Goal: Transaction & Acquisition: Purchase product/service

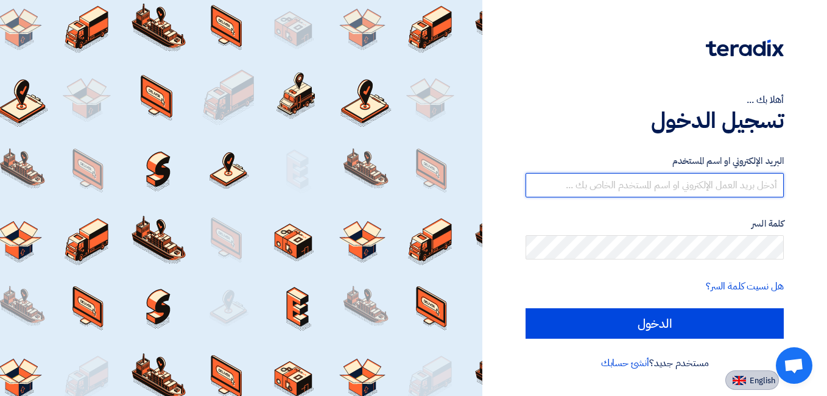
type input "[EMAIL_ADDRESS][DOMAIN_NAME]"
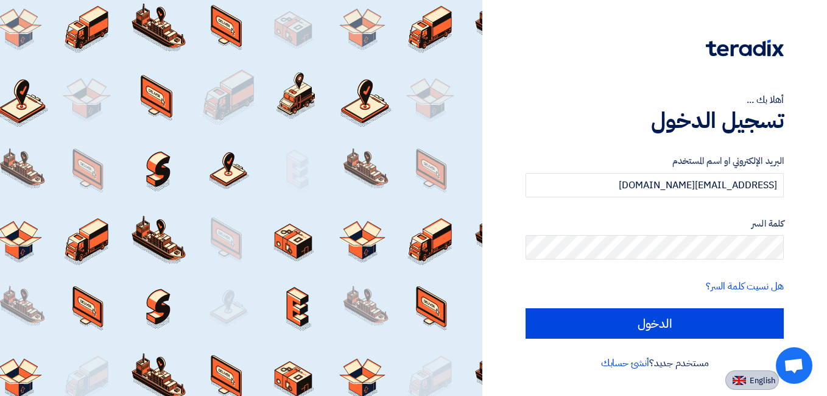
click at [747, 383] on button "English" at bounding box center [752, 379] width 54 height 19
type input "Sign in"
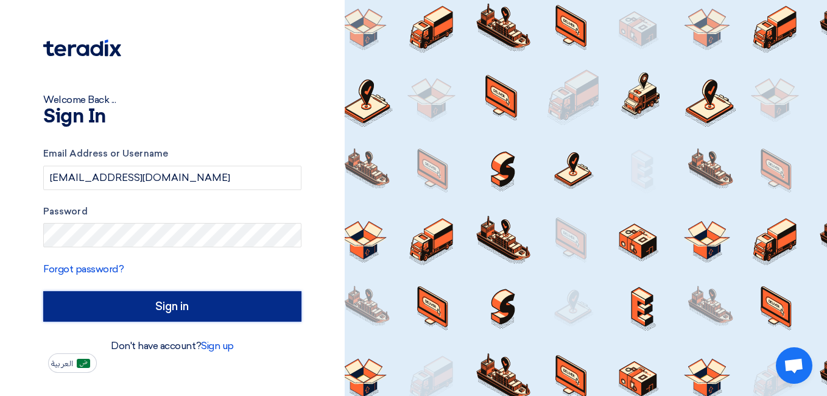
click at [186, 301] on input "Sign in" at bounding box center [172, 306] width 258 height 30
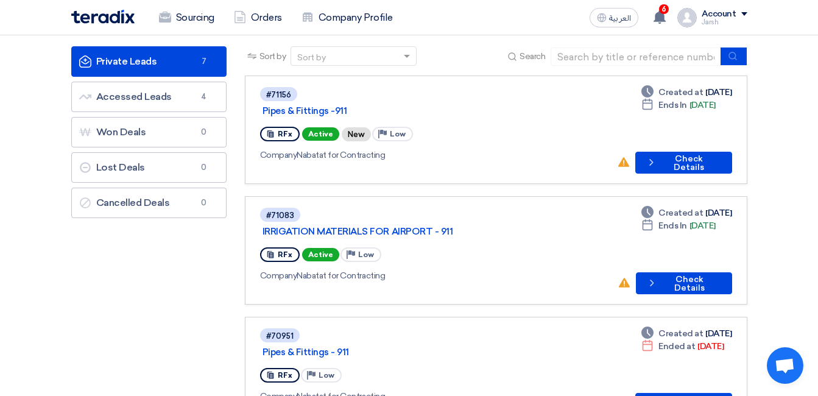
scroll to position [61, 0]
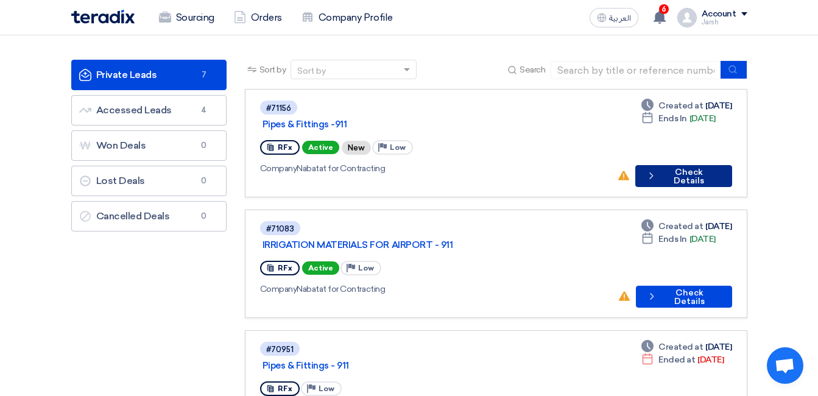
click at [683, 165] on button "Check details Check Details" at bounding box center [683, 176] width 97 height 22
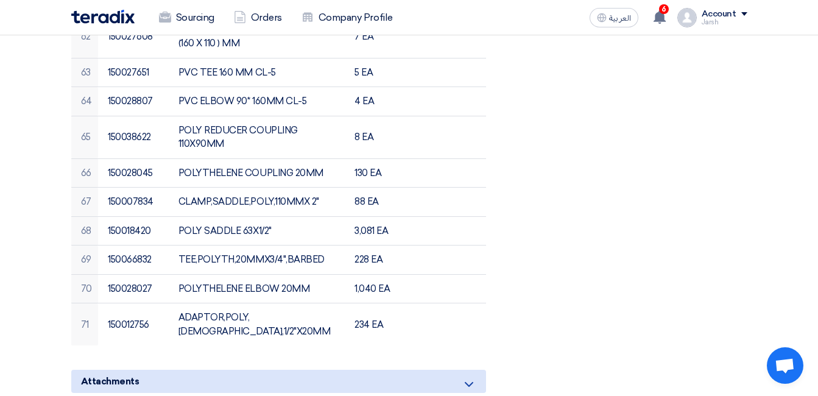
scroll to position [2497, 0]
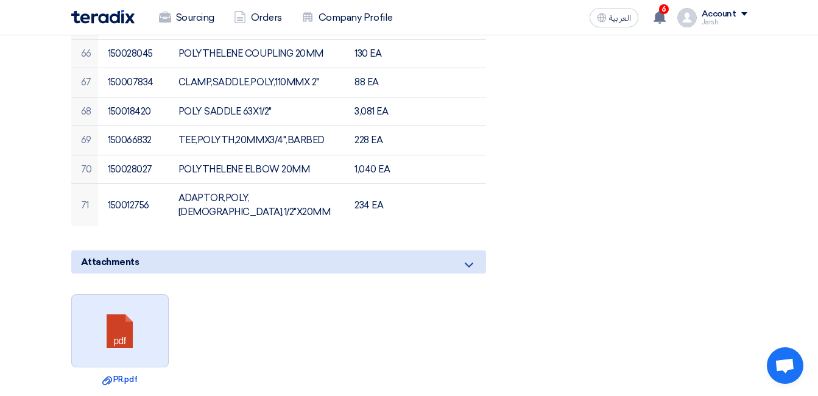
click at [108, 295] on link at bounding box center [120, 331] width 97 height 73
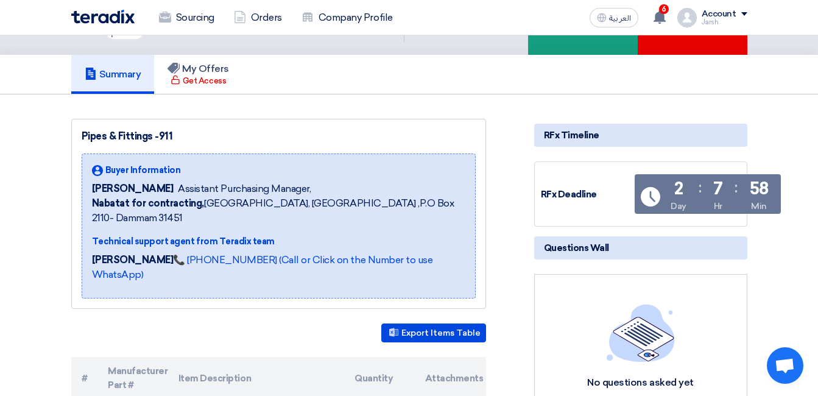
scroll to position [0, 0]
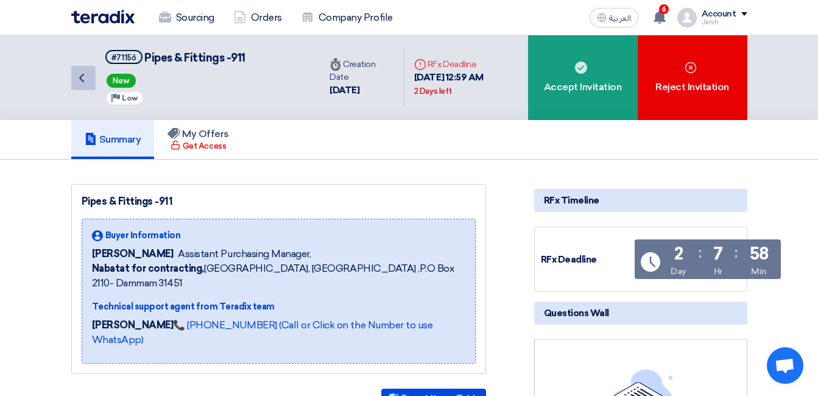
click at [74, 77] on icon "Back" at bounding box center [81, 78] width 15 height 15
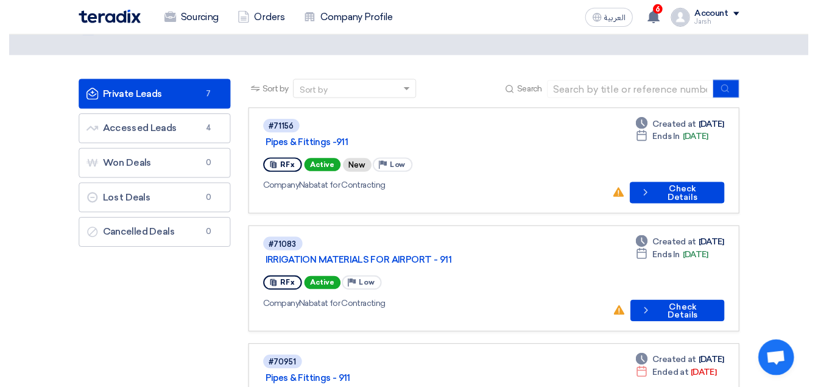
scroll to position [61, 0]
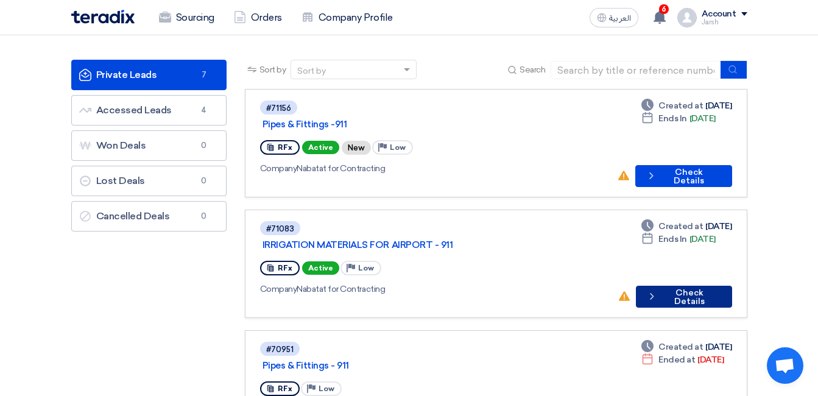
click at [660, 286] on button "Check details Check Details" at bounding box center [684, 297] width 96 height 22
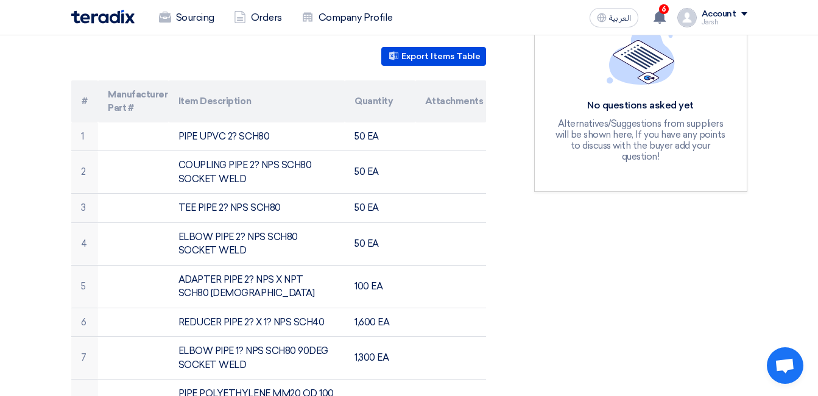
scroll to position [322, 0]
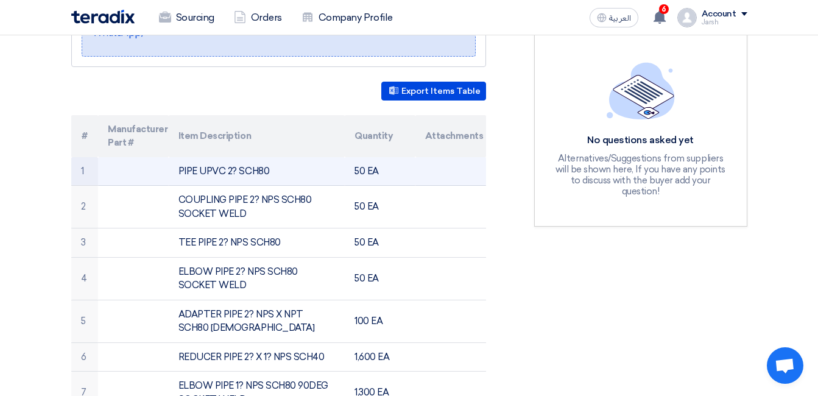
drag, startPoint x: 518, startPoint y: 273, endPoint x: 85, endPoint y: 139, distance: 453.3
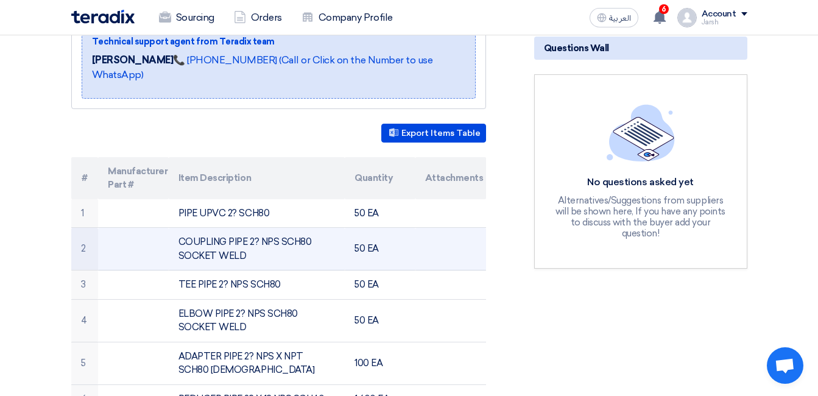
scroll to position [139, 0]
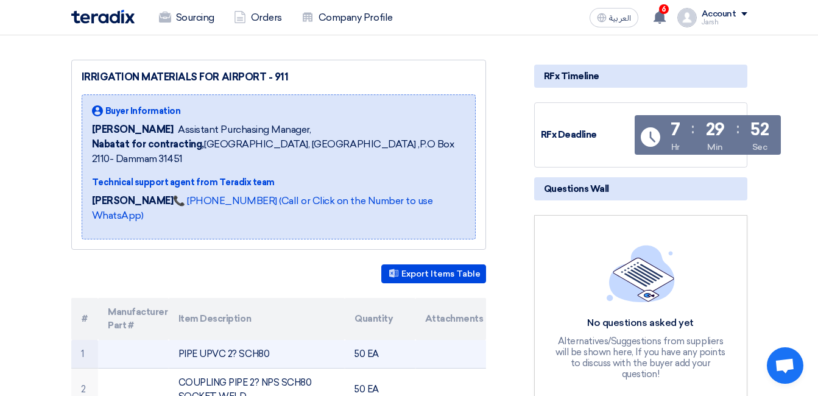
click at [438, 340] on td at bounding box center [450, 354] width 71 height 29
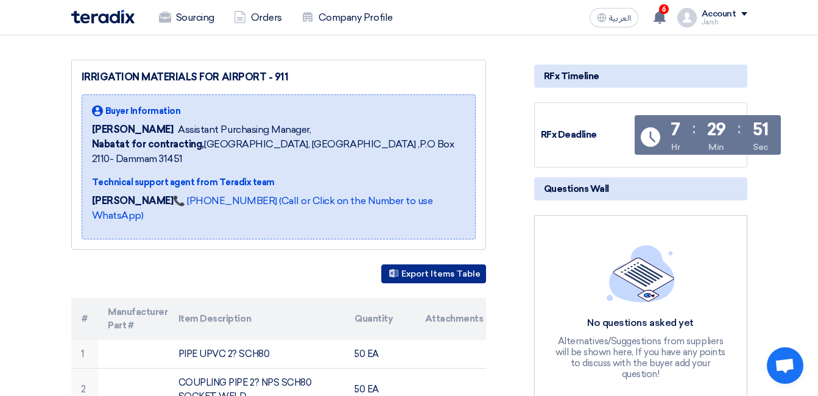
click at [423, 264] on button "Export Items Table" at bounding box center [433, 273] width 105 height 19
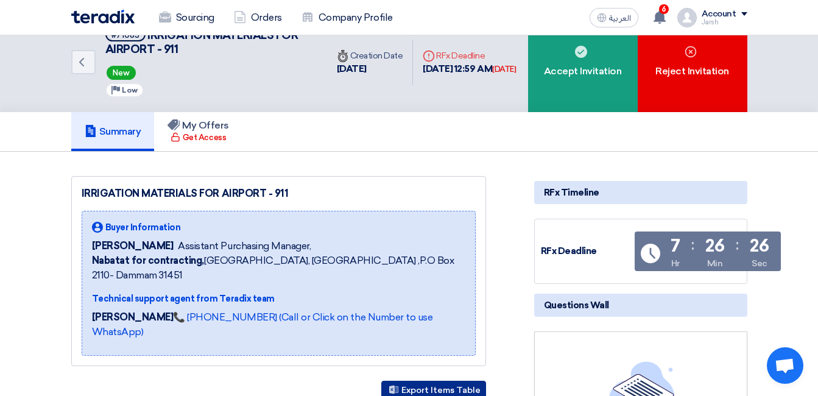
scroll to position [0, 0]
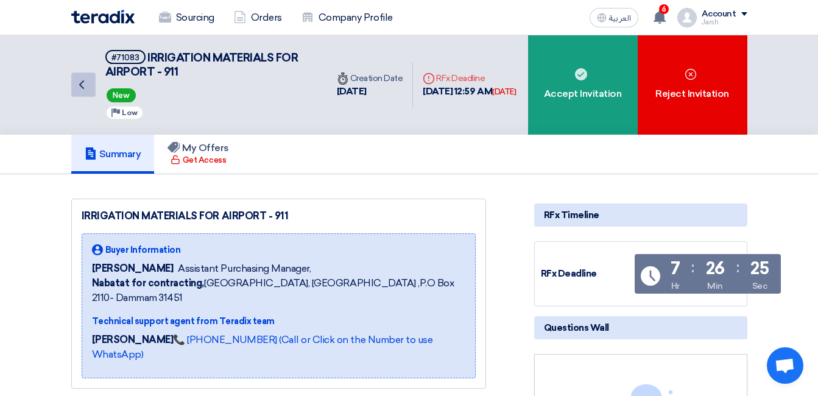
click at [80, 86] on icon "Back" at bounding box center [81, 84] width 15 height 15
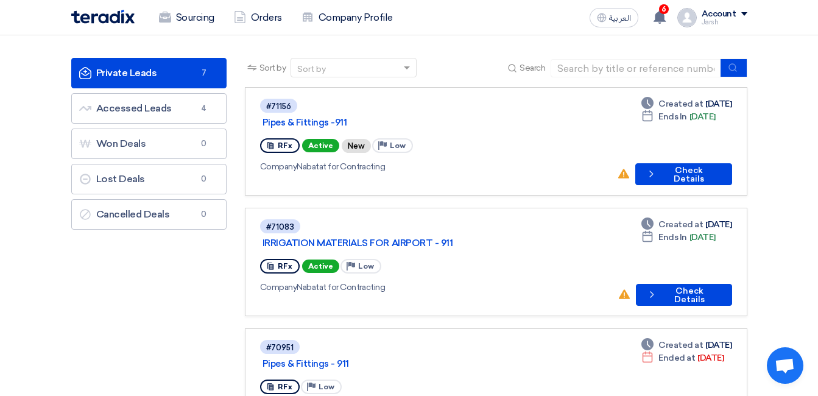
scroll to position [61, 0]
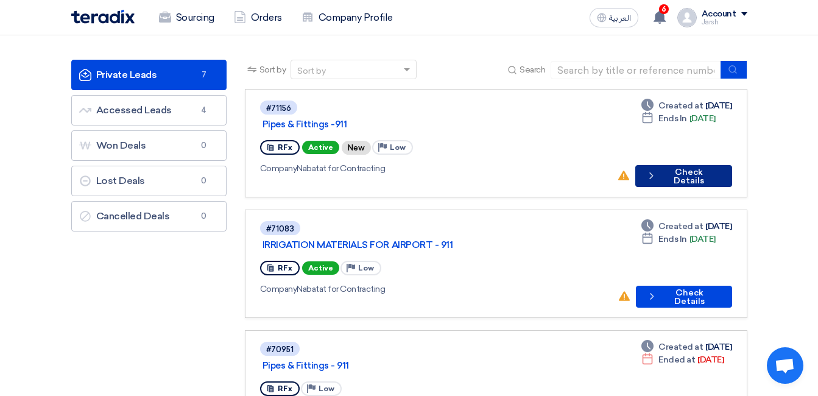
click at [670, 165] on button "Check details Check Details" at bounding box center [683, 176] width 97 height 22
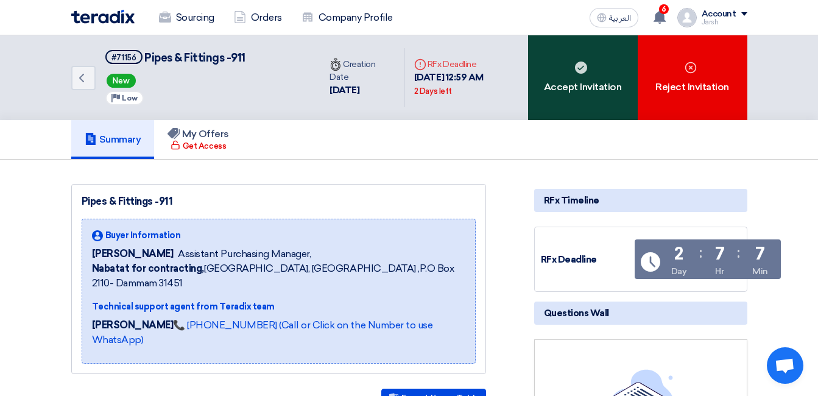
click at [596, 100] on div "Accept Invitation" at bounding box center [583, 77] width 110 height 85
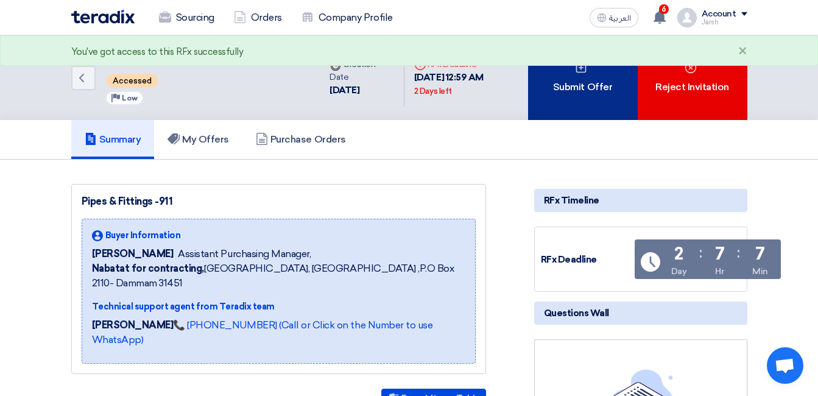
click at [557, 104] on div "Submit Offer" at bounding box center [583, 77] width 110 height 85
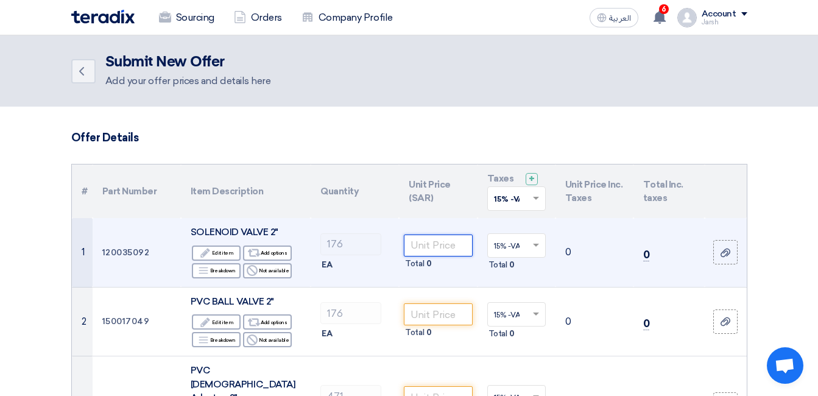
click at [446, 244] on input "number" at bounding box center [438, 245] width 68 height 22
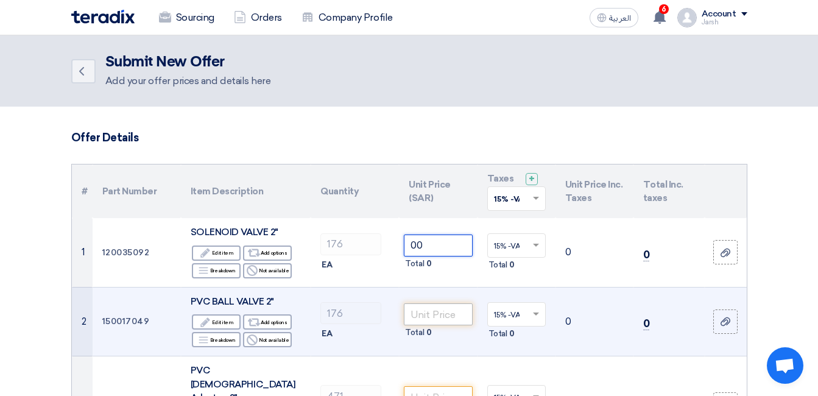
type input "00"
click at [423, 309] on input "number" at bounding box center [438, 314] width 68 height 22
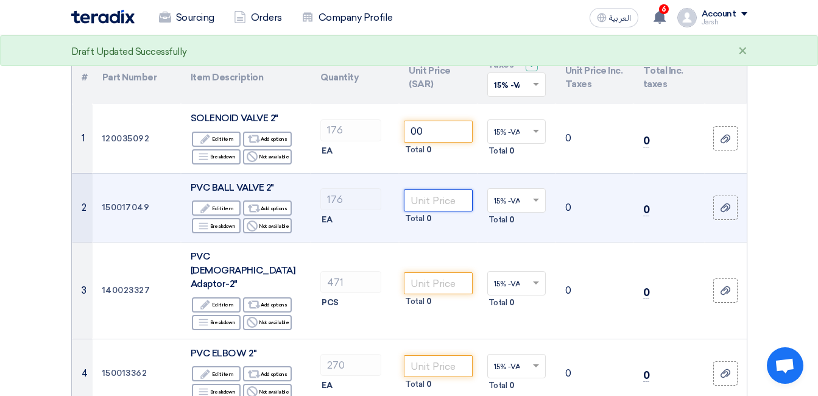
scroll to position [122, 0]
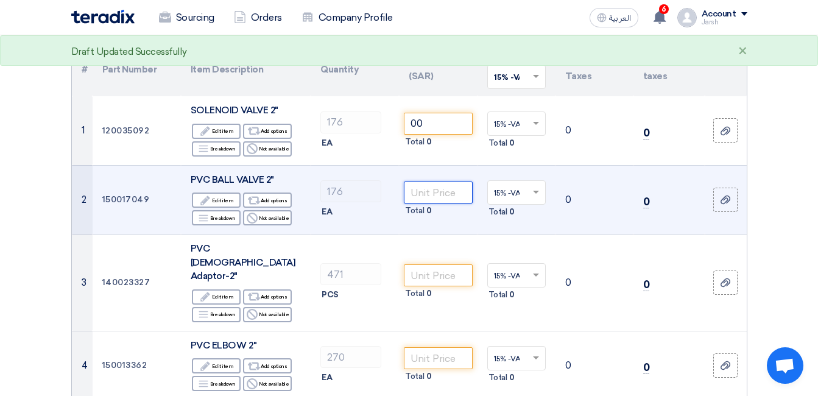
click at [435, 192] on input "number" at bounding box center [438, 192] width 68 height 22
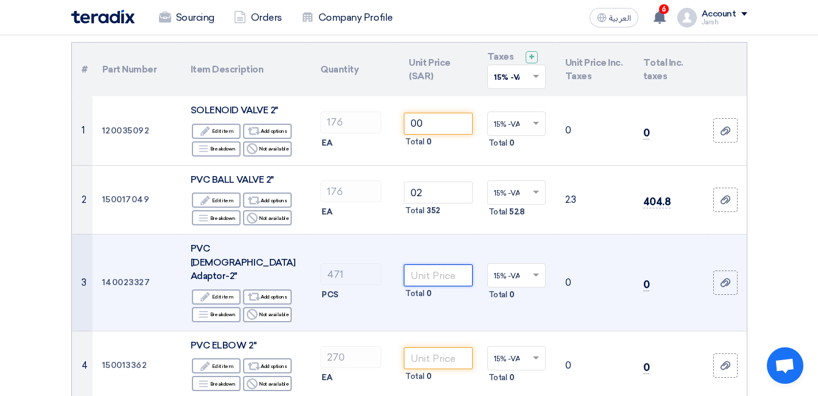
click at [447, 264] on input "number" at bounding box center [438, 275] width 68 height 22
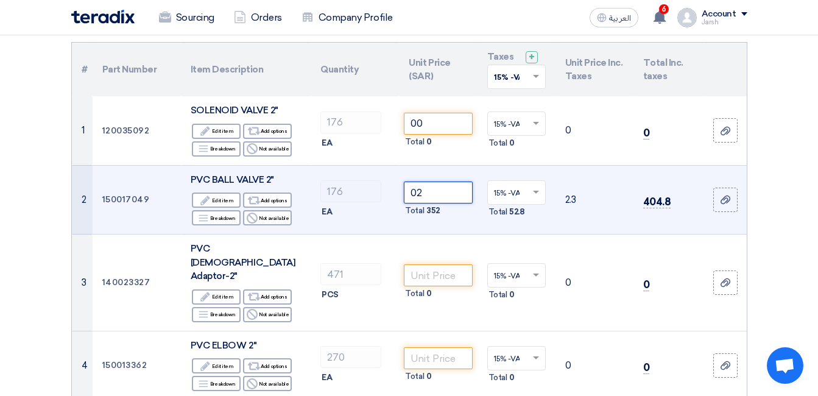
click at [437, 194] on input "02" at bounding box center [438, 192] width 68 height 22
type input "0"
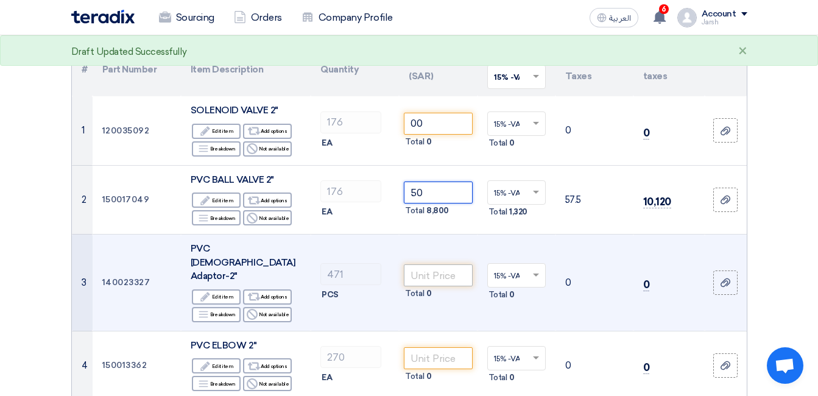
type input "50"
click at [449, 264] on input "number" at bounding box center [438, 275] width 68 height 22
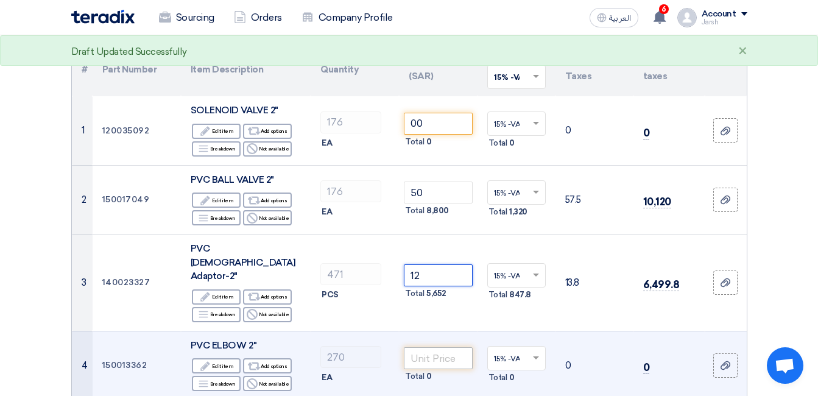
type input "12"
click at [443, 347] on input "number" at bounding box center [438, 358] width 68 height 22
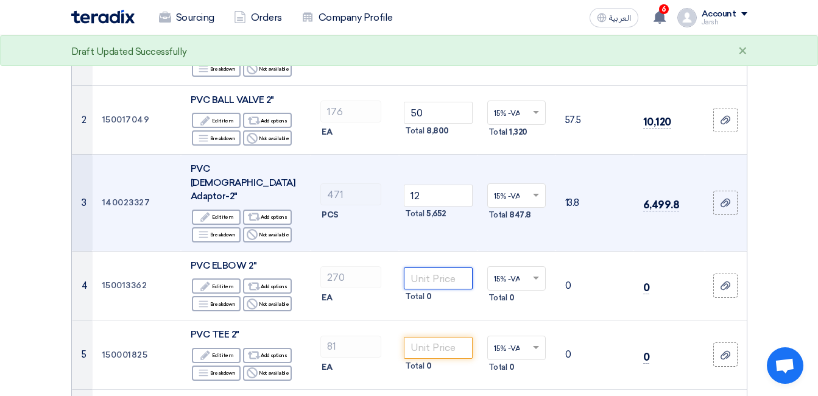
scroll to position [305, 0]
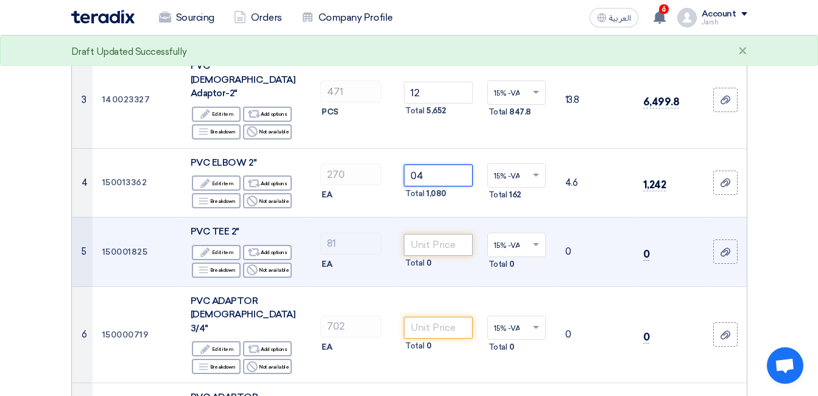
type input "04"
click at [426, 234] on input "number" at bounding box center [438, 245] width 68 height 22
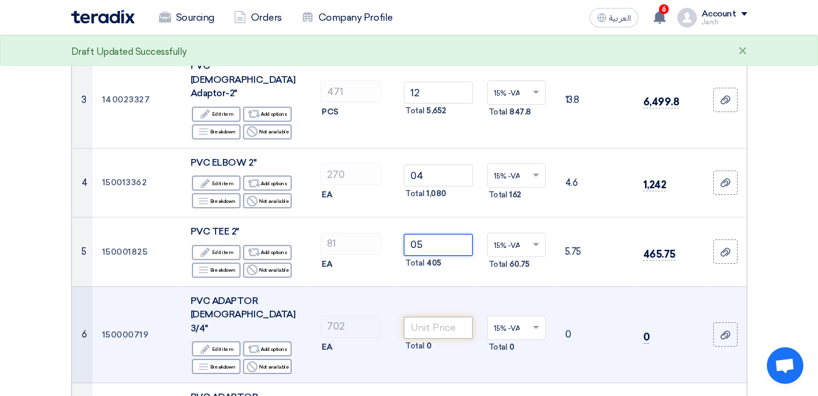
type input "05"
click at [435, 317] on input "number" at bounding box center [438, 328] width 68 height 22
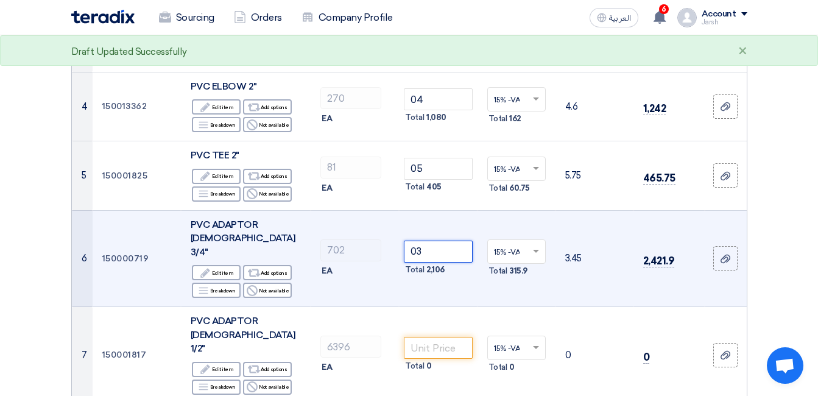
scroll to position [487, 0]
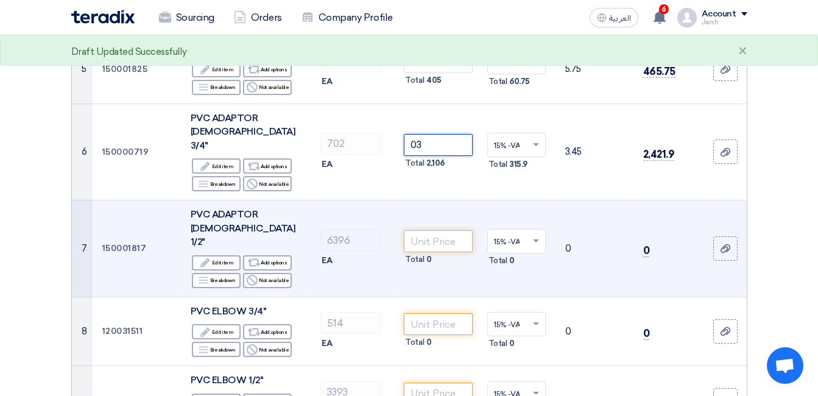
type input "03"
click at [434, 230] on input "number" at bounding box center [438, 241] width 68 height 22
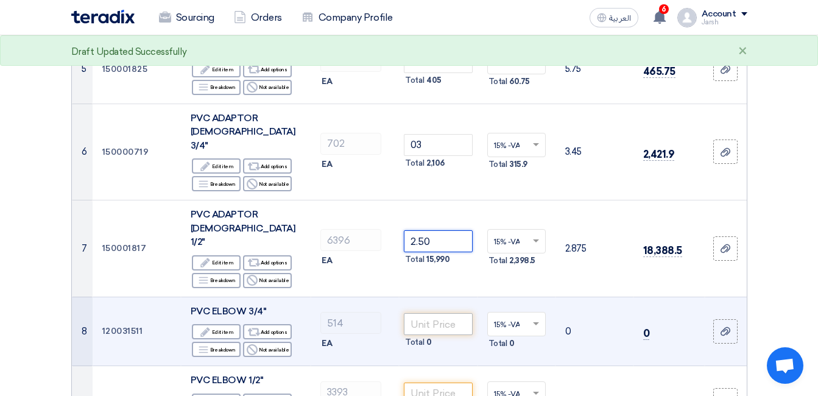
type input "2.50"
click at [449, 313] on input "number" at bounding box center [438, 324] width 68 height 22
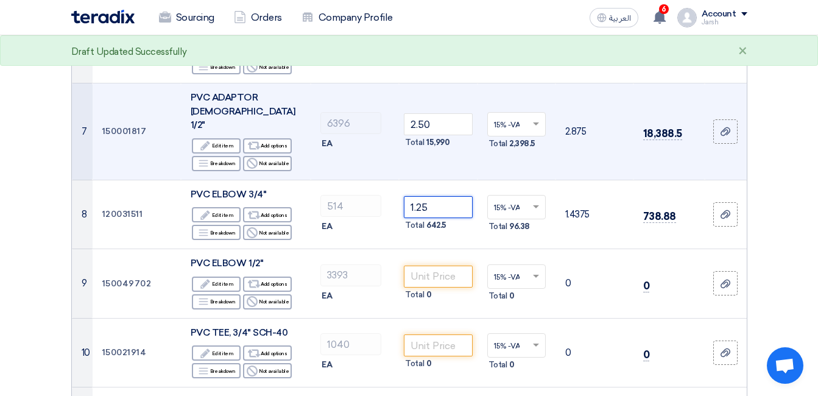
scroll to position [609, 0]
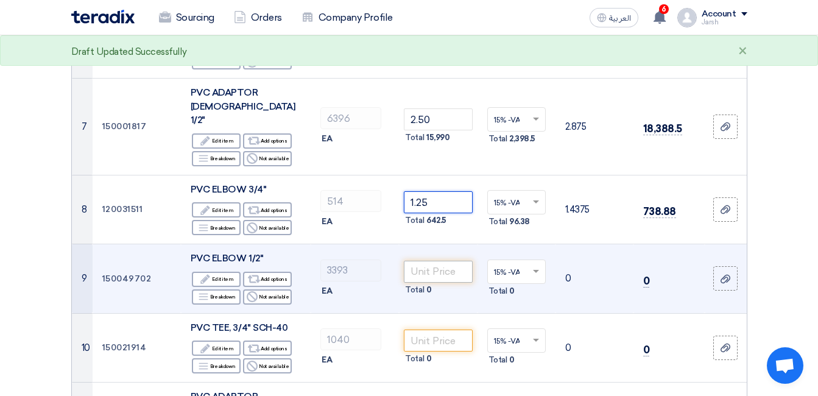
type input "1.25"
click at [437, 261] on input "number" at bounding box center [438, 272] width 68 height 22
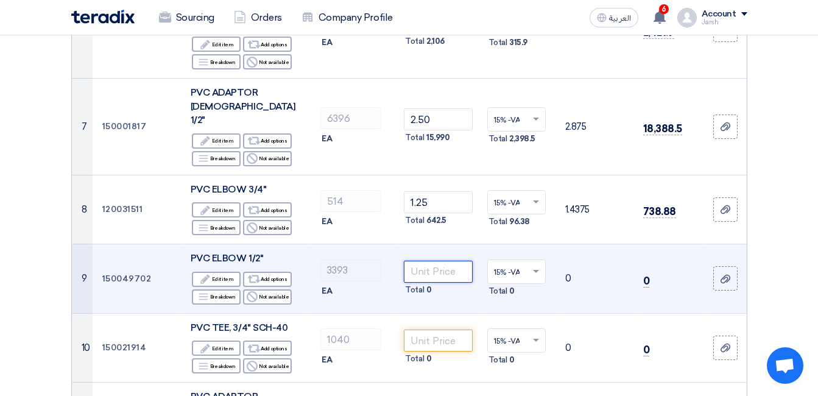
type input "1"
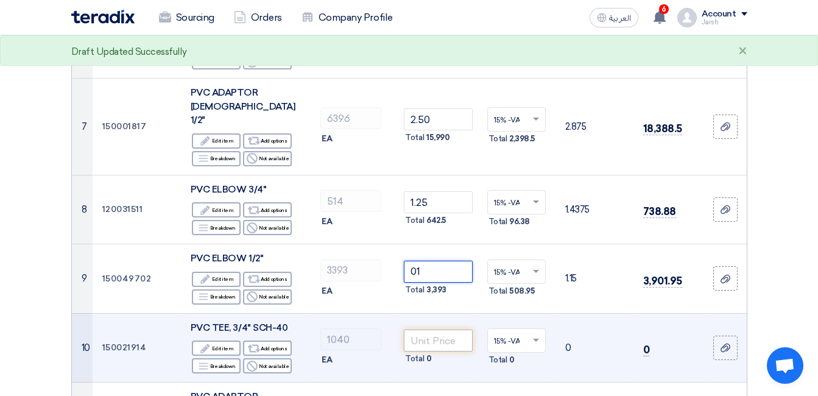
type input "01"
click at [436, 330] on input "number" at bounding box center [438, 341] width 68 height 22
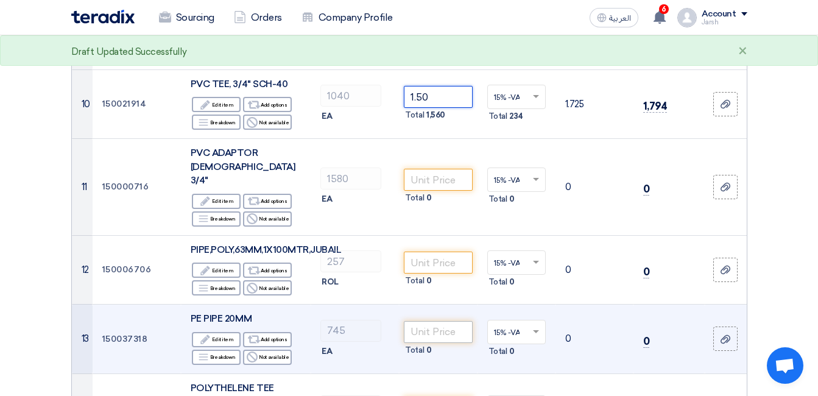
scroll to position [731, 0]
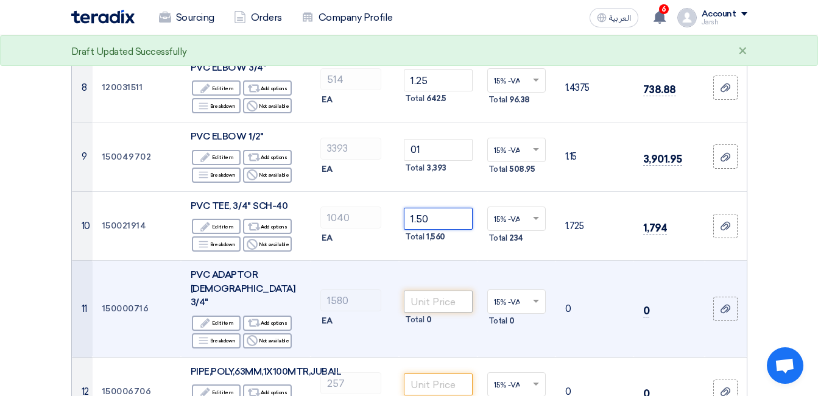
type input "1.50"
click at [431, 291] on input "number" at bounding box center [438, 302] width 68 height 22
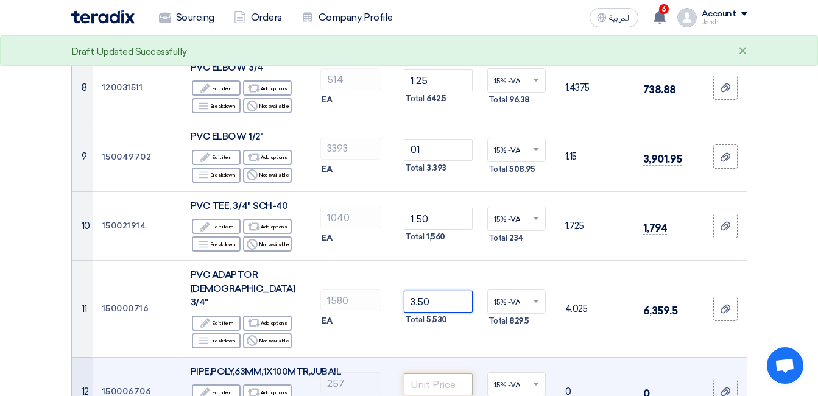
type input "3.50"
click at [448, 373] on input "number" at bounding box center [438, 384] width 68 height 22
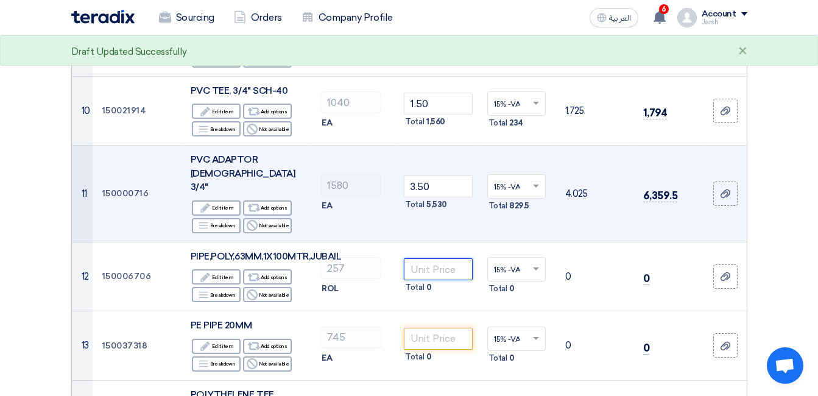
scroll to position [853, 0]
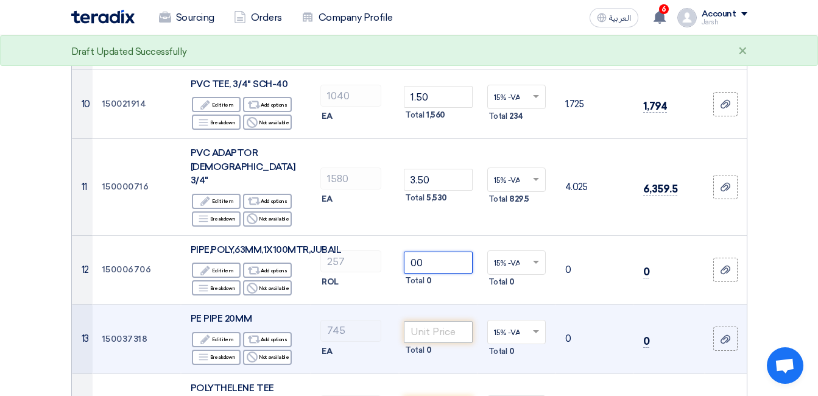
type input "00"
click at [444, 321] on input "number" at bounding box center [438, 332] width 68 height 22
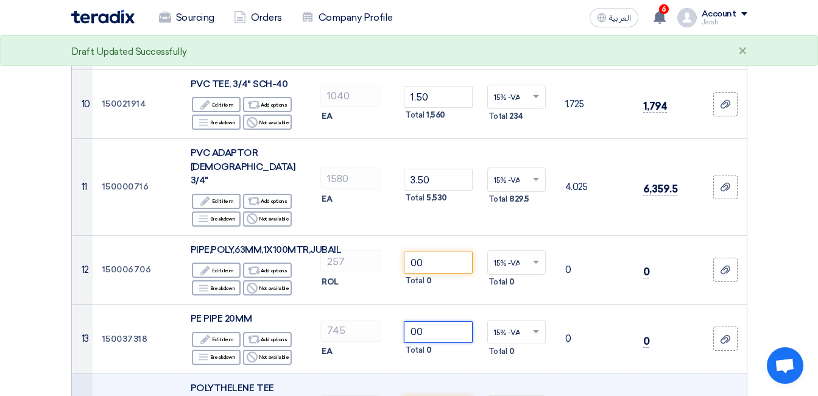
type input "00"
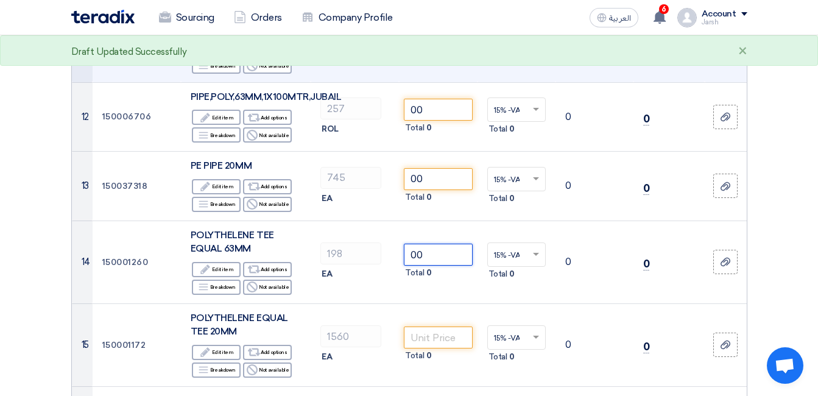
scroll to position [1035, 0]
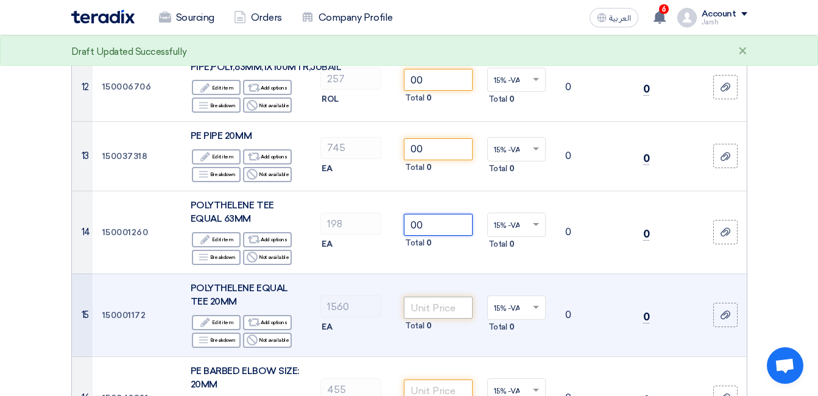
type input "00"
click at [435, 297] on input "number" at bounding box center [438, 308] width 68 height 22
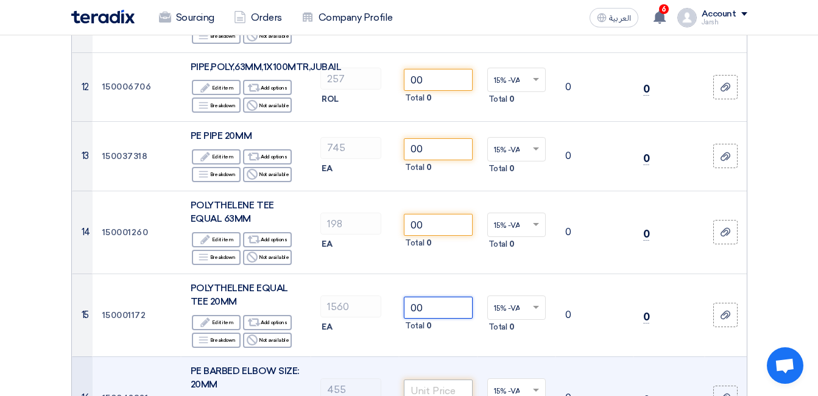
type input "00"
click at [446, 379] on input "number" at bounding box center [438, 390] width 68 height 22
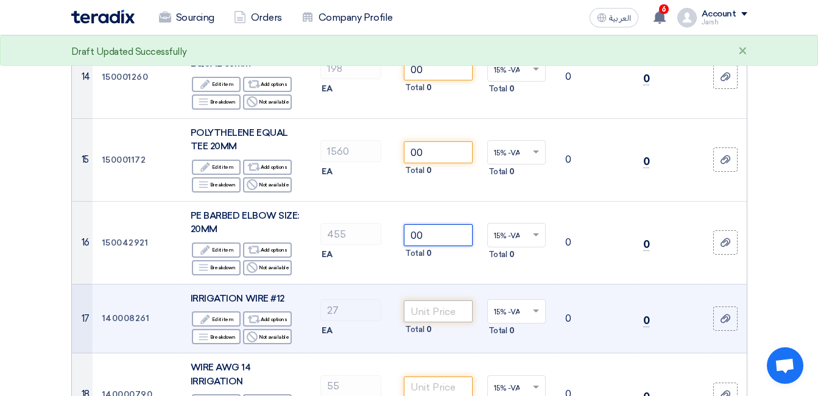
scroll to position [1218, 0]
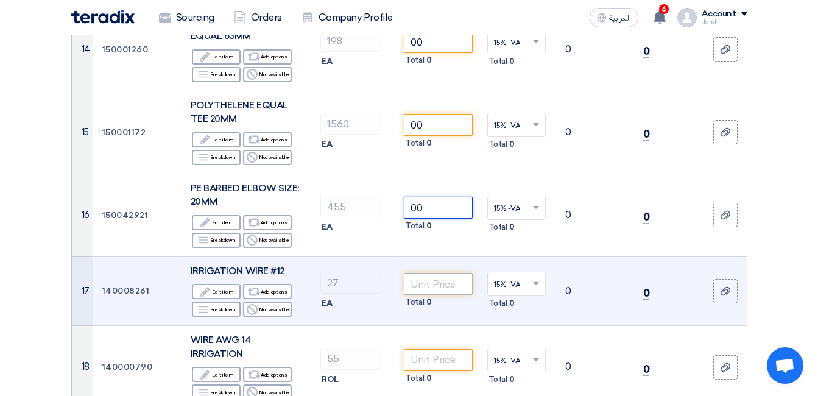
type input "00"
click at [435, 273] on input "number" at bounding box center [438, 284] width 68 height 22
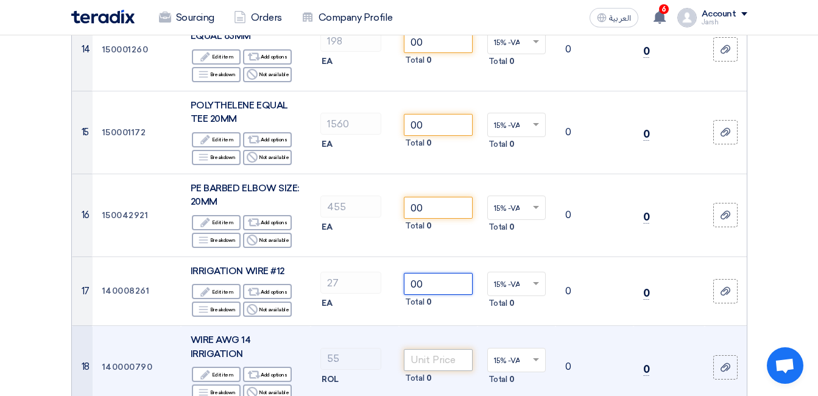
type input "00"
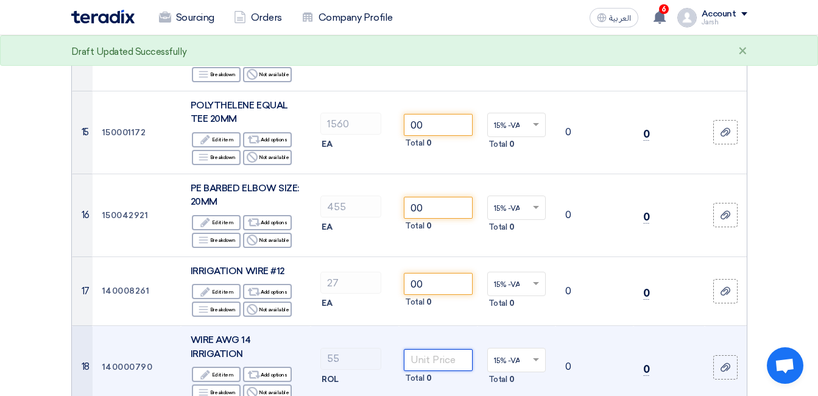
click at [454, 349] on input "number" at bounding box center [438, 360] width 68 height 22
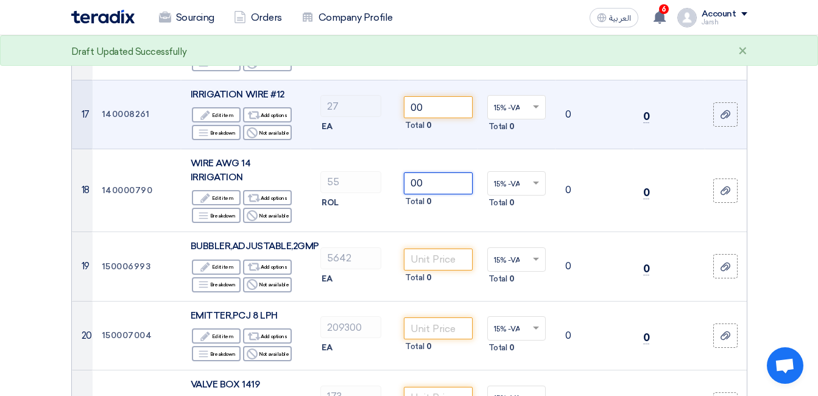
scroll to position [1401, 0]
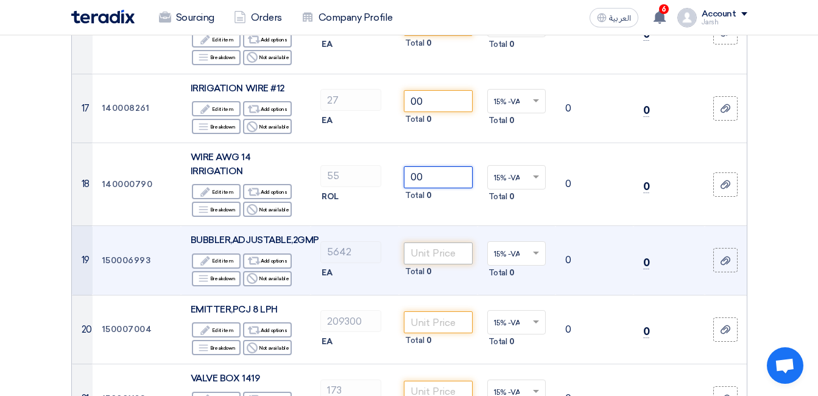
type input "00"
click at [453, 242] on input "number" at bounding box center [438, 253] width 68 height 22
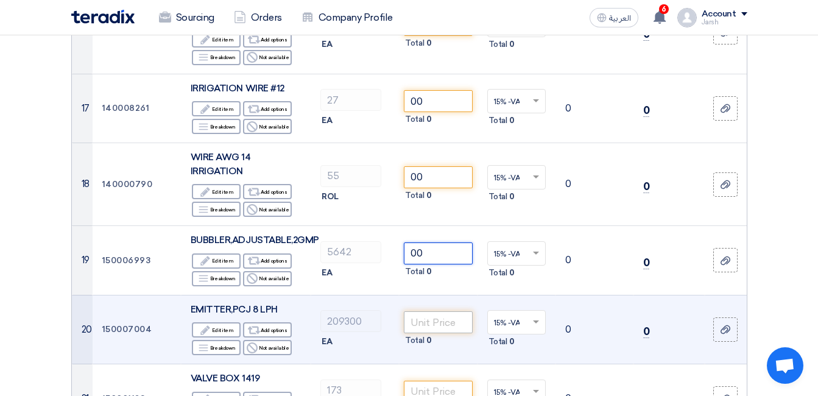
type input "00"
click at [446, 311] on input "number" at bounding box center [438, 322] width 68 height 22
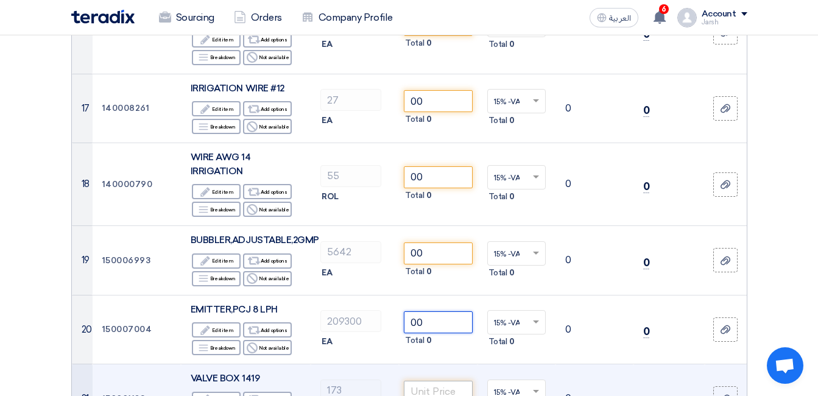
type input "00"
click at [437, 381] on input "number" at bounding box center [438, 392] width 68 height 22
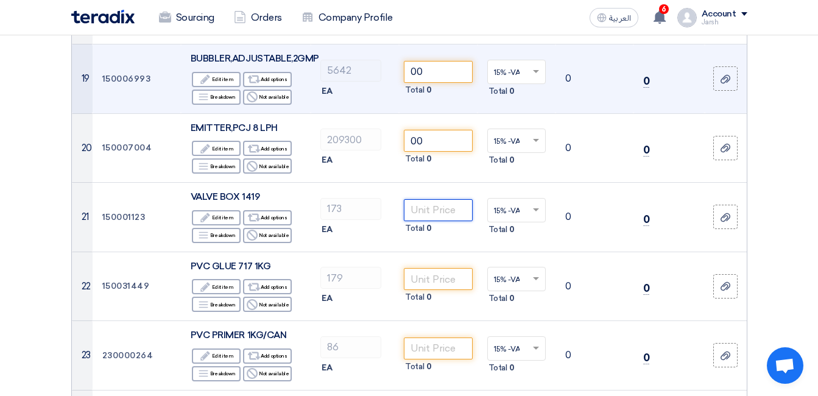
scroll to position [1584, 0]
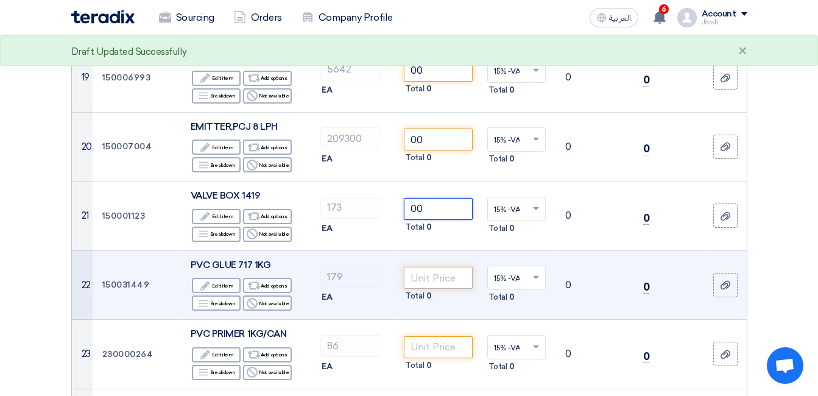
type input "00"
click at [434, 267] on input "number" at bounding box center [438, 278] width 68 height 22
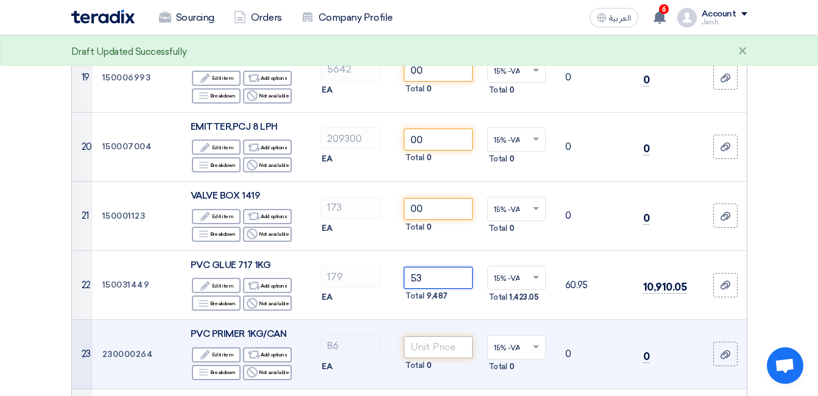
type input "53"
click at [428, 336] on input "number" at bounding box center [438, 347] width 68 height 22
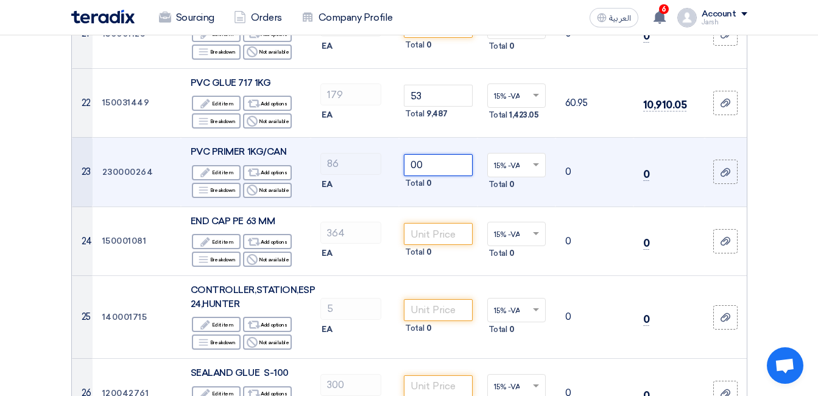
scroll to position [1766, 0]
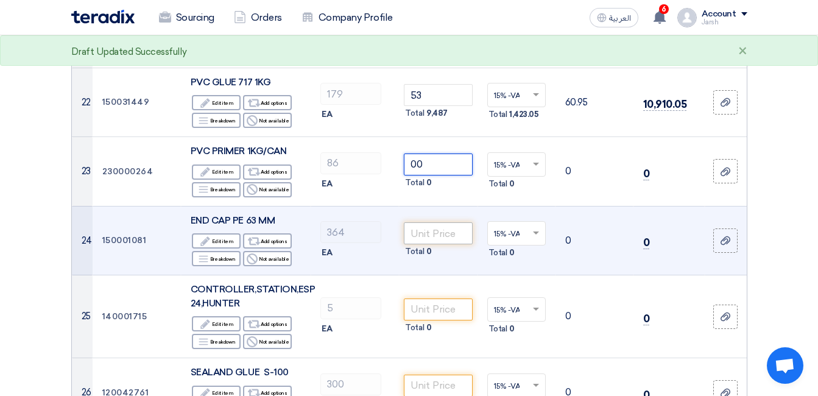
type input "00"
click at [425, 222] on input "number" at bounding box center [438, 233] width 68 height 22
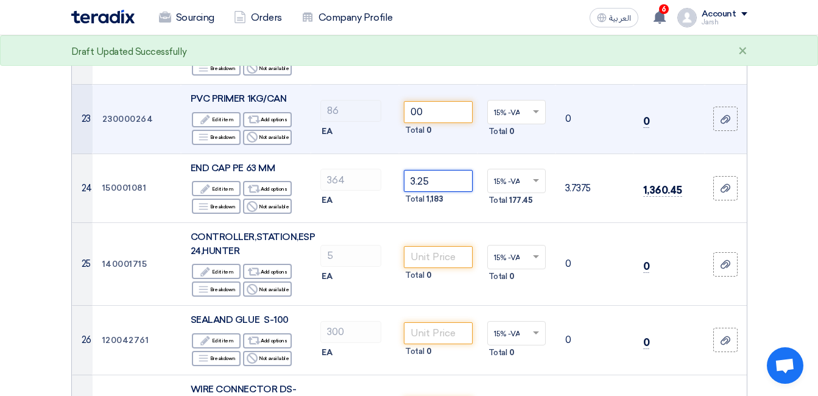
scroll to position [1827, 0]
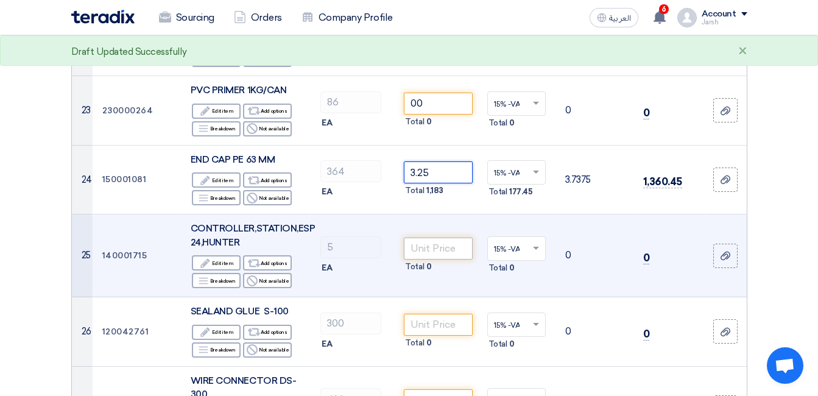
type input "3.25"
click at [428, 238] on input "number" at bounding box center [438, 249] width 68 height 22
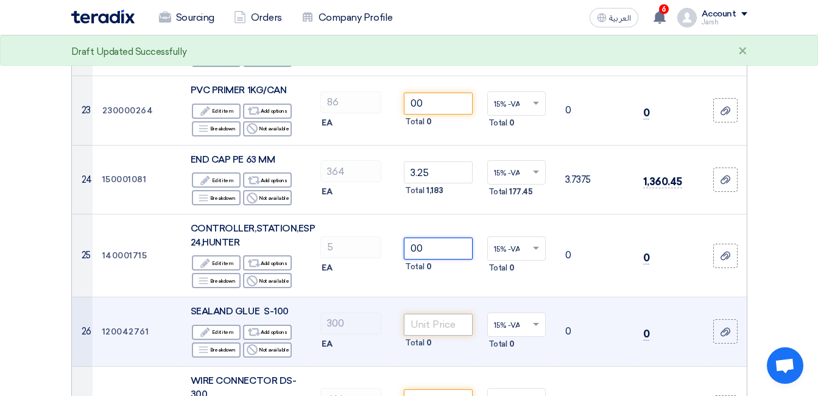
type input "00"
click at [428, 314] on input "number" at bounding box center [438, 325] width 68 height 22
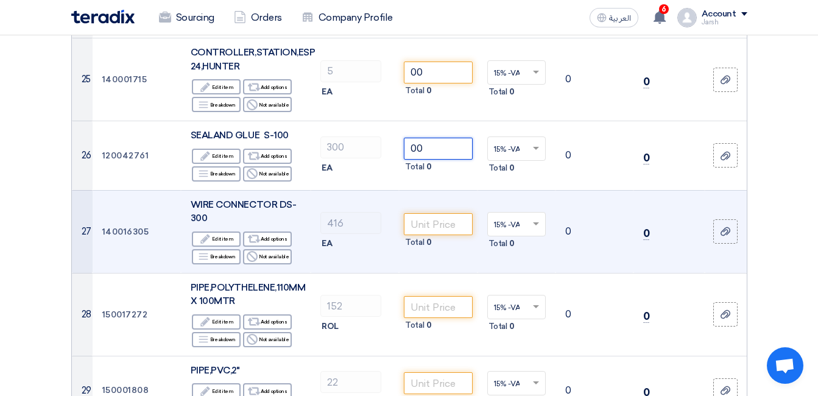
scroll to position [2010, 0]
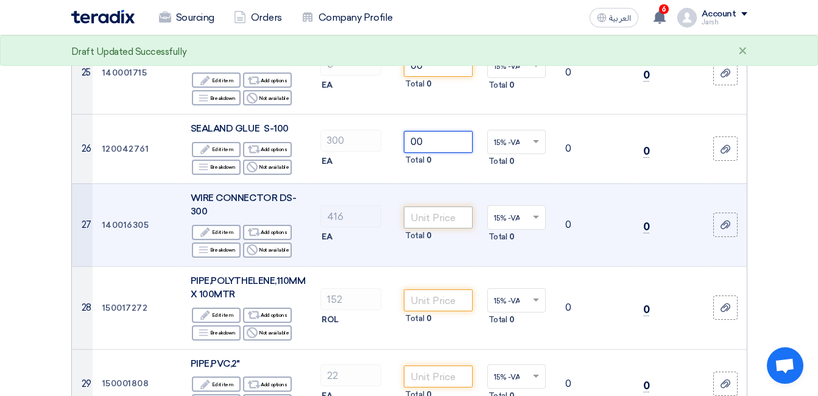
type input "00"
click at [446, 206] on input "number" at bounding box center [438, 217] width 68 height 22
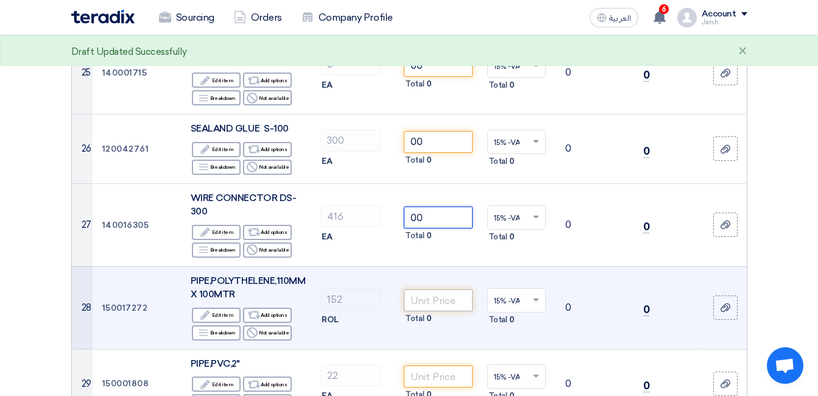
type input "00"
click at [432, 289] on input "number" at bounding box center [438, 300] width 68 height 22
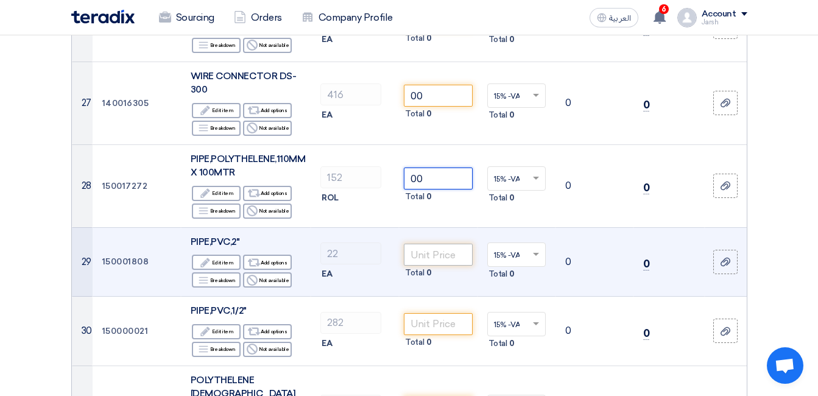
type input "00"
click at [436, 244] on input "number" at bounding box center [438, 255] width 68 height 22
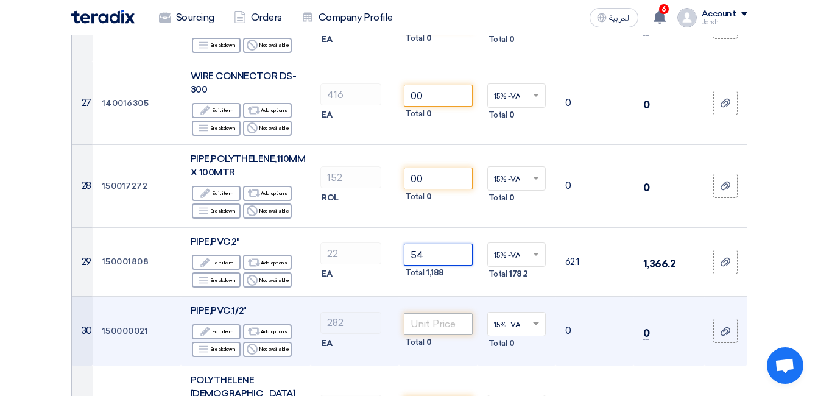
type input "54"
click at [434, 313] on input "number" at bounding box center [438, 324] width 68 height 22
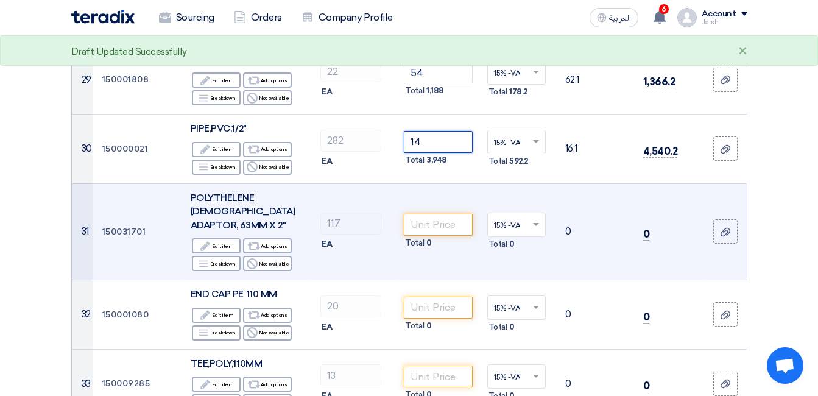
scroll to position [2314, 0]
type input "14"
click at [432, 213] on input "number" at bounding box center [438, 224] width 68 height 22
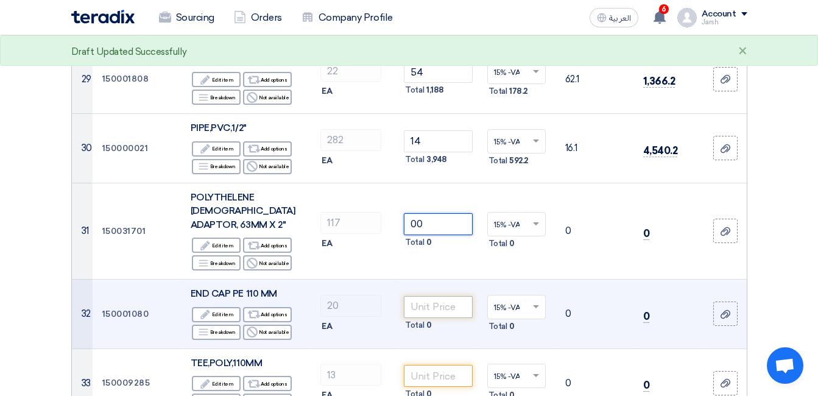
type input "00"
click at [435, 296] on input "number" at bounding box center [438, 307] width 68 height 22
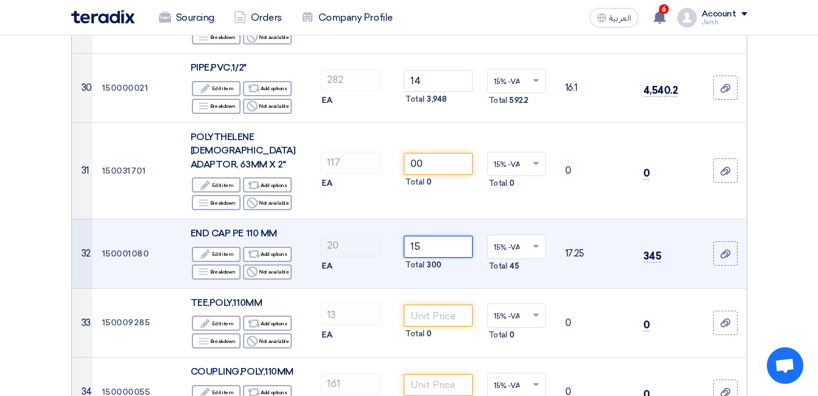
scroll to position [2375, 0]
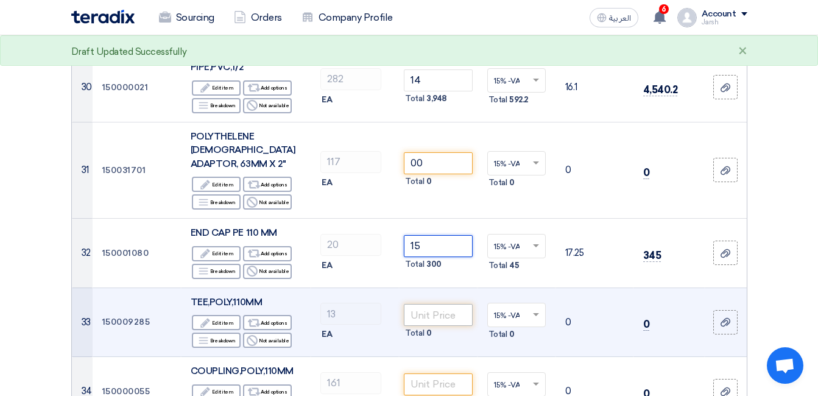
type input "15"
click at [432, 304] on input "number" at bounding box center [438, 315] width 68 height 22
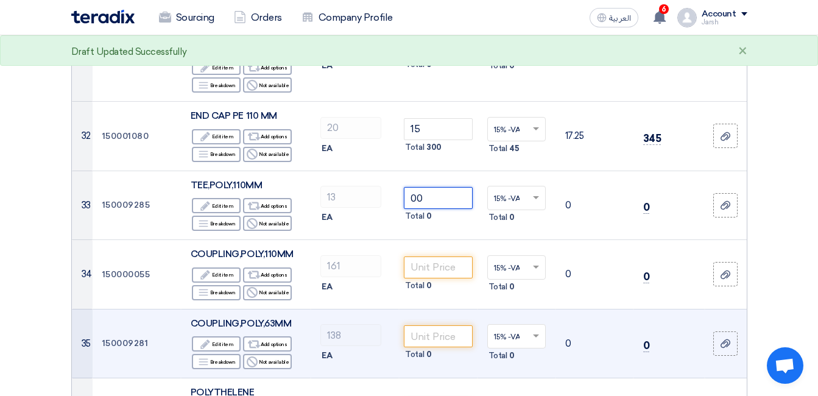
scroll to position [2497, 0]
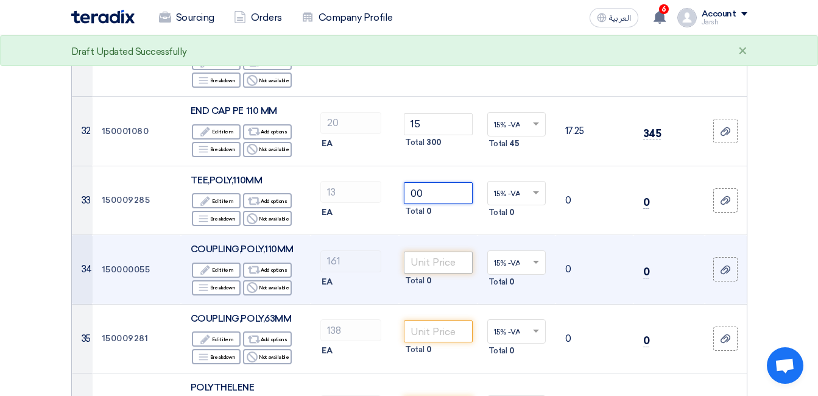
type input "00"
click at [431, 252] on input "number" at bounding box center [438, 263] width 68 height 22
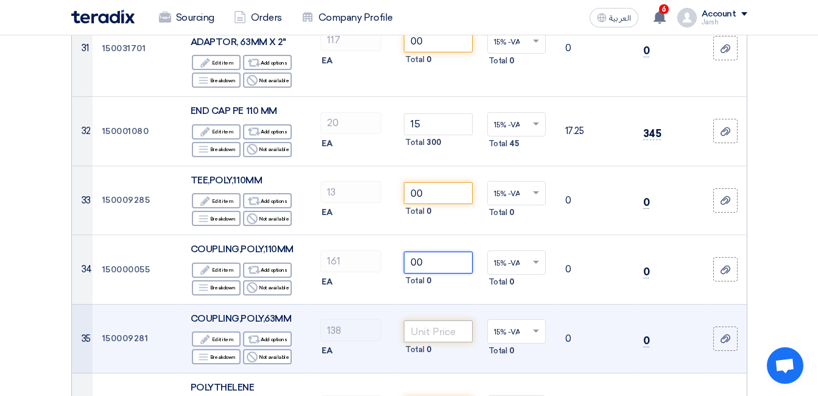
type input "00"
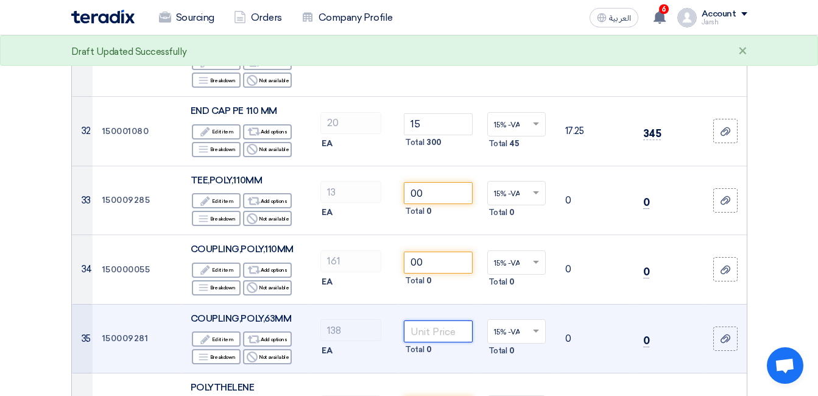
click at [433, 320] on input "number" at bounding box center [438, 331] width 68 height 22
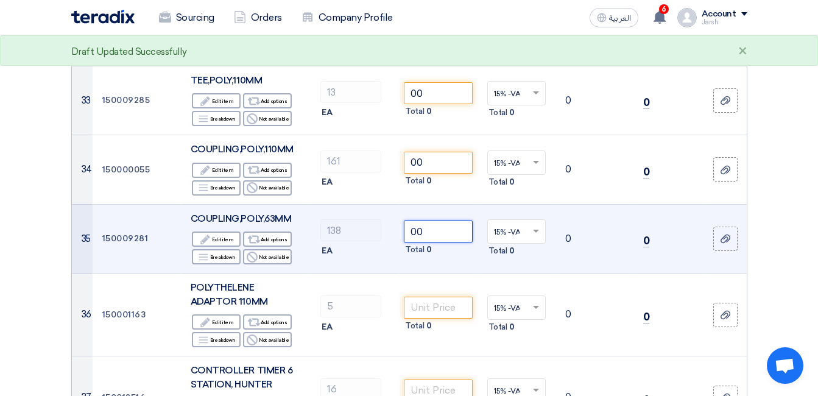
scroll to position [2619, 0]
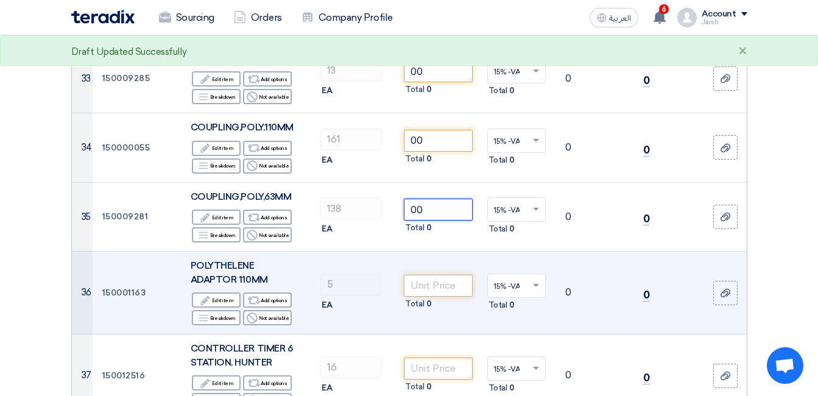
type input "00"
click at [445, 275] on input "number" at bounding box center [438, 286] width 68 height 22
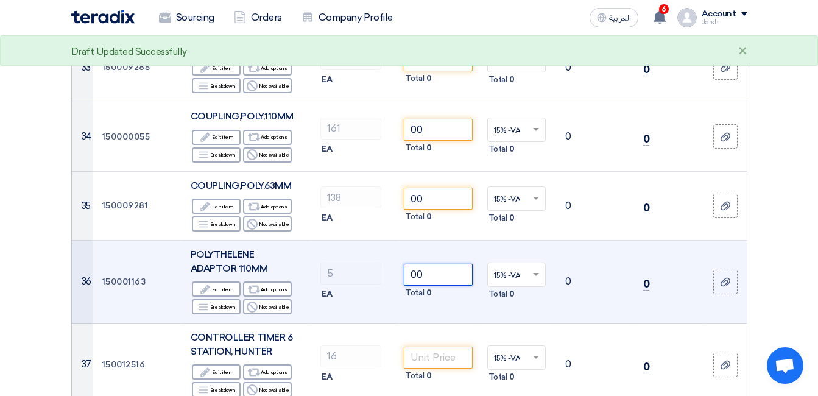
scroll to position [2741, 0]
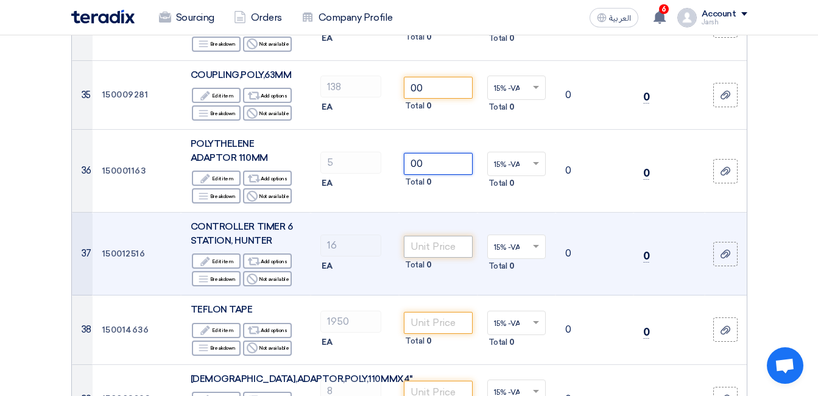
type input "00"
click at [435, 236] on input "number" at bounding box center [438, 247] width 68 height 22
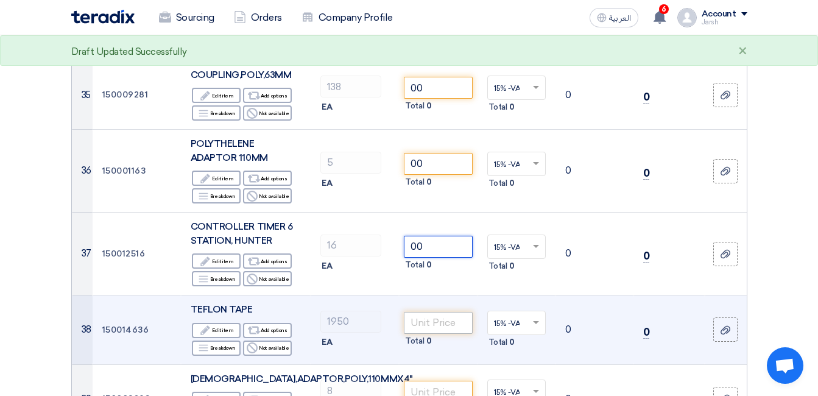
type input "00"
click at [433, 312] on input "number" at bounding box center [438, 323] width 68 height 22
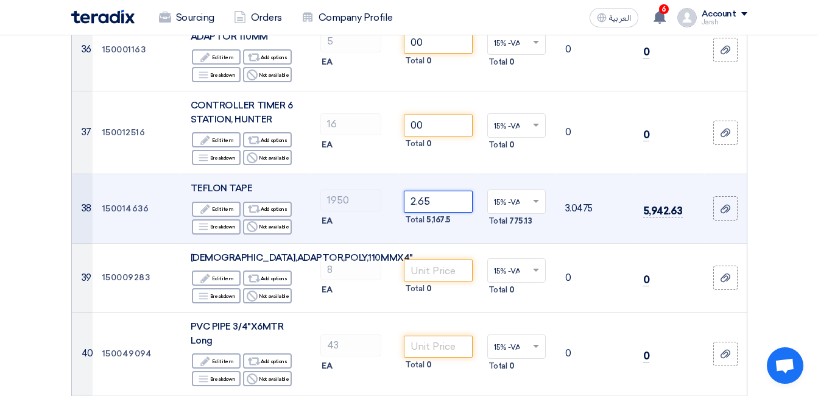
scroll to position [2863, 0]
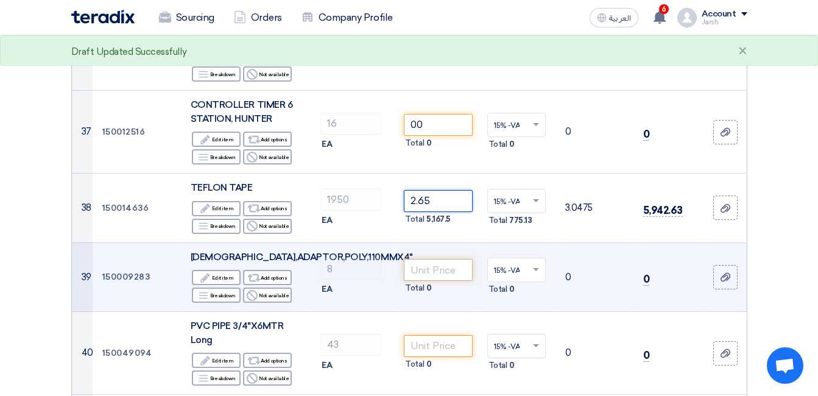
type input "2.65"
click at [424, 259] on input "number" at bounding box center [438, 270] width 68 height 22
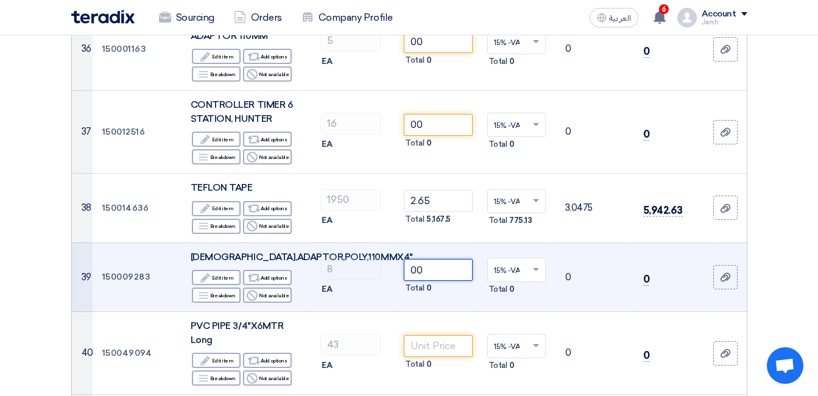
scroll to position [2923, 0]
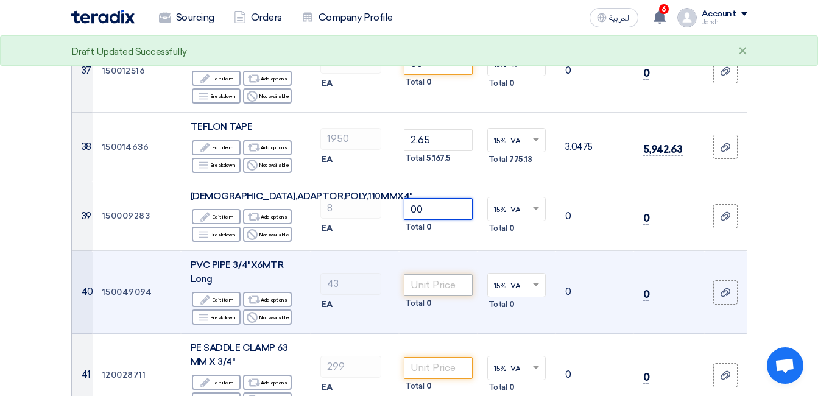
type input "00"
click at [445, 274] on input "number" at bounding box center [438, 285] width 68 height 22
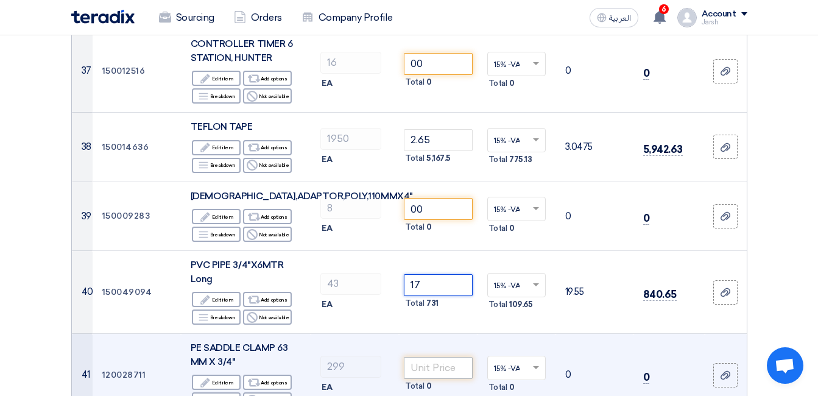
type input "17"
click at [429, 357] on input "number" at bounding box center [438, 368] width 68 height 22
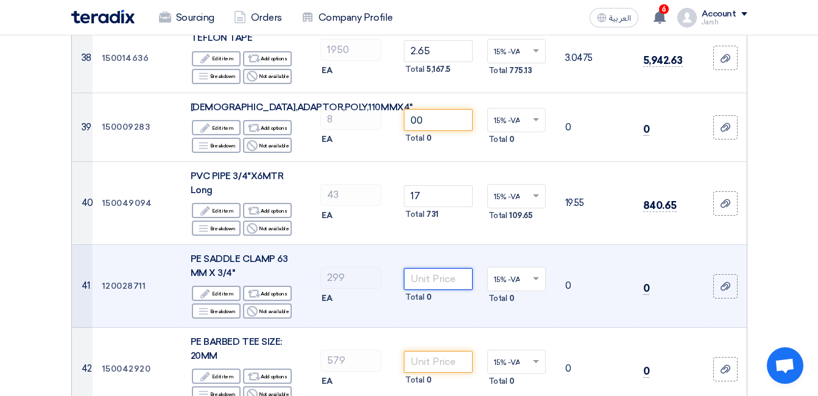
scroll to position [3045, 0]
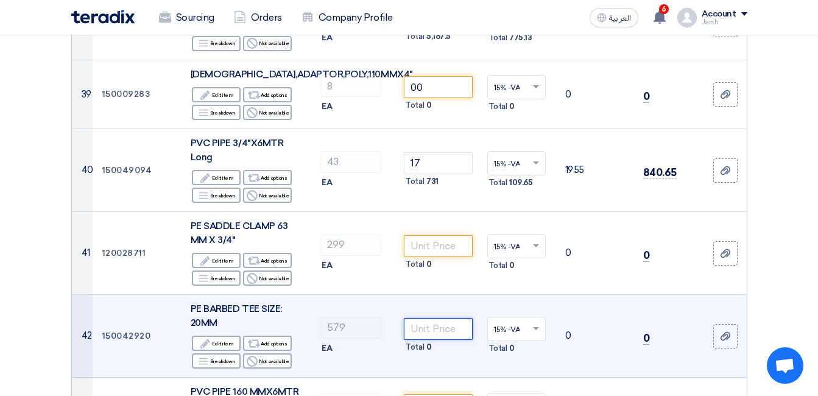
click at [425, 318] on input "number" at bounding box center [438, 329] width 68 height 22
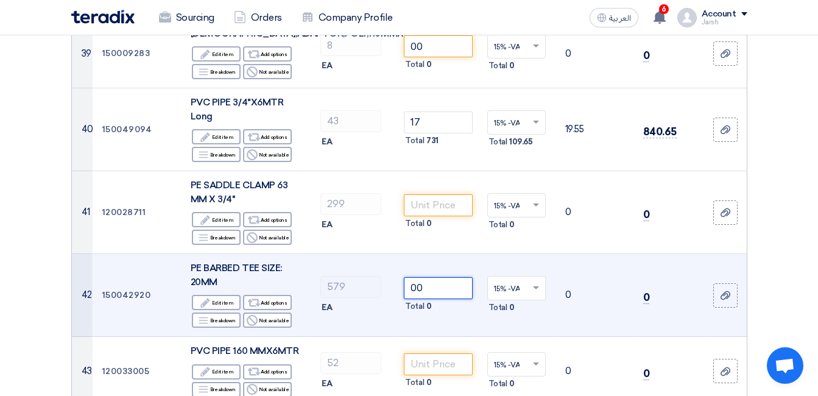
scroll to position [3106, 0]
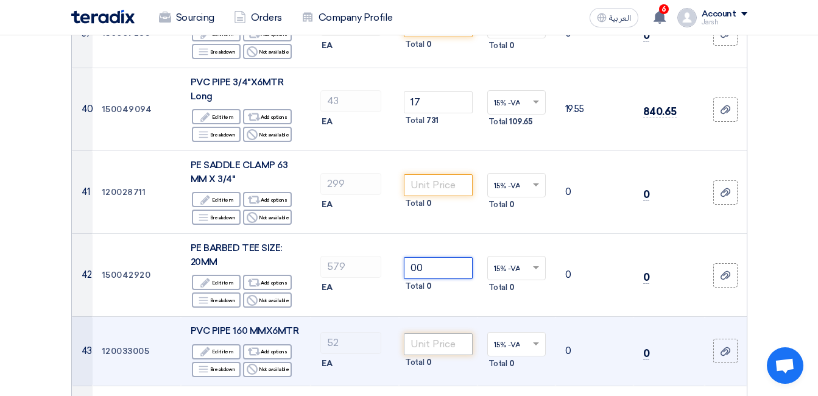
type input "00"
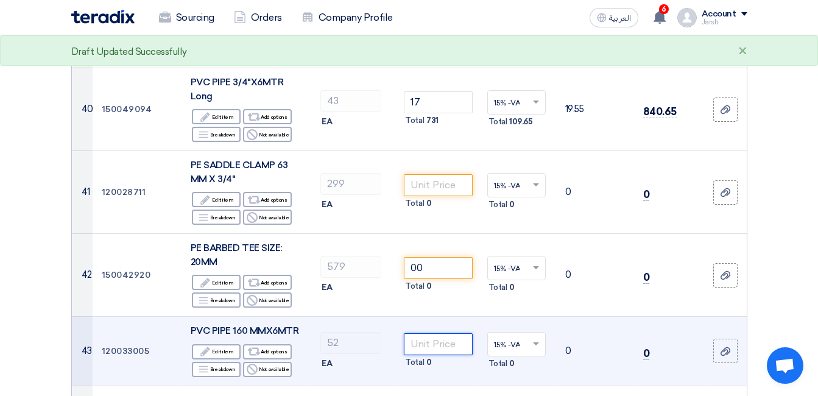
click at [423, 333] on input "number" at bounding box center [438, 344] width 68 height 22
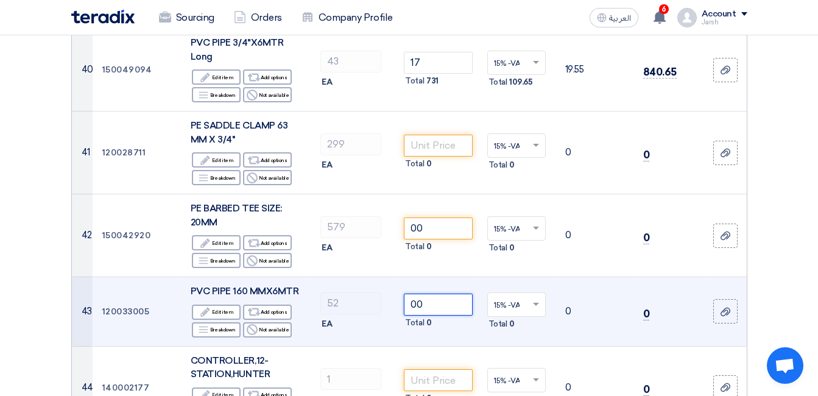
scroll to position [3167, 0]
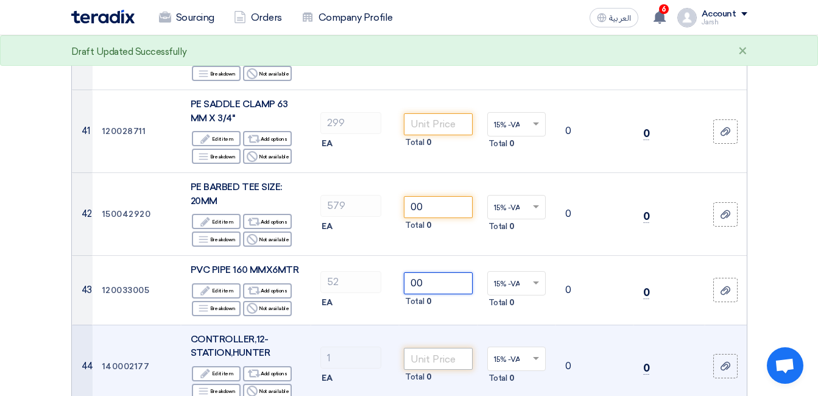
type input "00"
click at [448, 348] on input "number" at bounding box center [438, 359] width 68 height 22
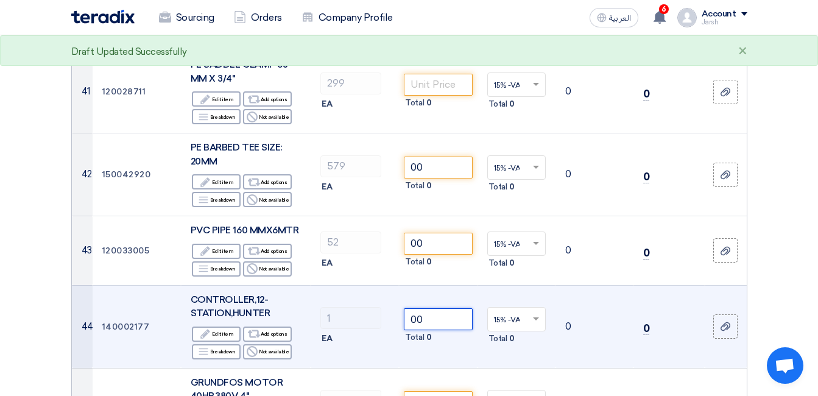
scroll to position [3228, 0]
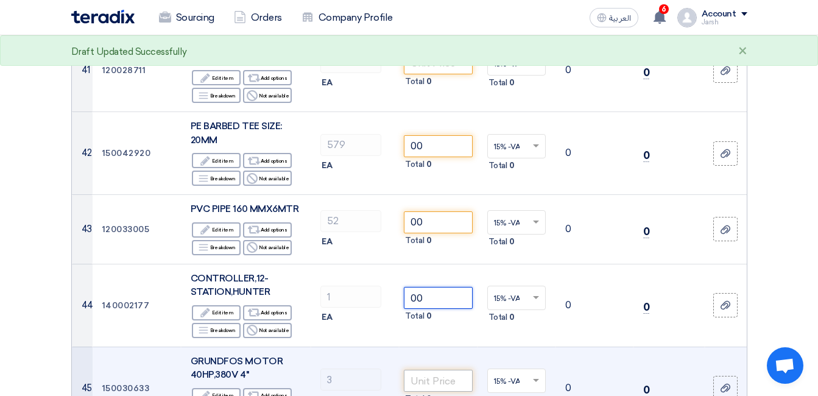
type input "00"
click at [443, 370] on input "number" at bounding box center [438, 381] width 68 height 22
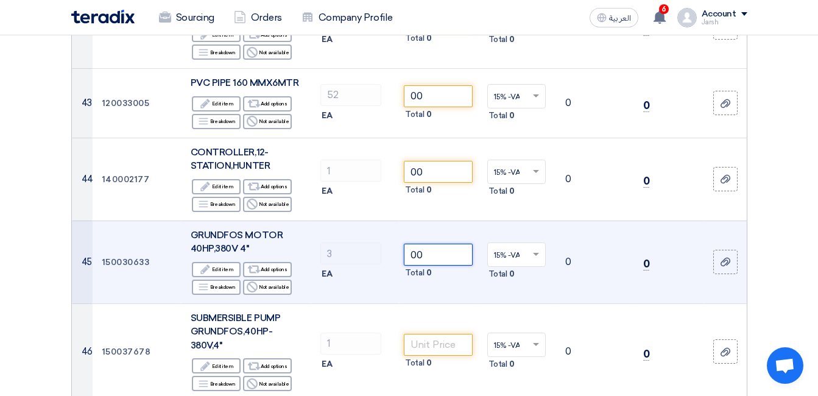
scroll to position [3411, 0]
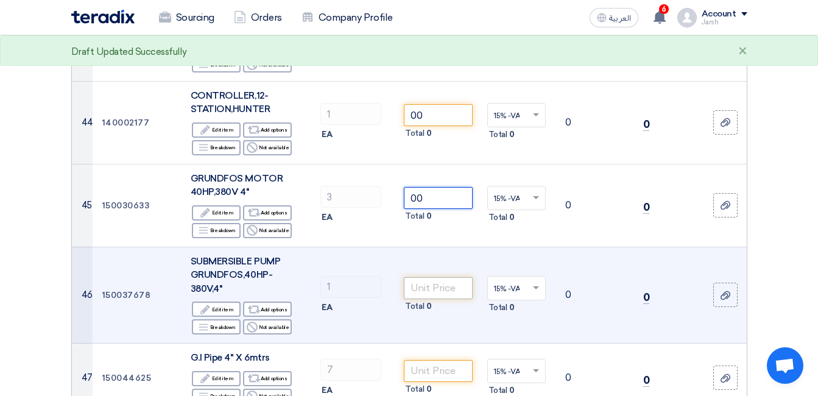
type input "00"
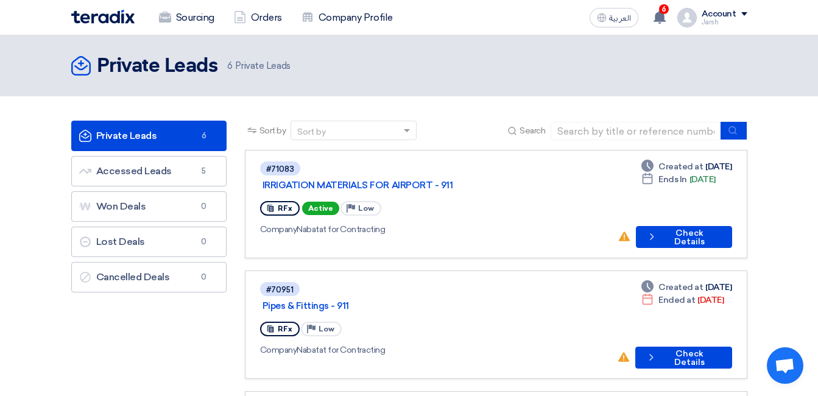
click at [185, 138] on link "Private Leads Private Leads 6" at bounding box center [148, 136] width 155 height 30
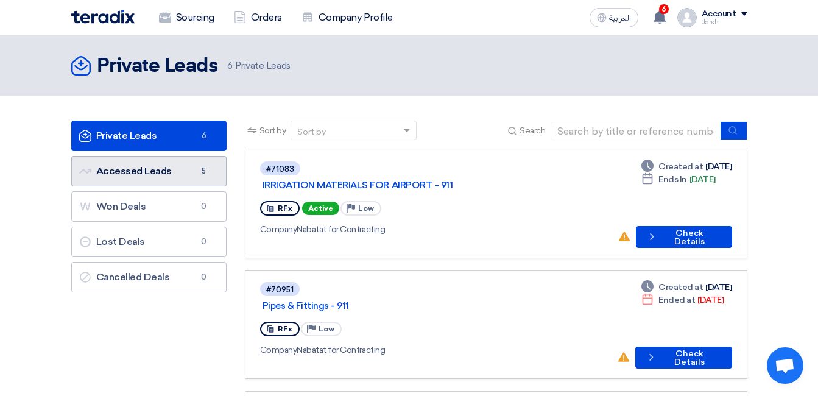
click at [168, 175] on link "Accessed Leads Accessed Leads 5" at bounding box center [148, 171] width 155 height 30
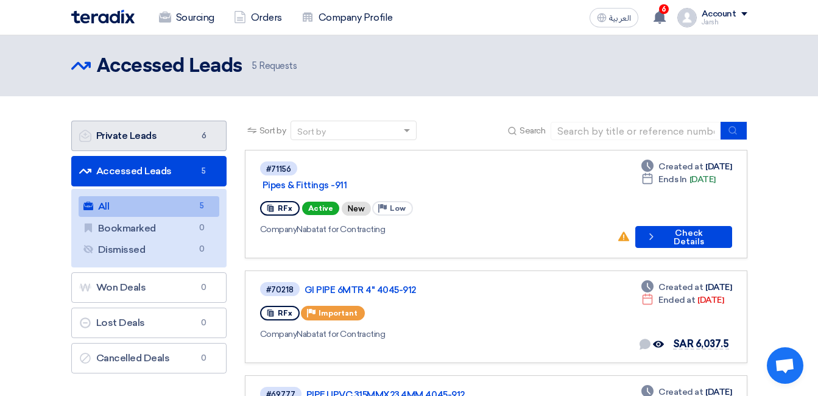
click at [197, 135] on span "6" at bounding box center [204, 136] width 15 height 12
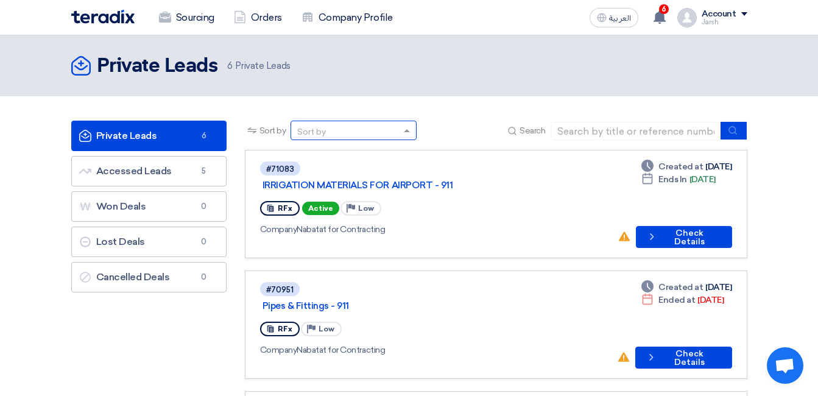
click at [406, 125] on span at bounding box center [408, 130] width 15 height 13
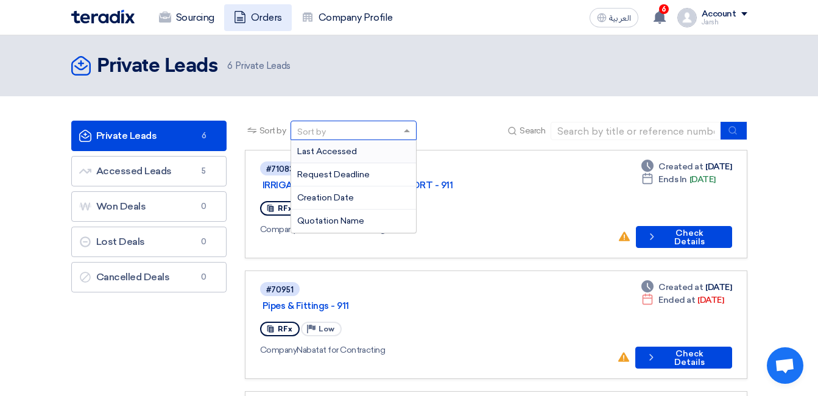
click at [255, 4] on link "Orders" at bounding box center [258, 17] width 68 height 27
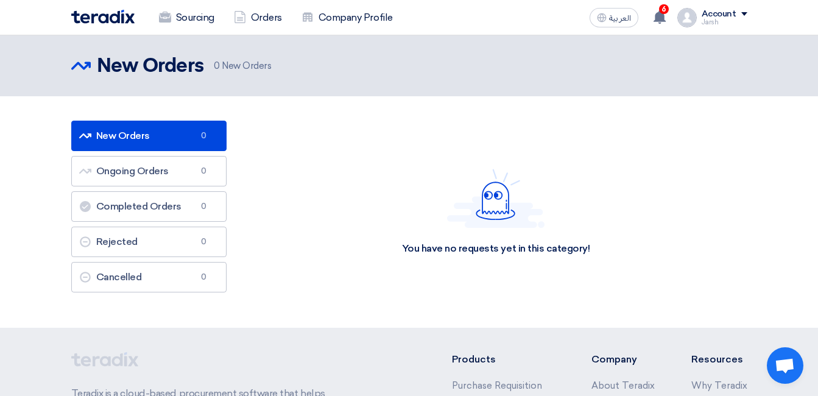
click at [717, 19] on div "Jarsh" at bounding box center [725, 22] width 46 height 7
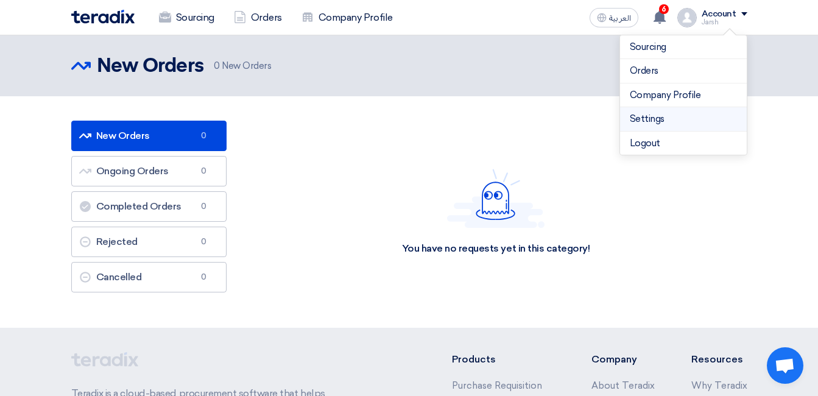
click at [641, 121] on link "Settings" at bounding box center [683, 119] width 107 height 14
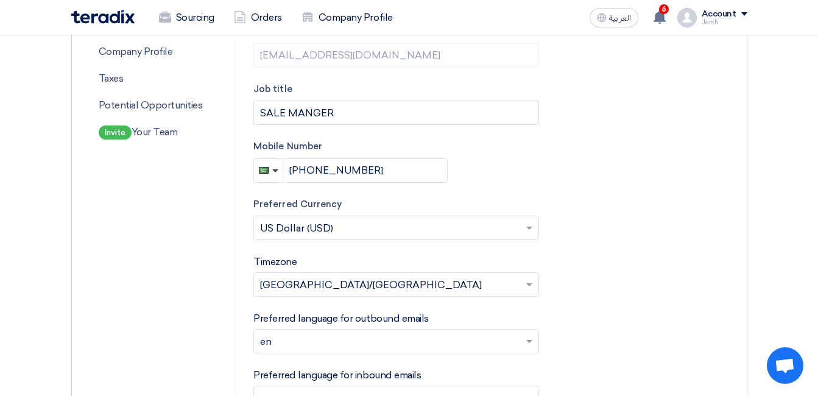
scroll to position [244, 0]
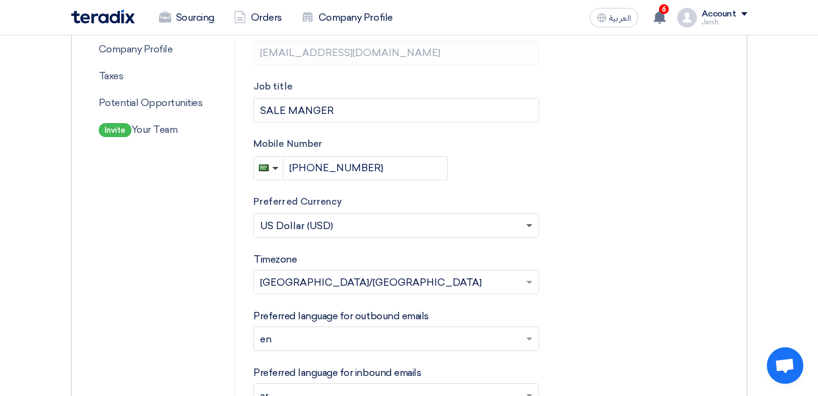
click at [526, 227] on span at bounding box center [529, 226] width 6 height 4
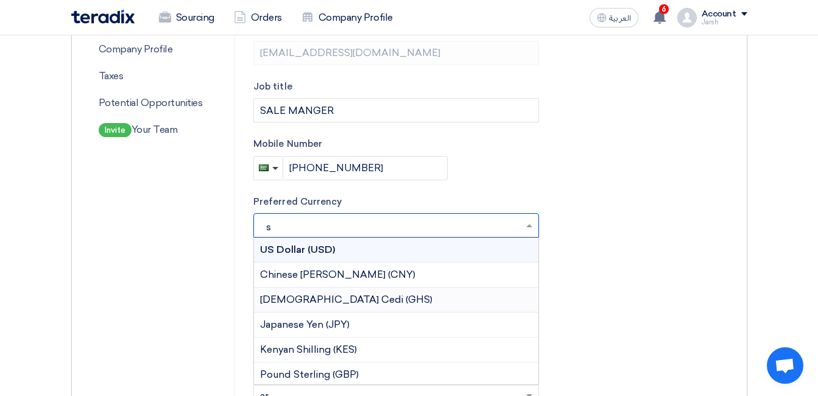
type input "sa"
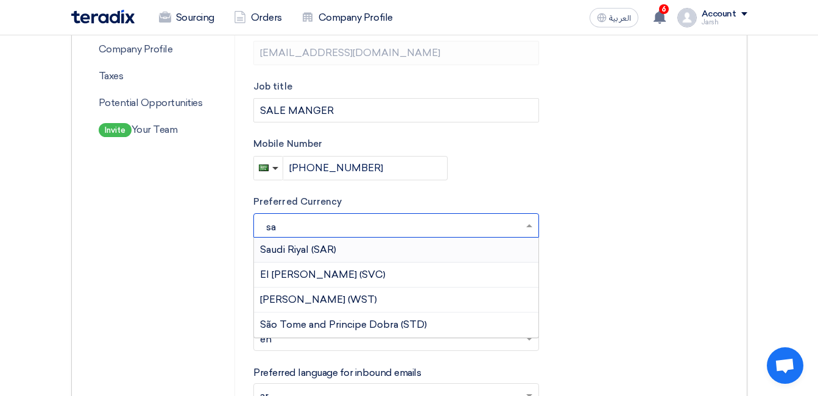
click at [307, 249] on span "Saudi Riyal (SAR)" at bounding box center [298, 250] width 76 height 12
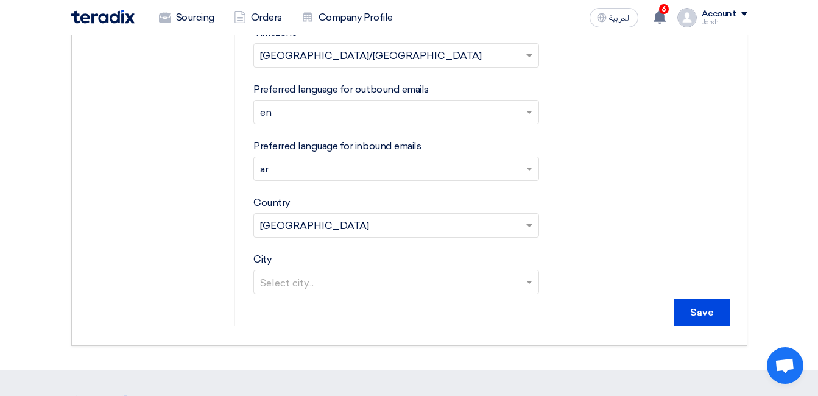
scroll to position [487, 0]
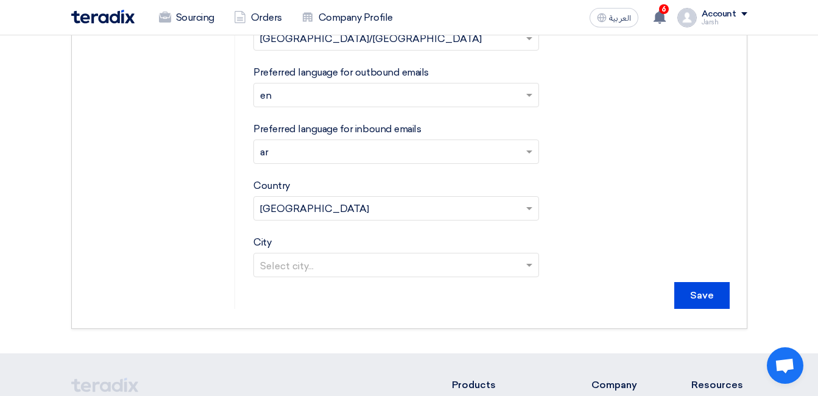
click at [423, 265] on input "text" at bounding box center [390, 266] width 260 height 20
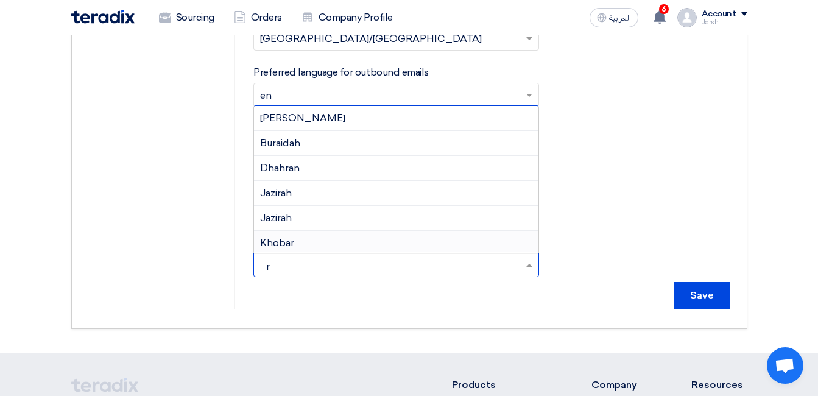
type input "ri"
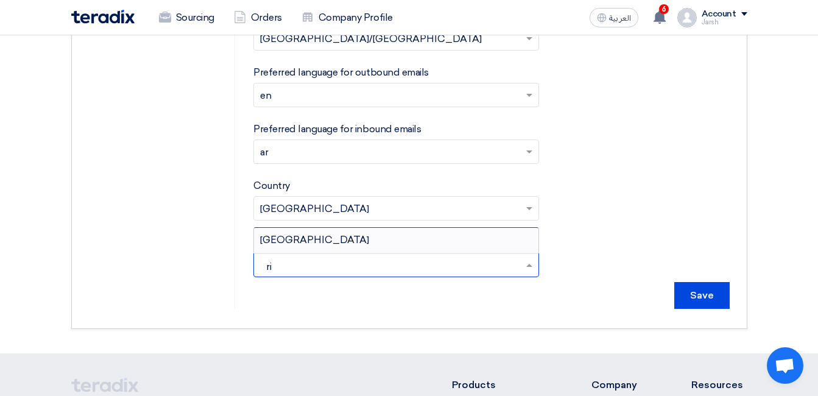
click at [306, 244] on div "[GEOGRAPHIC_DATA]" at bounding box center [396, 240] width 284 height 24
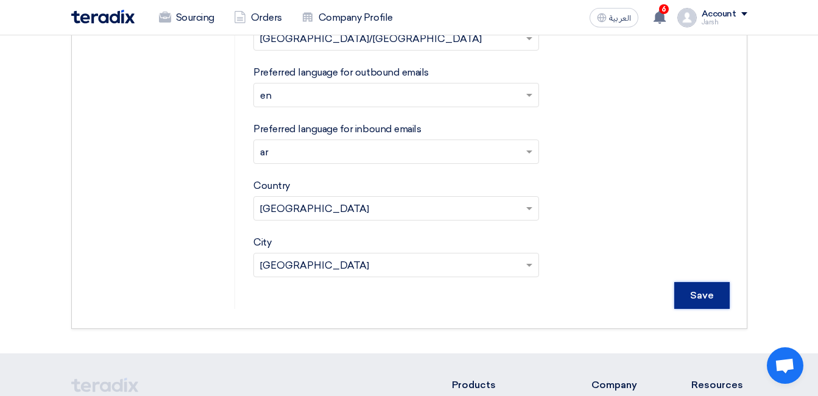
click at [710, 293] on input "Save" at bounding box center [701, 295] width 55 height 27
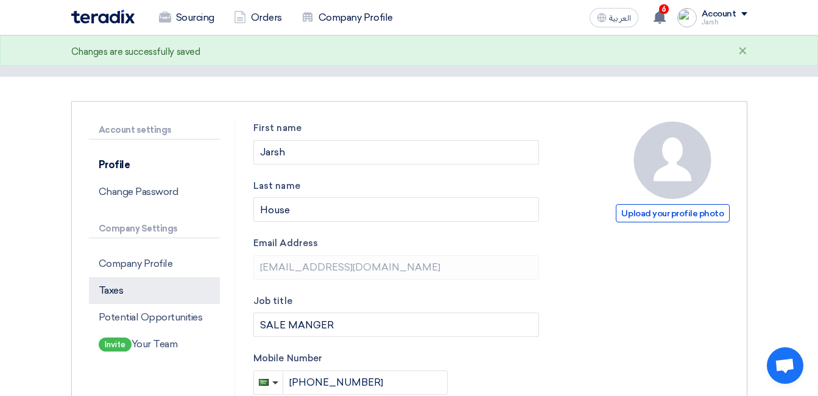
scroll to position [0, 0]
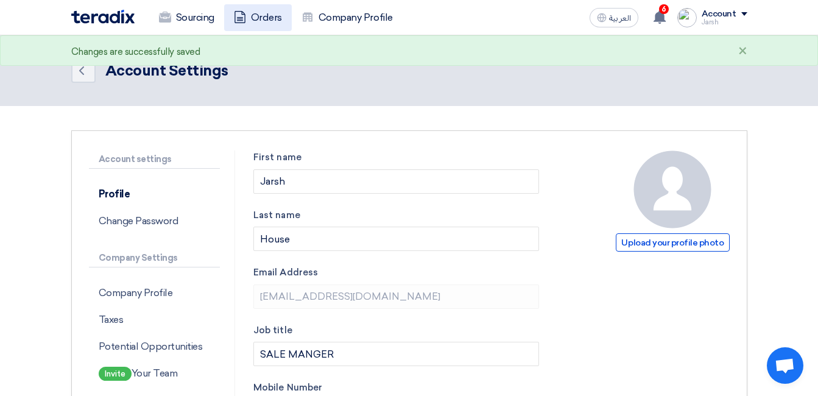
click at [261, 18] on link "Orders" at bounding box center [258, 17] width 68 height 27
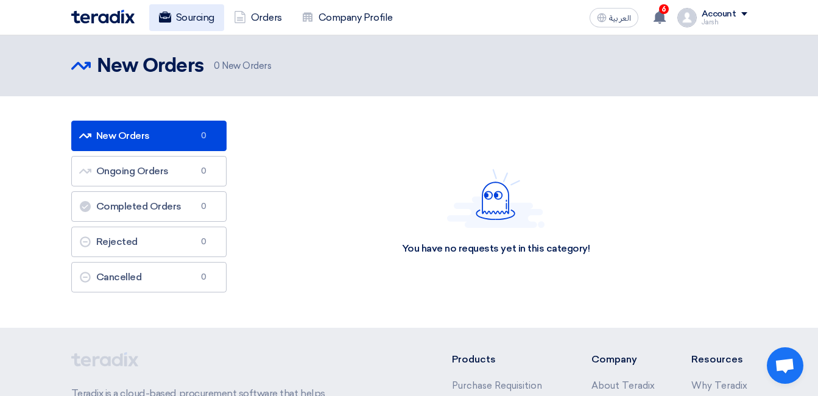
click at [191, 12] on link "Sourcing" at bounding box center [186, 17] width 75 height 27
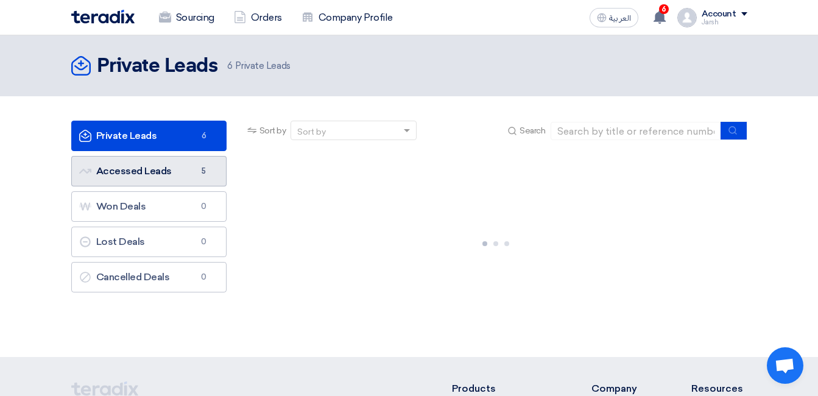
click at [185, 181] on link "Accessed Leads Accessed Leads 5" at bounding box center [148, 171] width 155 height 30
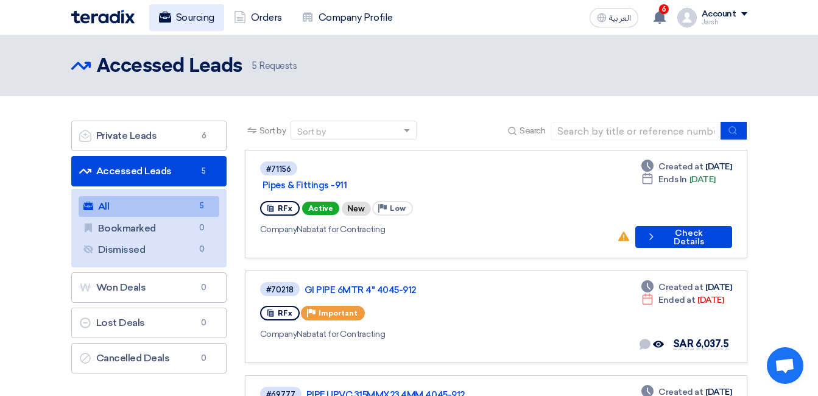
click at [185, 24] on link "Sourcing" at bounding box center [186, 17] width 75 height 27
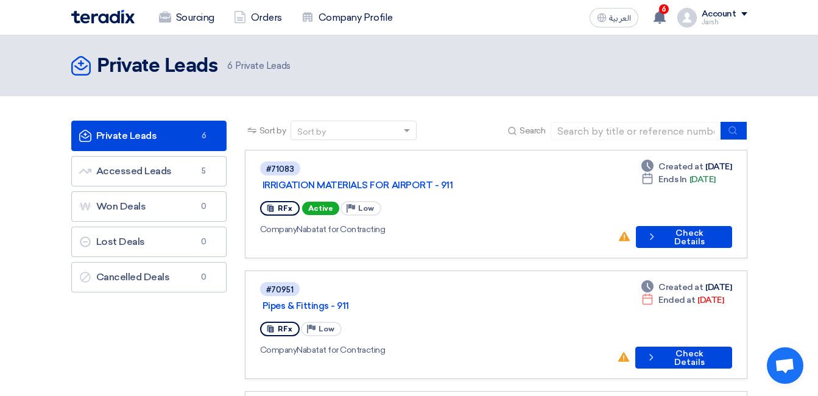
click at [731, 17] on div "Account" at bounding box center [719, 14] width 35 height 10
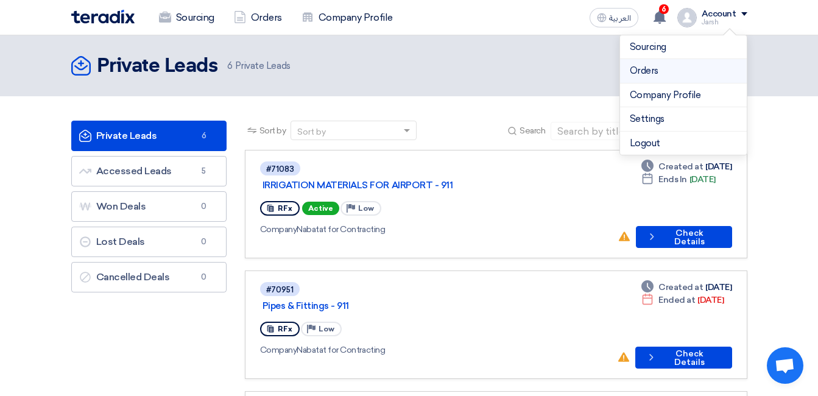
click at [647, 71] on link "Orders" at bounding box center [683, 71] width 107 height 14
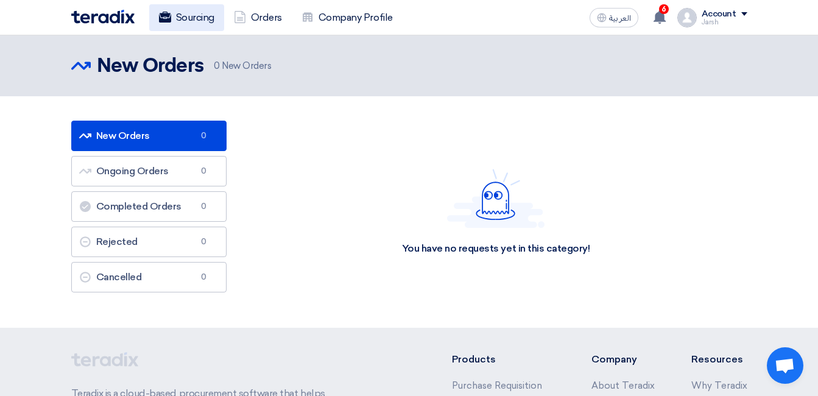
click at [182, 26] on link "Sourcing" at bounding box center [186, 17] width 75 height 27
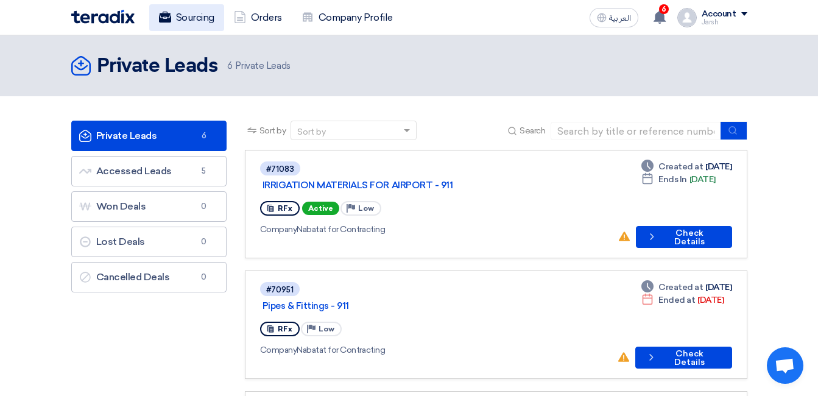
click at [197, 18] on link "Sourcing" at bounding box center [186, 17] width 75 height 27
click at [274, 18] on link "Orders" at bounding box center [258, 17] width 68 height 27
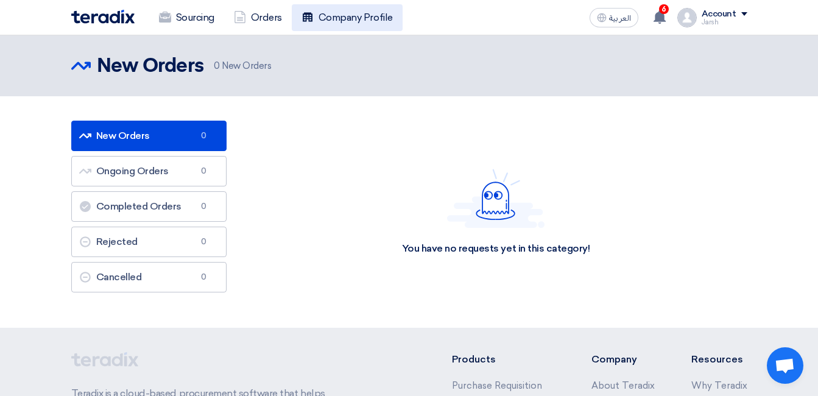
click at [320, 14] on link "Company Profile" at bounding box center [347, 17] width 111 height 27
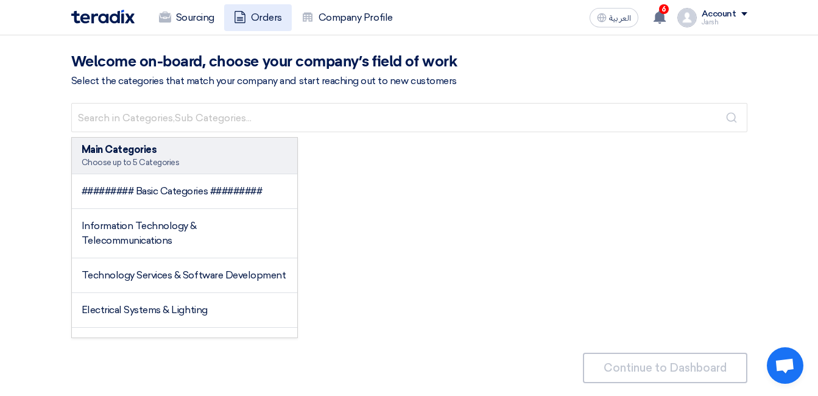
click at [227, 30] on link "Orders" at bounding box center [258, 17] width 68 height 27
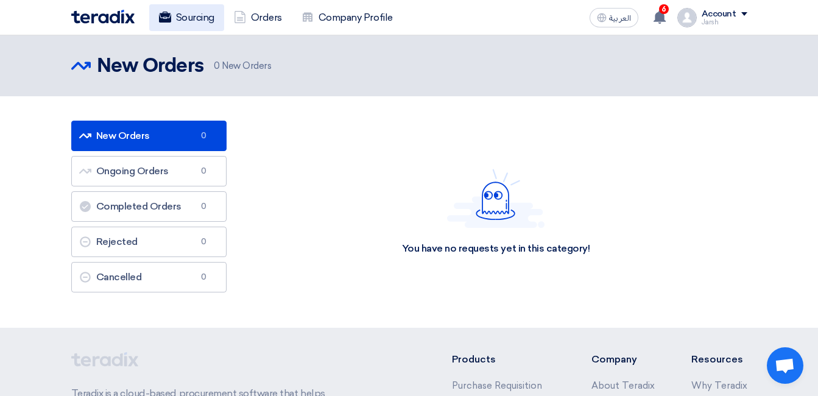
click at [189, 22] on link "Sourcing" at bounding box center [186, 17] width 75 height 27
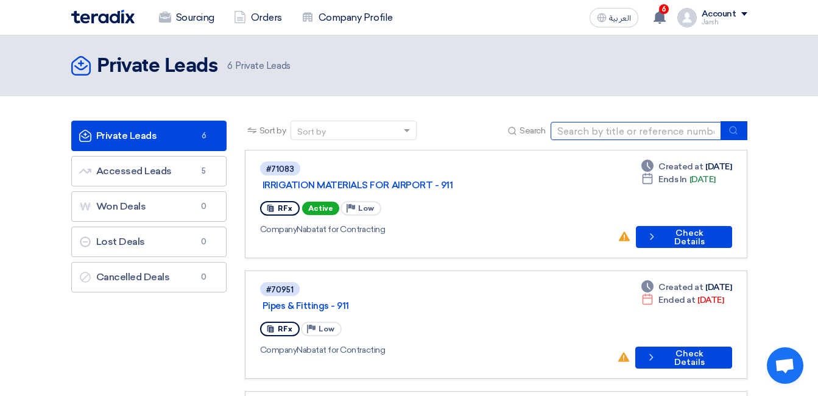
click at [713, 128] on input at bounding box center [636, 131] width 171 height 18
click at [730, 130] on icon "submit" at bounding box center [733, 130] width 10 height 10
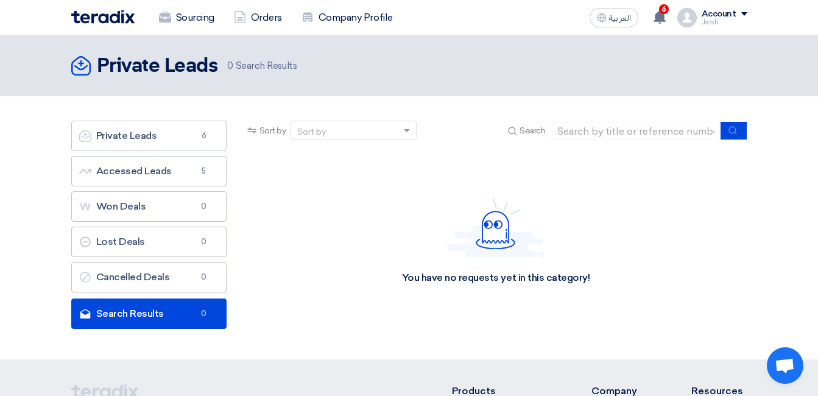
click at [303, 130] on div "Sort by" at bounding box center [311, 131] width 29 height 13
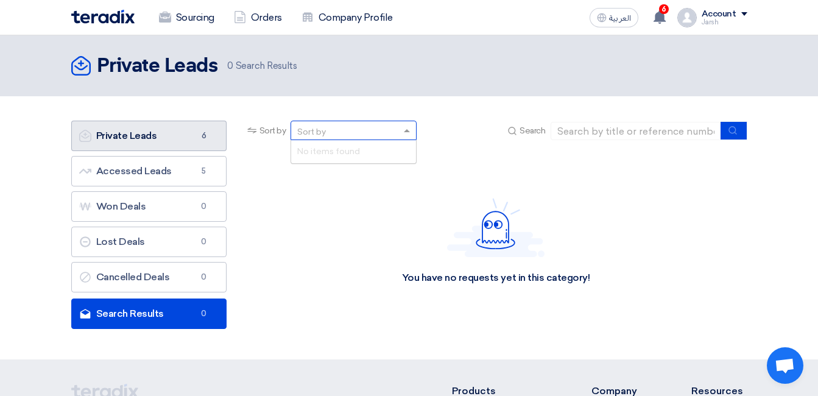
click at [187, 142] on link "Private Leads Private Leads 6" at bounding box center [148, 136] width 155 height 30
click at [187, 140] on link "Private Leads Private Leads 6" at bounding box center [148, 136] width 155 height 30
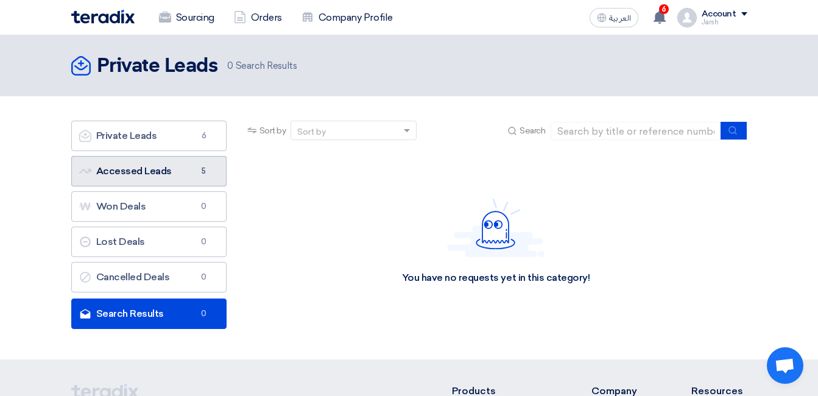
click at [171, 171] on link "Accessed Leads Accessed Leads 5" at bounding box center [148, 171] width 155 height 30
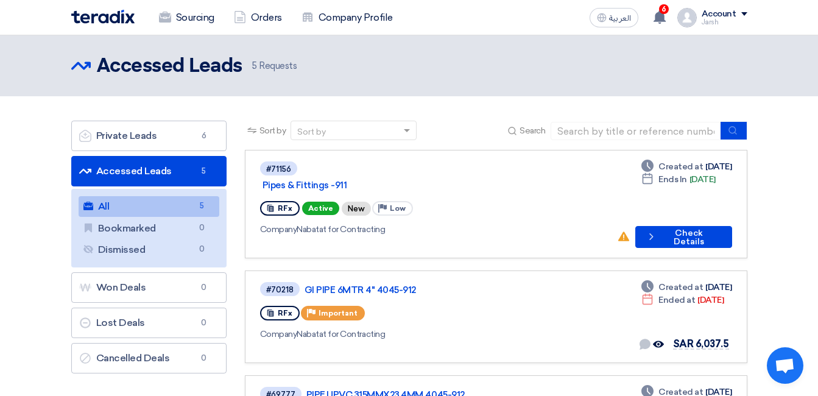
scroll to position [61, 0]
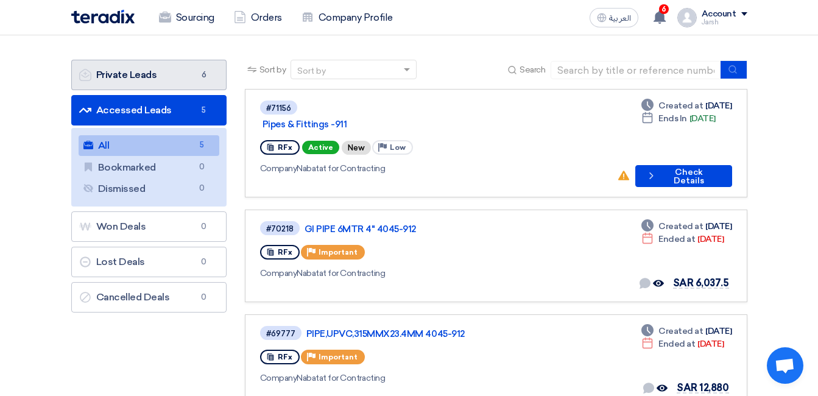
click at [169, 74] on link "Private Leads Private Leads 6" at bounding box center [148, 75] width 155 height 30
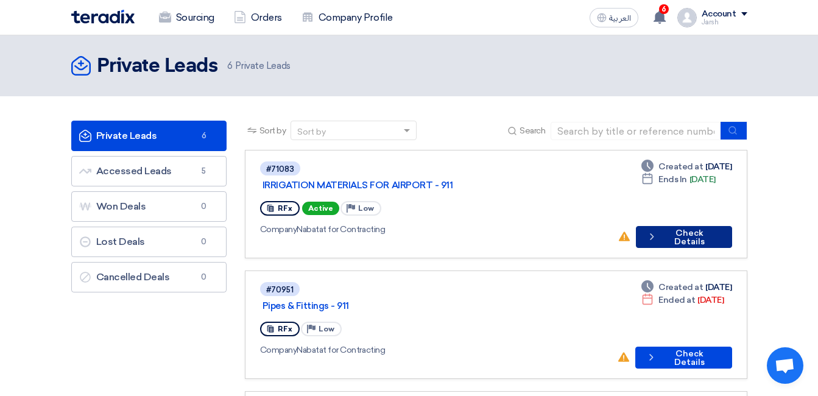
click at [688, 226] on button "Check details Check Details" at bounding box center [684, 237] width 96 height 22
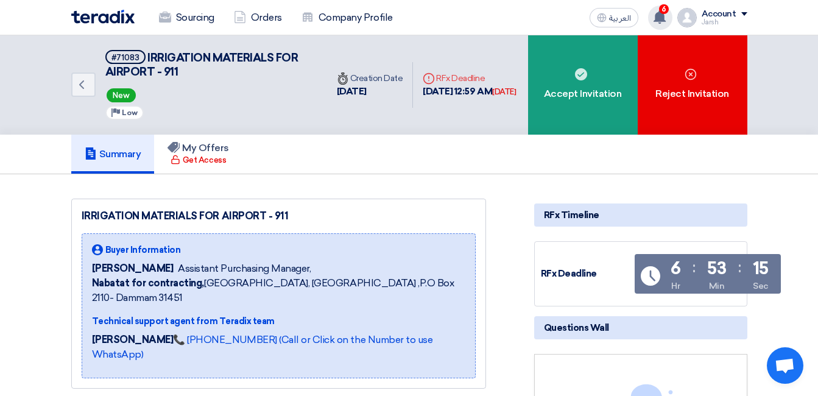
click at [649, 14] on app-header-notification-menu "6 New request received, check details and submit your quotation now! 3 hours ag…" at bounding box center [660, 17] width 34 height 24
click at [657, 18] on use at bounding box center [660, 16] width 12 height 13
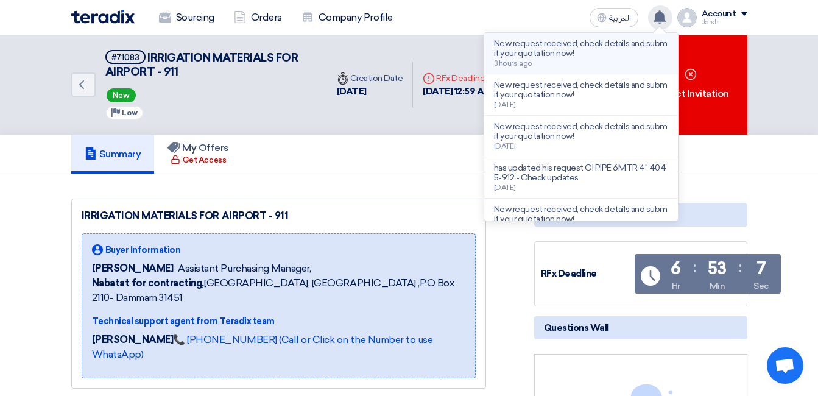
click at [588, 57] on p "New request received, check details and submit your quotation now!" at bounding box center [581, 48] width 174 height 19
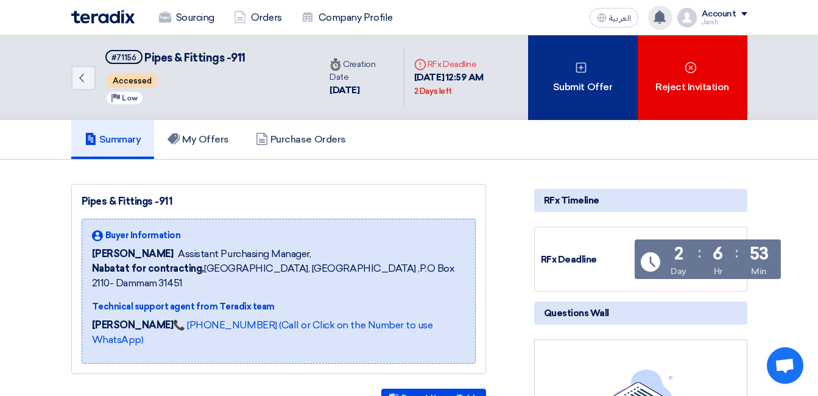
click at [569, 83] on div "Submit Offer" at bounding box center [583, 77] width 110 height 85
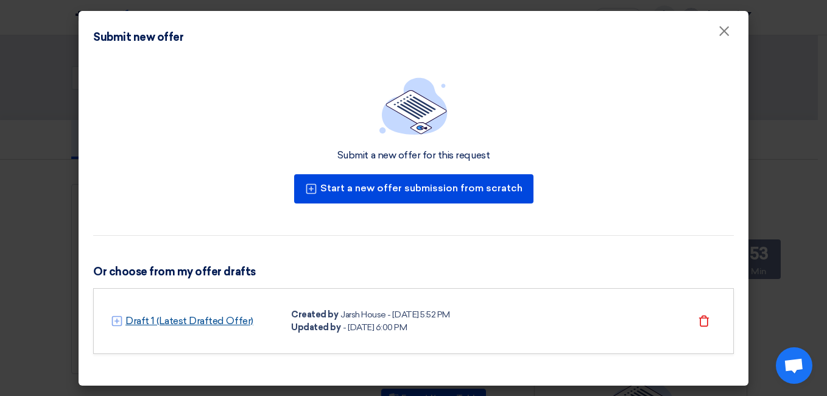
click at [181, 321] on link "Draft 1 (Latest Drafted Offer)" at bounding box center [189, 321] width 128 height 15
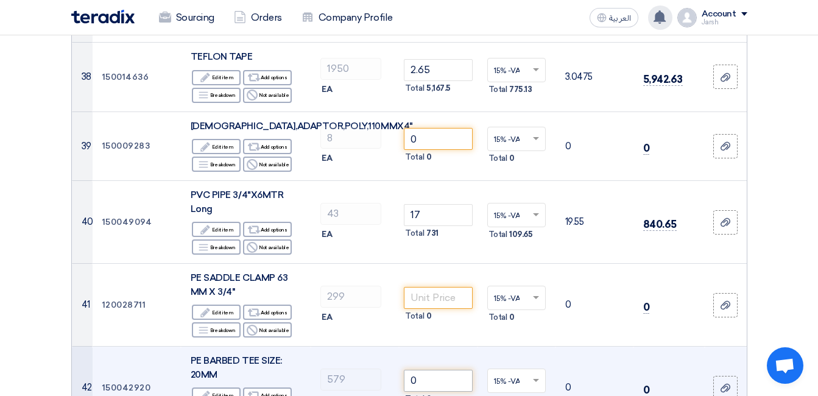
scroll to position [2984, 0]
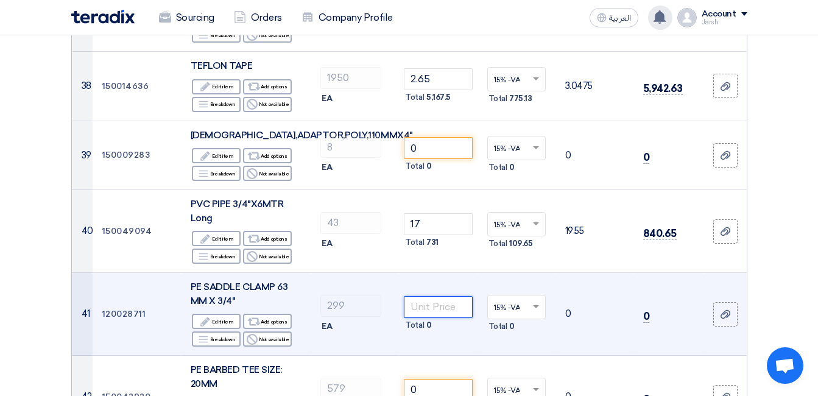
click at [443, 296] on input "number" at bounding box center [438, 307] width 68 height 22
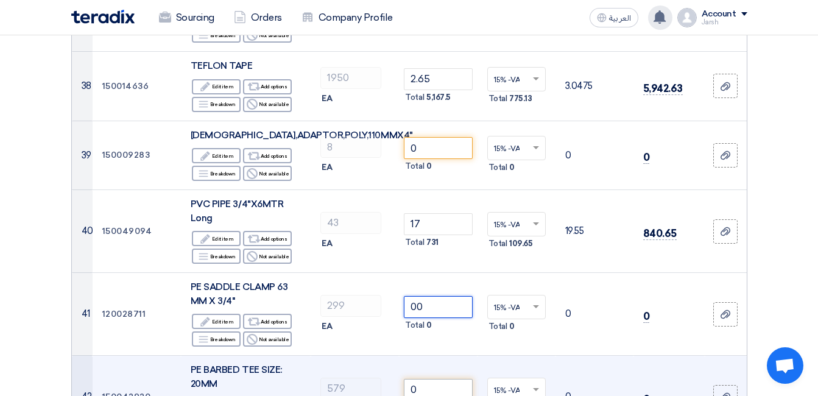
type input "00"
click at [434, 379] on input "0" at bounding box center [438, 390] width 68 height 22
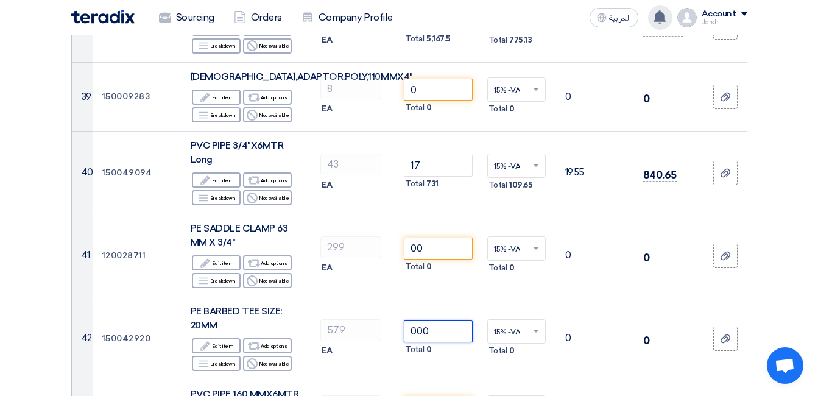
scroll to position [3167, 0]
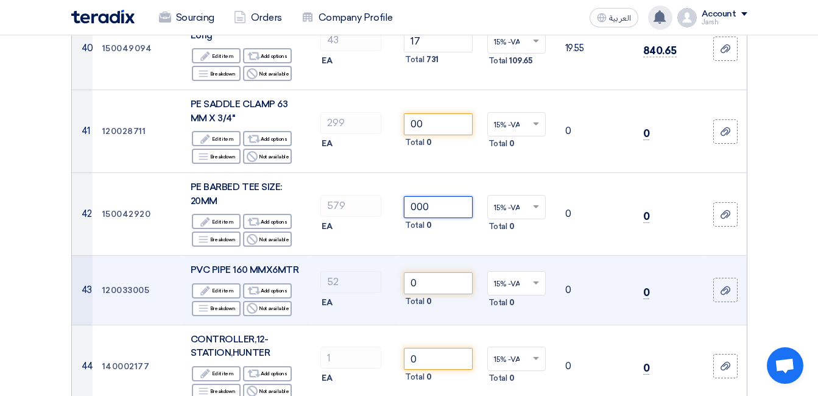
type input "000"
click at [443, 272] on input "0" at bounding box center [438, 283] width 68 height 22
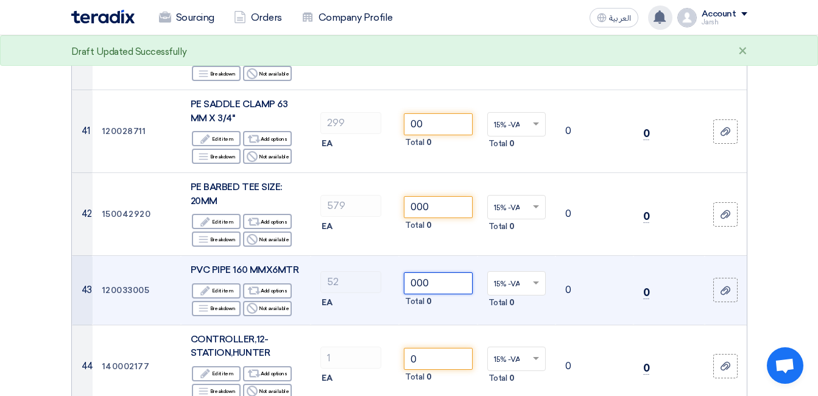
click at [364, 256] on tr "43 120033005 PVC PIPE 160 MMX6MTR Edit Edit item Alternative Add options Breakd…" at bounding box center [409, 290] width 675 height 69
drag, startPoint x: 432, startPoint y: 187, endPoint x: 386, endPoint y: 179, distance: 47.0
click at [386, 256] on tr "43 120033005 PVC PIPE 160 MMX6MTR Edit Edit item Alternative Add options Breakd…" at bounding box center [409, 290] width 675 height 69
click at [386, 271] on div "52" at bounding box center [354, 282] width 69 height 22
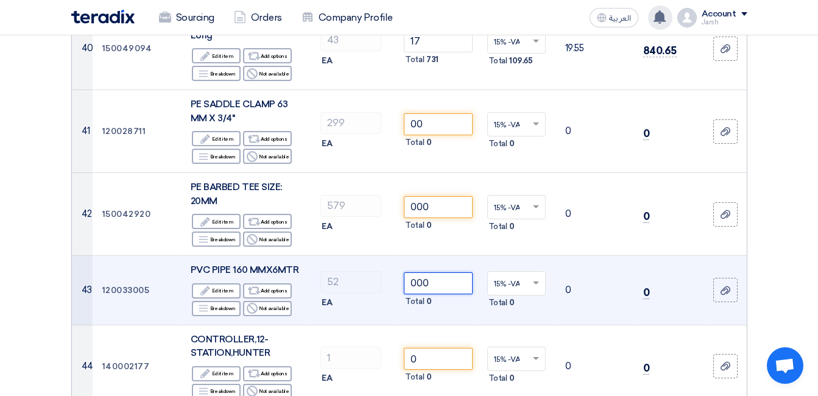
drag, startPoint x: 446, startPoint y: 187, endPoint x: 390, endPoint y: 179, distance: 56.0
click at [396, 256] on tr "43 120033005 PVC PIPE 160 MMX6MTR Edit Edit item Alternative Add options Breakd…" at bounding box center [409, 290] width 675 height 69
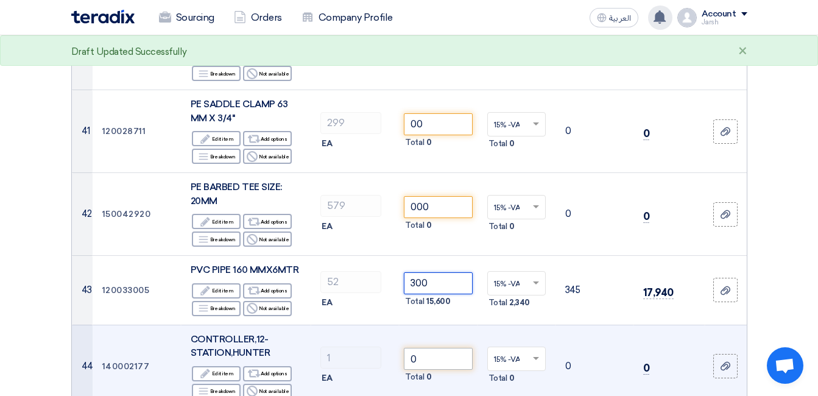
type input "300"
click at [429, 348] on input "0" at bounding box center [438, 359] width 68 height 22
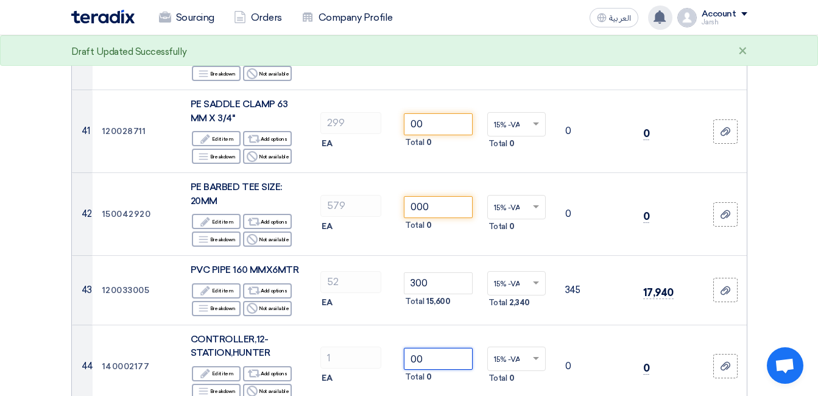
type input "00"
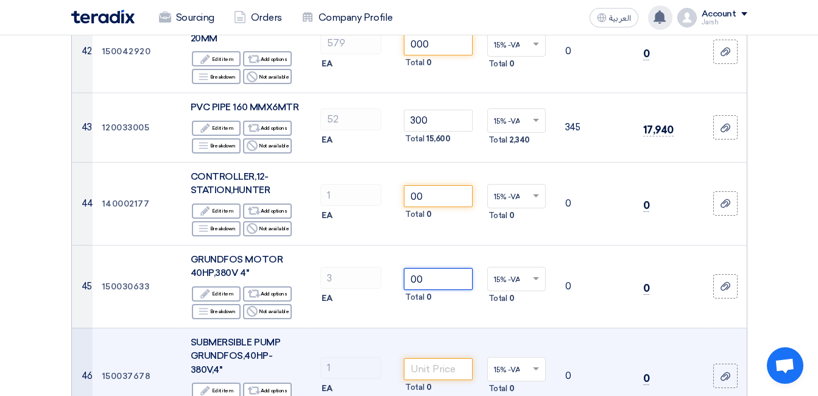
scroll to position [3350, 0]
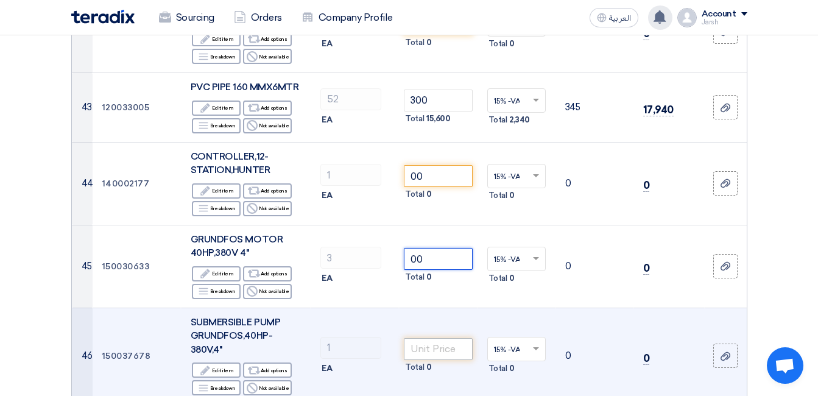
type input "00"
click at [432, 338] on input "number" at bounding box center [438, 349] width 68 height 22
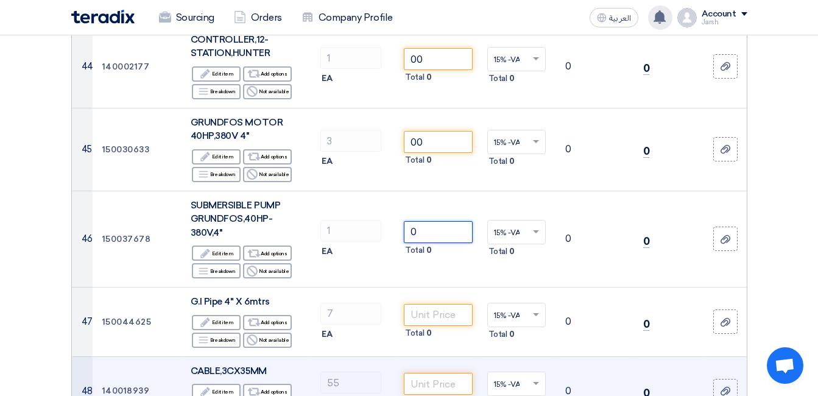
scroll to position [3472, 0]
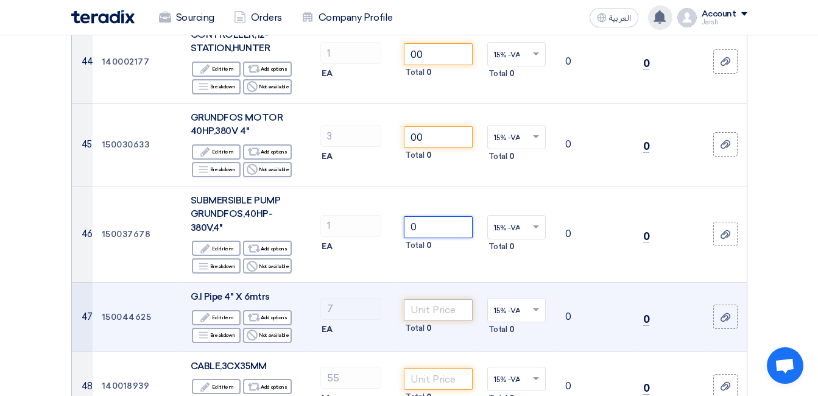
type input "0"
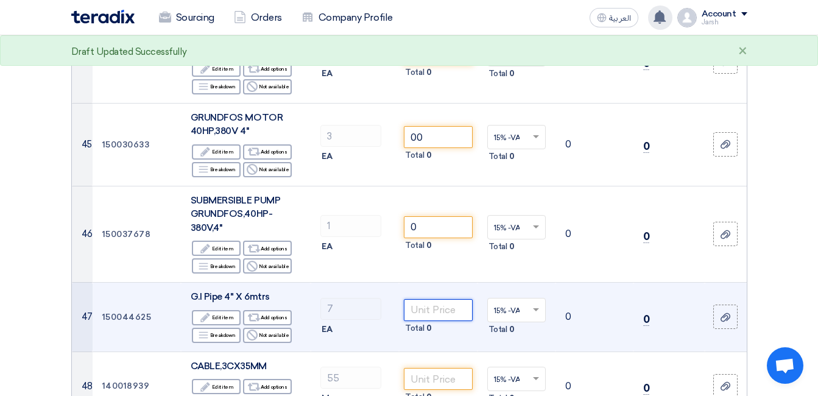
click at [437, 299] on input "number" at bounding box center [438, 310] width 68 height 22
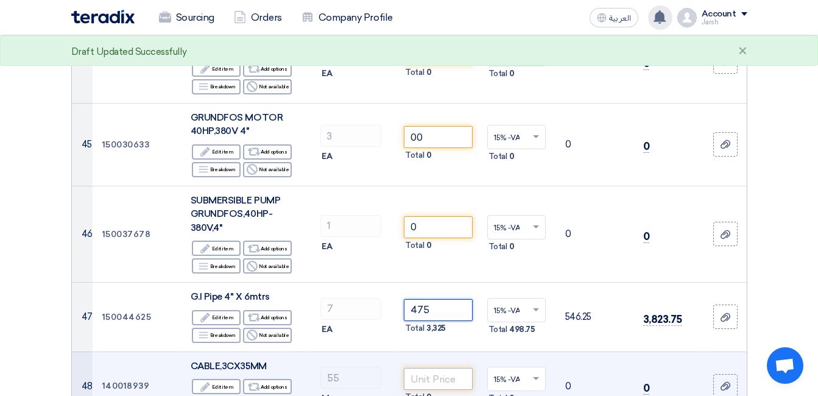
type input "475"
click at [434, 368] on input "number" at bounding box center [438, 379] width 68 height 22
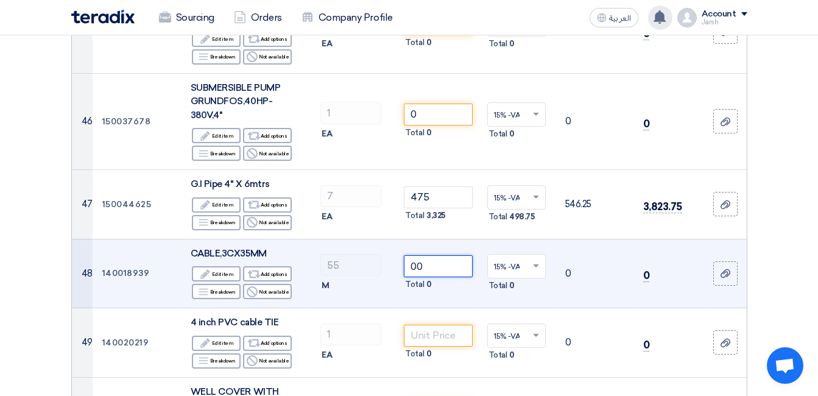
scroll to position [3593, 0]
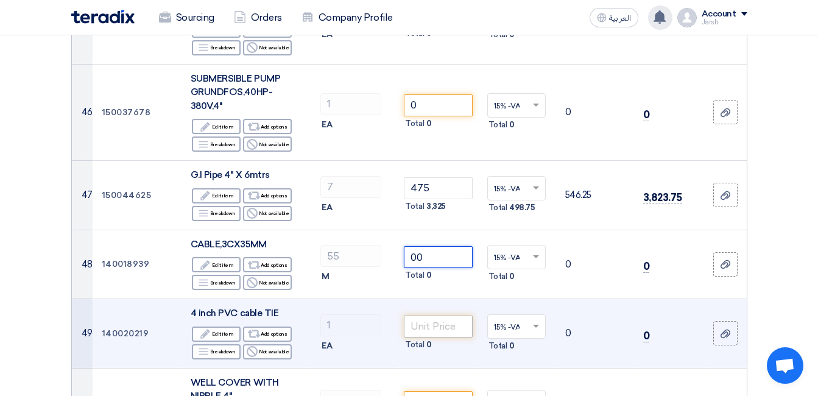
type input "00"
click at [437, 315] on input "number" at bounding box center [438, 326] width 68 height 22
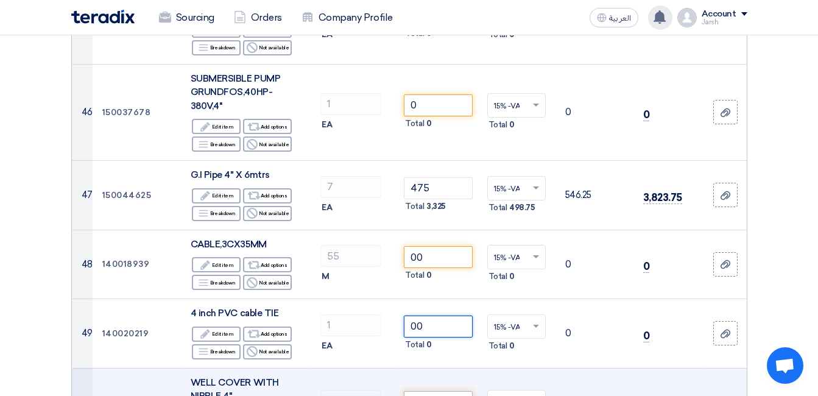
type input "00"
click at [444, 391] on input "number" at bounding box center [438, 402] width 68 height 22
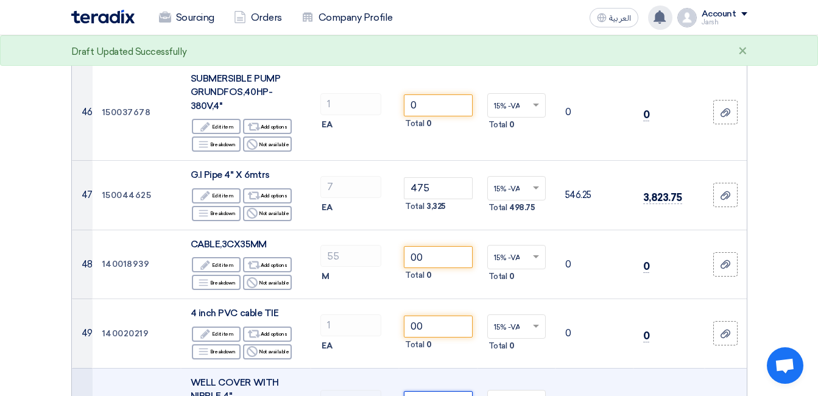
click at [444, 391] on input "number" at bounding box center [438, 402] width 68 height 22
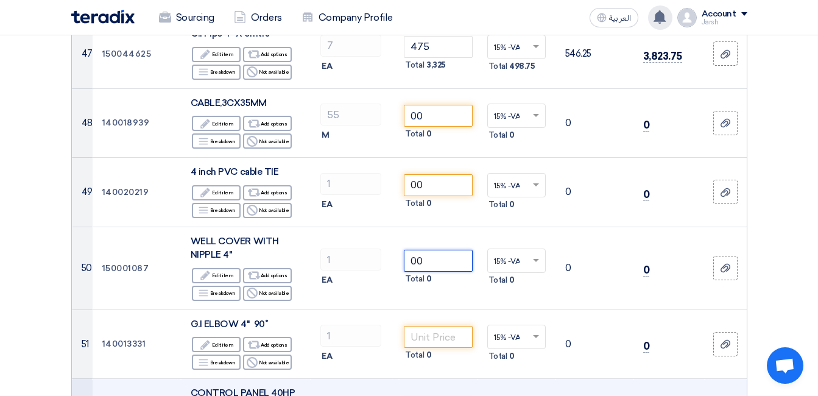
scroll to position [3776, 0]
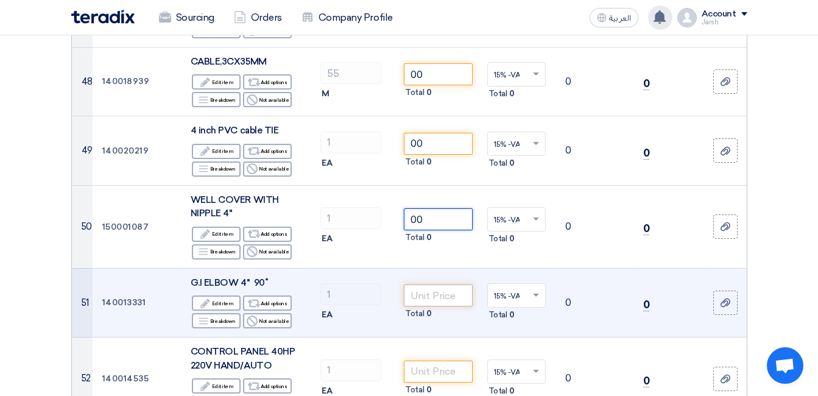
type input "00"
click at [449, 284] on input "number" at bounding box center [438, 295] width 68 height 22
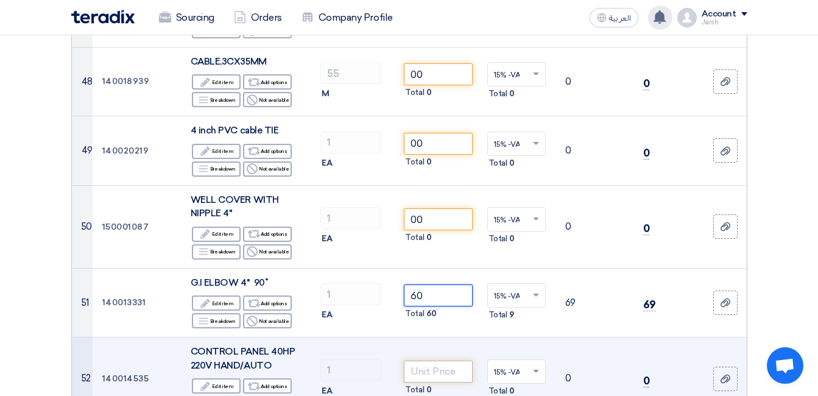
type input "60"
click at [434, 361] on input "number" at bounding box center [438, 372] width 68 height 22
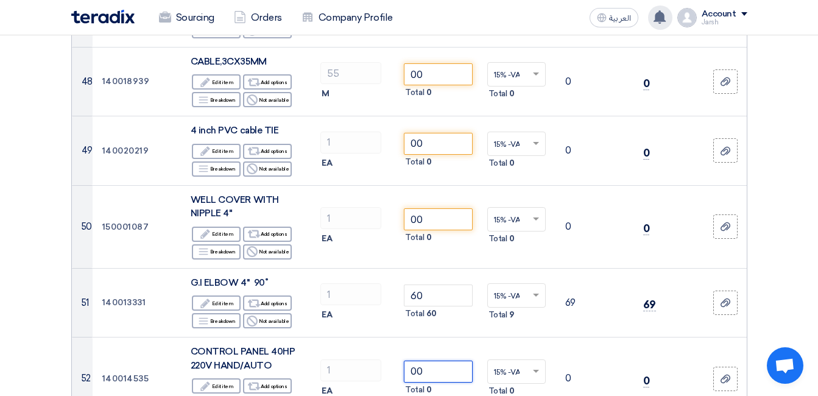
type input "00"
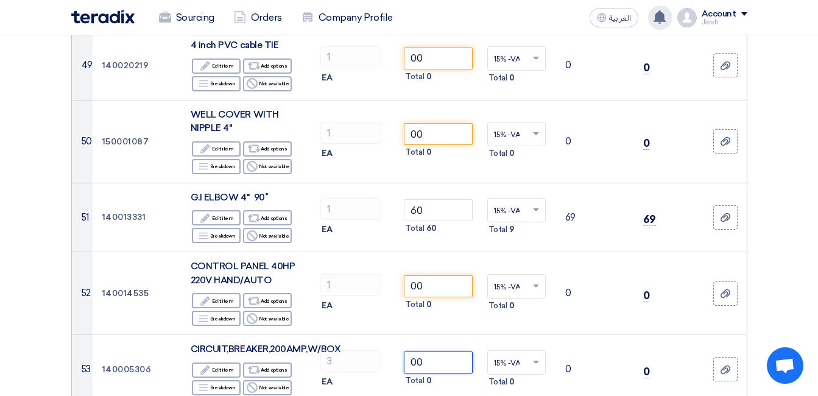
scroll to position [3959, 0]
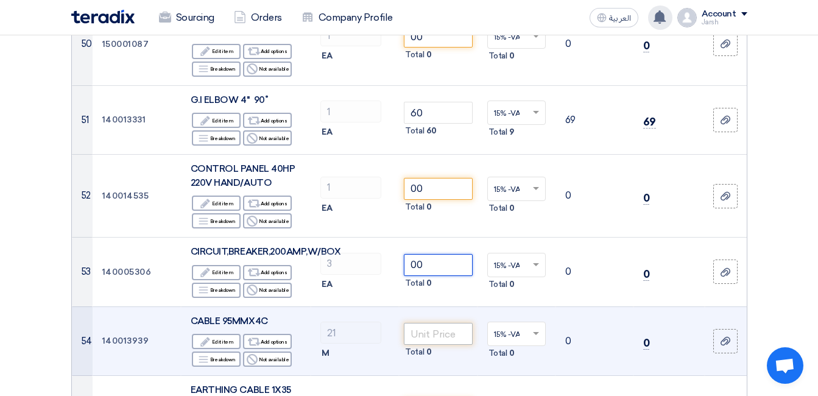
type input "00"
click at [432, 323] on input "number" at bounding box center [438, 334] width 68 height 22
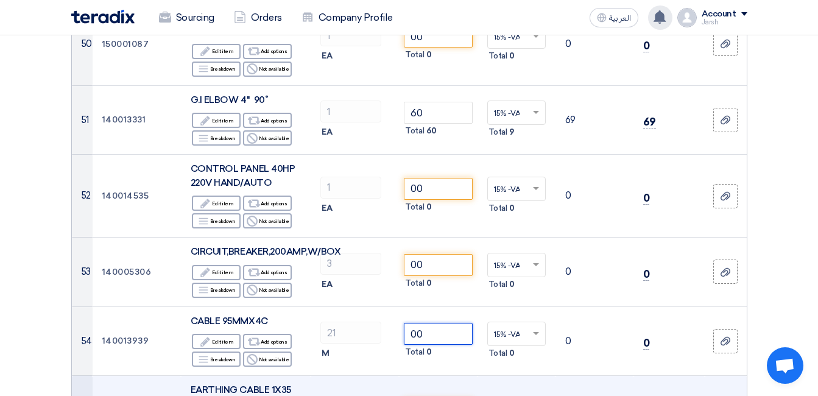
type input "00"
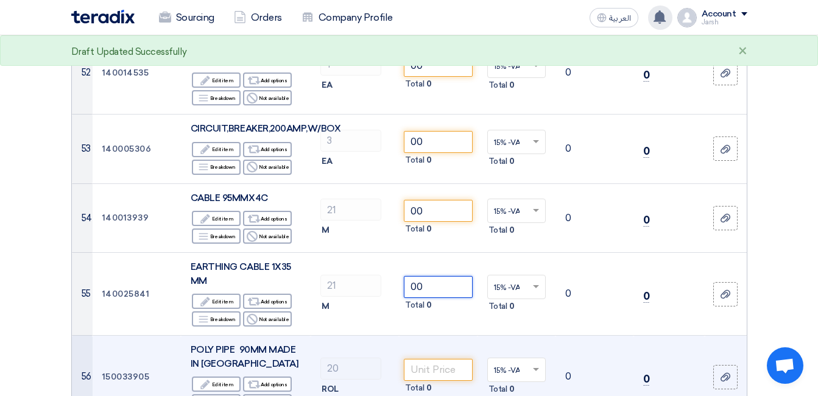
scroll to position [4142, 0]
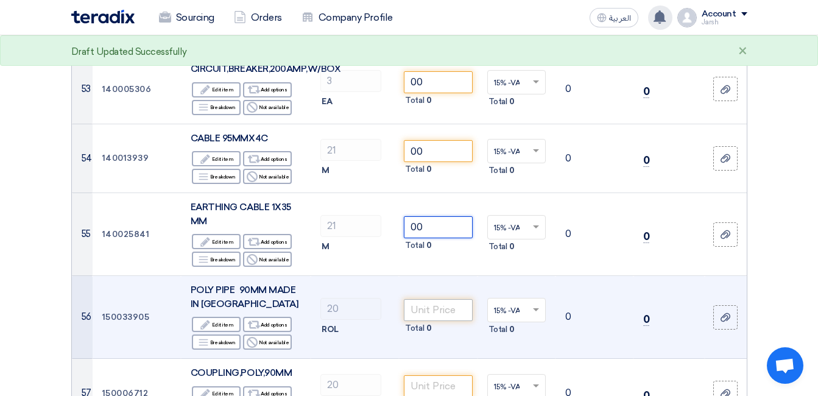
type input "00"
click at [423, 299] on input "number" at bounding box center [438, 310] width 68 height 22
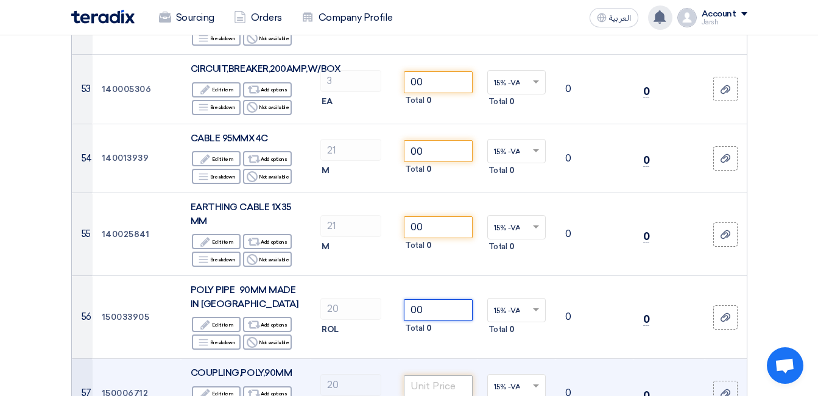
type input "00"
click at [454, 375] on input "number" at bounding box center [438, 386] width 68 height 22
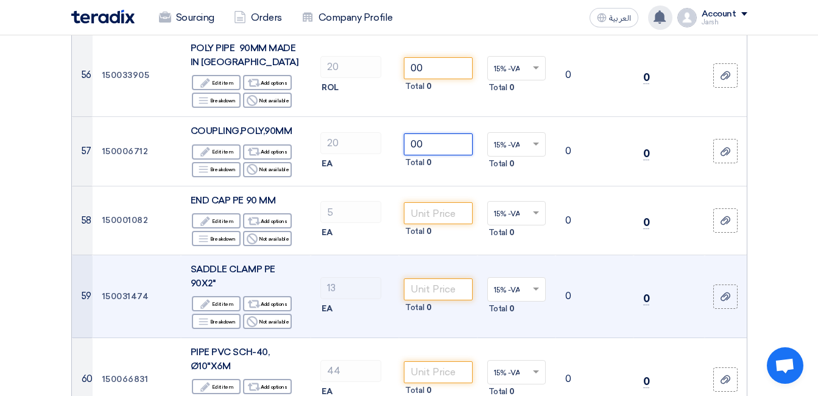
scroll to position [4385, 0]
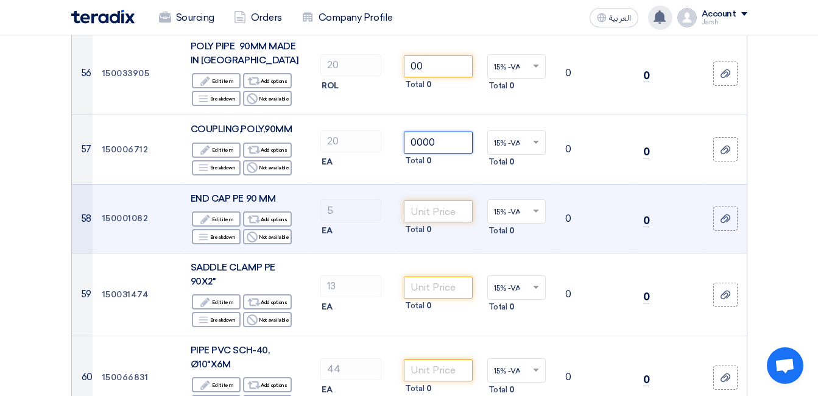
type input "0000"
click at [456, 200] on input "number" at bounding box center [438, 211] width 68 height 22
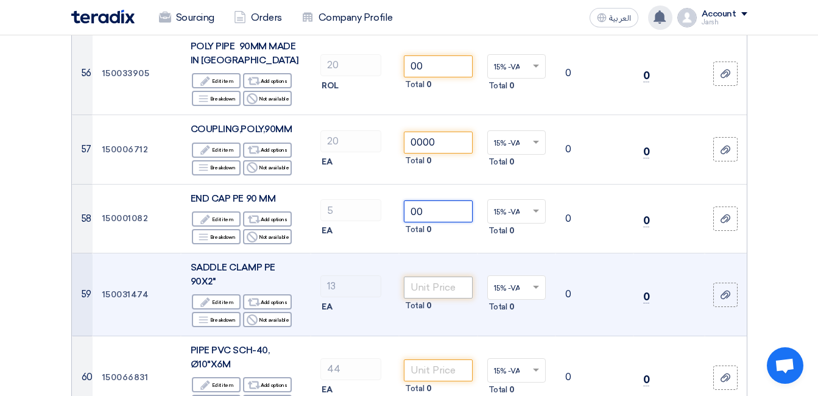
type input "00"
click at [448, 277] on input "number" at bounding box center [438, 288] width 68 height 22
click at [446, 277] on input "number" at bounding box center [438, 288] width 68 height 22
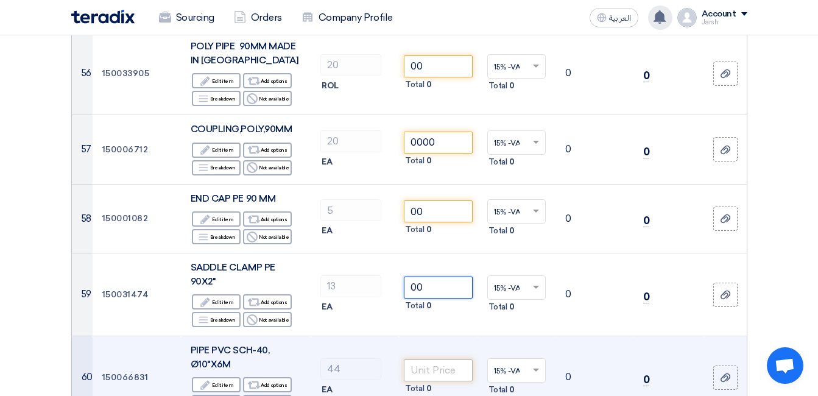
type input "00"
click at [432, 359] on input "number" at bounding box center [438, 370] width 68 height 22
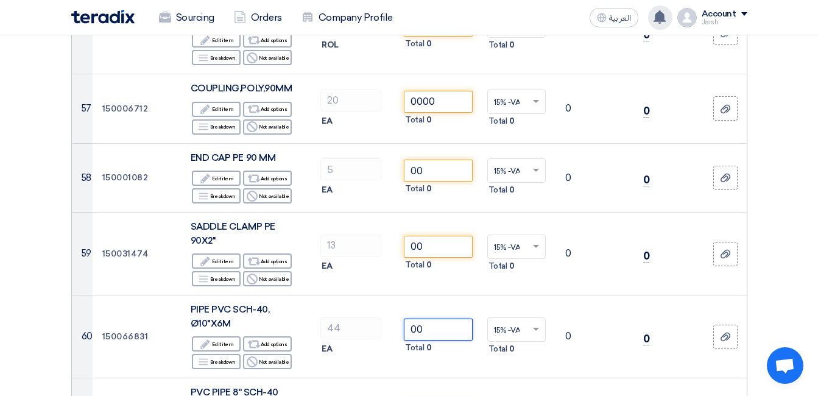
scroll to position [4507, 0]
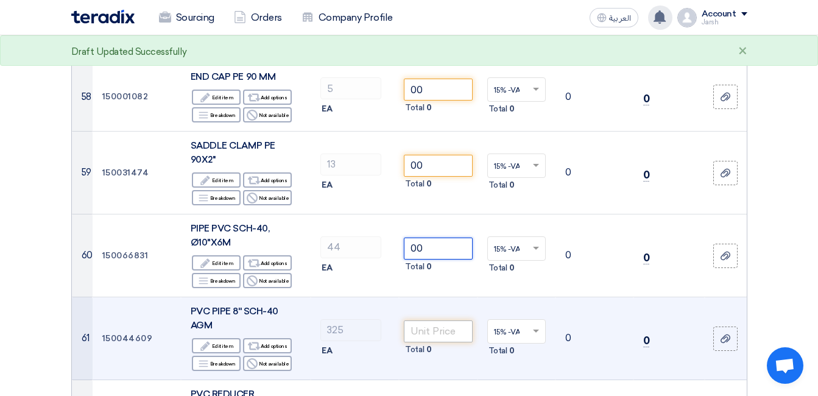
type input "00"
click at [445, 320] on input "number" at bounding box center [438, 331] width 68 height 22
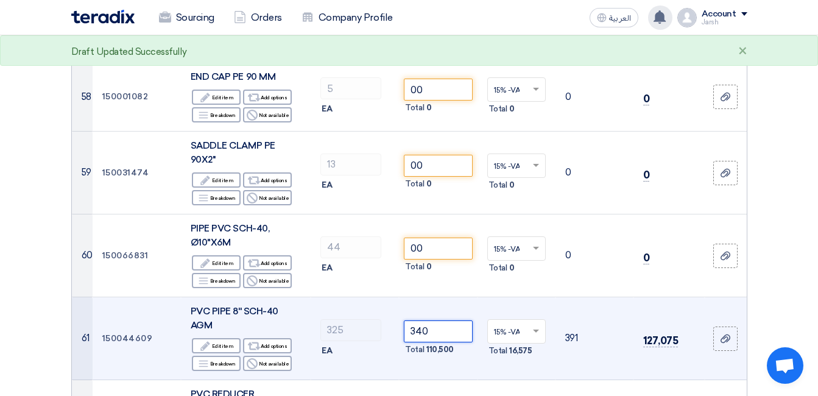
drag, startPoint x: 436, startPoint y: 231, endPoint x: 382, endPoint y: 227, distance: 53.8
click at [382, 297] on tr "61 150044609 PVC PIPE 8'' SCH-40 AGM Edit Edit item Alternative Add options Bre…" at bounding box center [409, 338] width 675 height 83
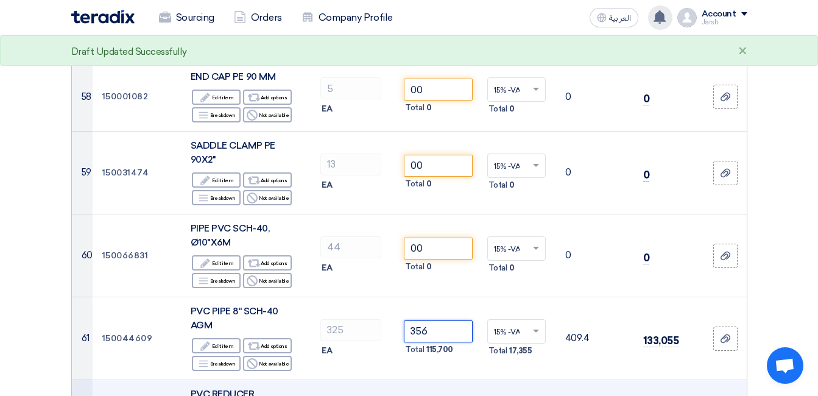
type input "356"
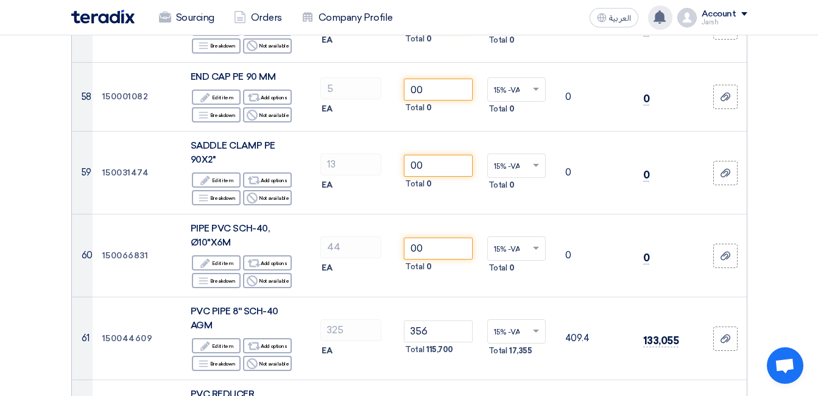
type input "35"
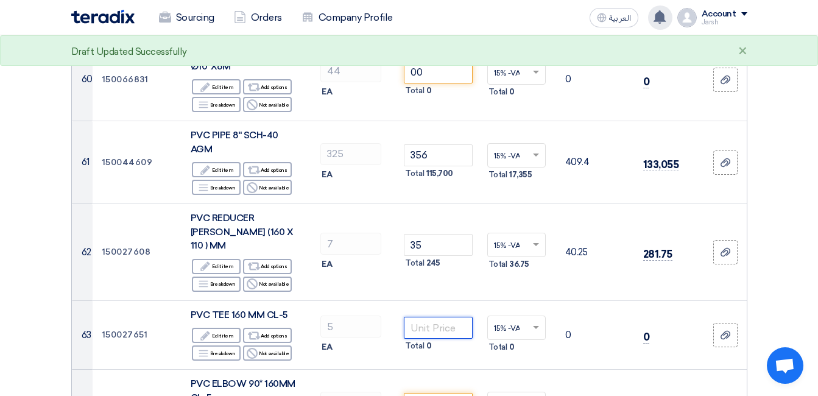
scroll to position [4690, 0]
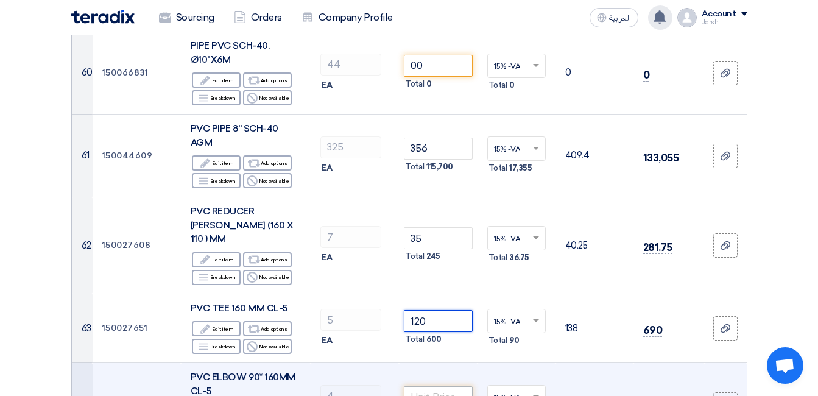
type input "120"
click at [426, 386] on input "number" at bounding box center [438, 397] width 68 height 22
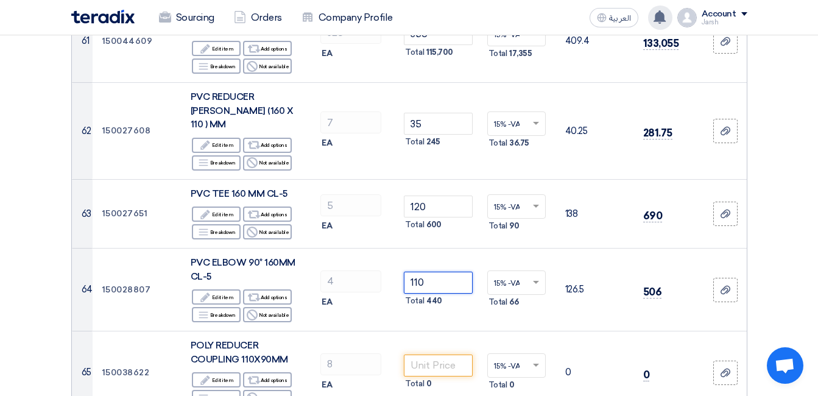
scroll to position [4812, 0]
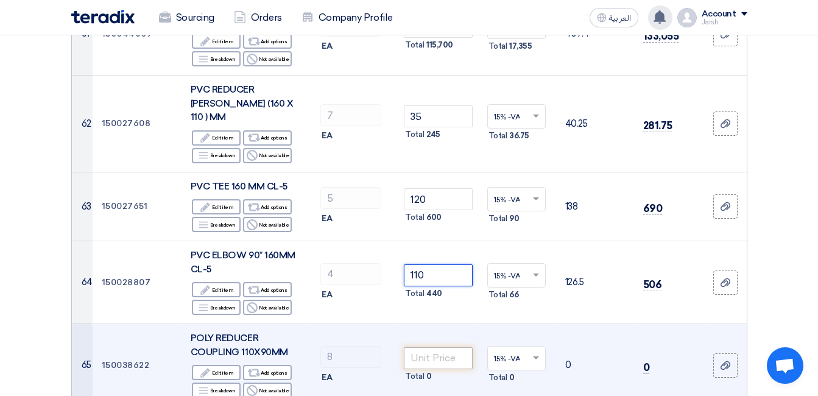
type input "110"
click at [449, 347] on input "number" at bounding box center [438, 358] width 68 height 22
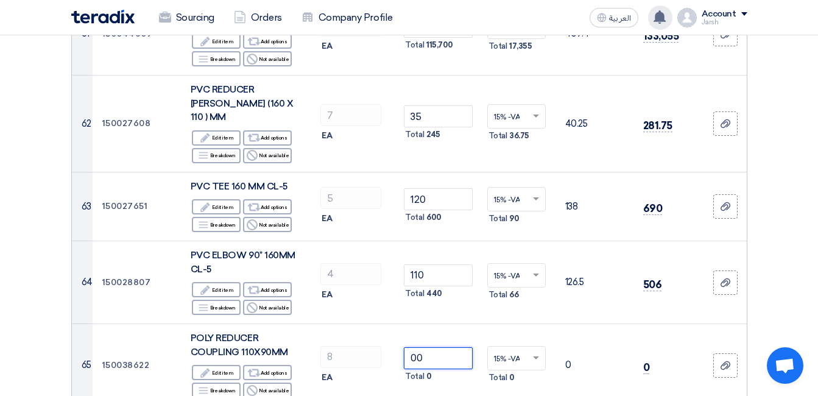
type input "00"
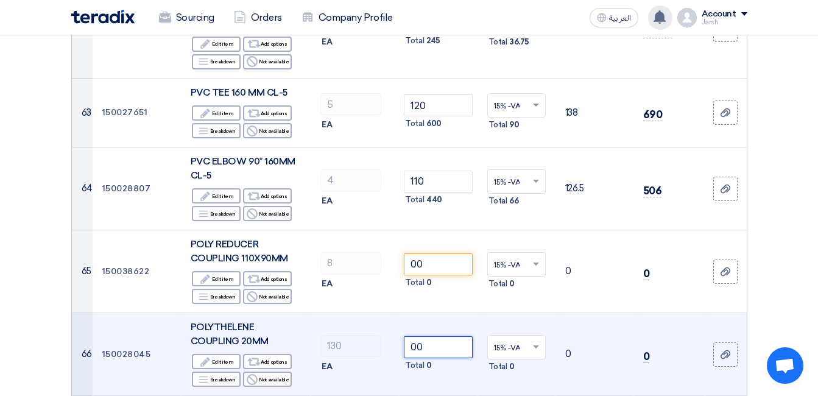
scroll to position [4933, 0]
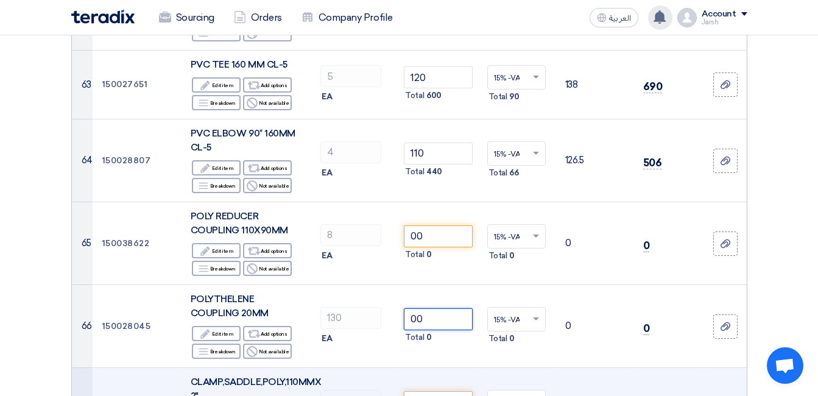
type input "00"
click at [446, 391] on input "number" at bounding box center [438, 402] width 68 height 22
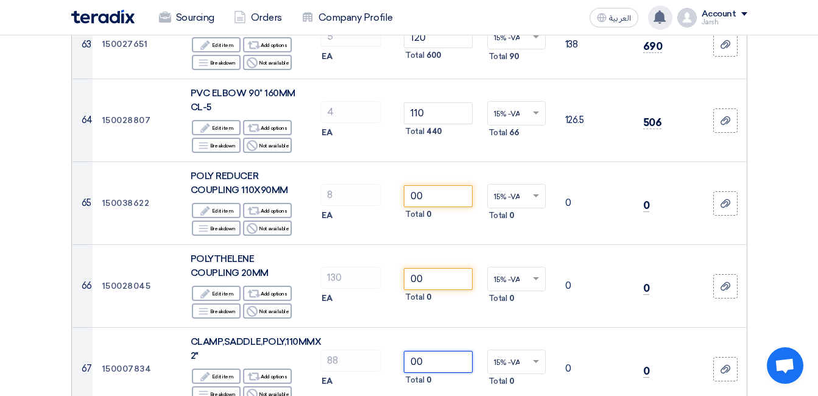
scroll to position [5116, 0]
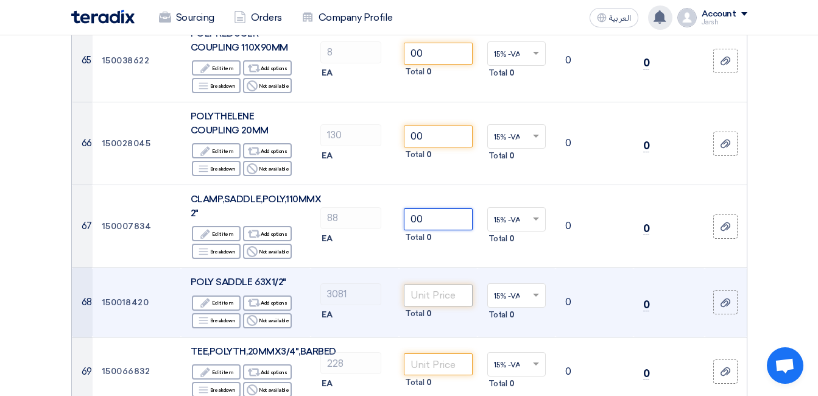
type input "00"
click at [453, 284] on input "number" at bounding box center [438, 295] width 68 height 22
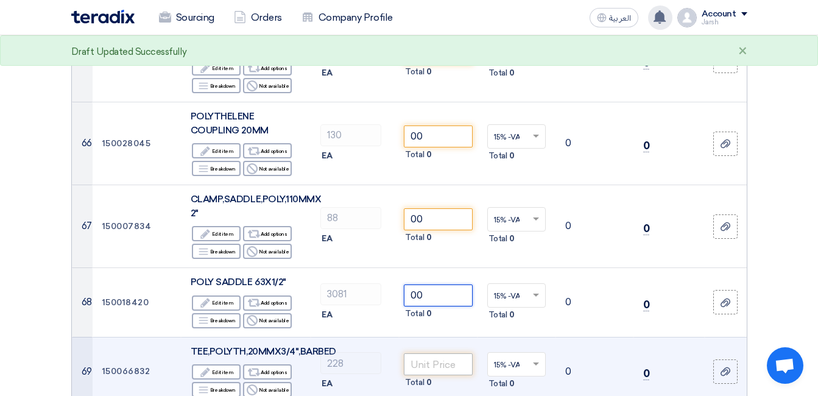
type input "00"
click at [451, 353] on input "number" at bounding box center [438, 364] width 68 height 22
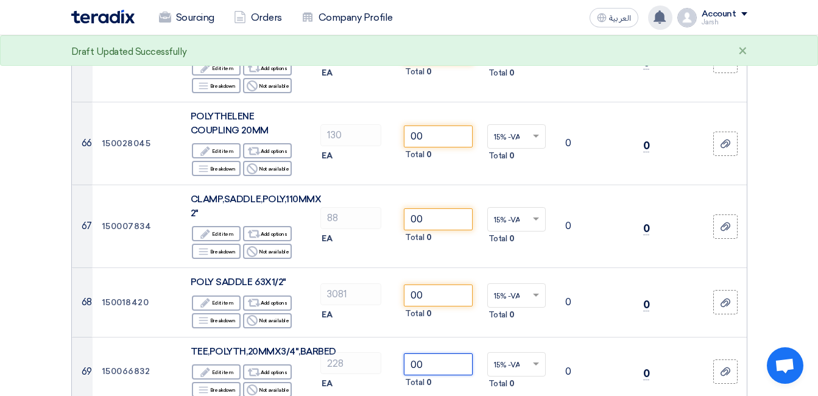
type input "00"
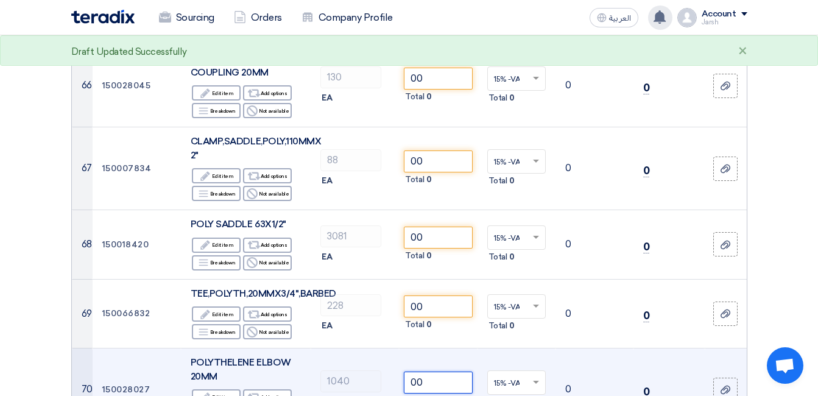
scroll to position [5238, 0]
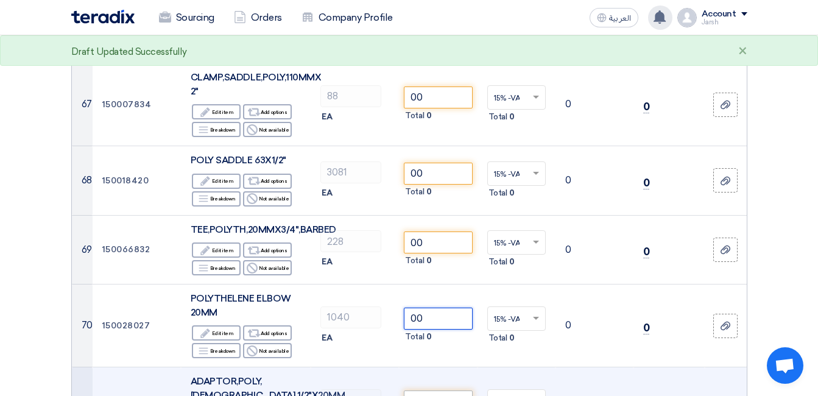
type input "00"
click at [450, 390] on input "number" at bounding box center [438, 401] width 68 height 22
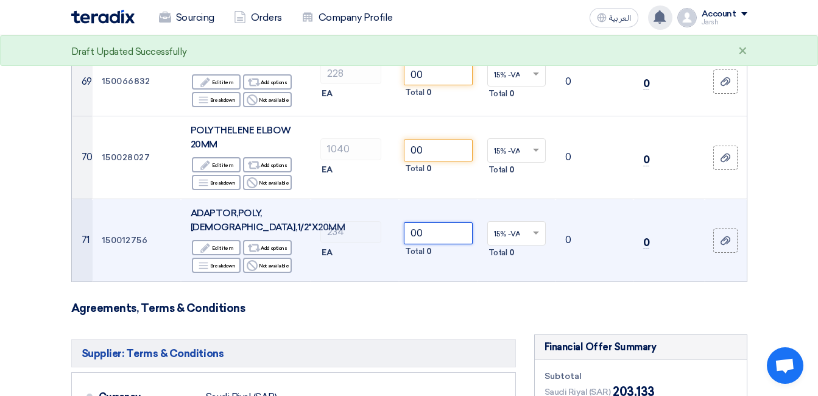
scroll to position [5421, 0]
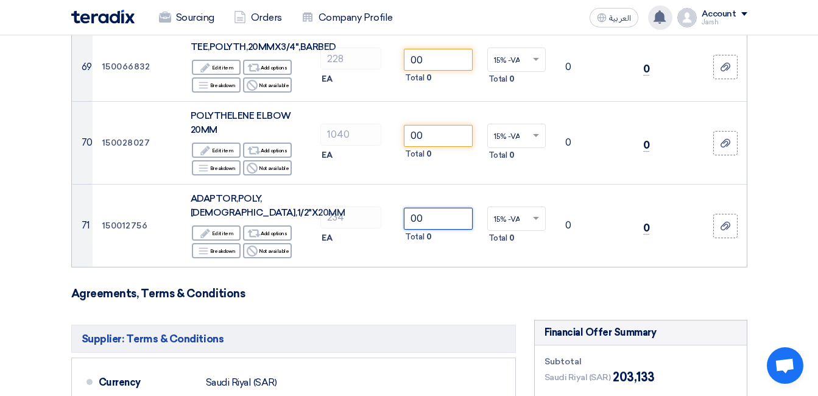
type input "00"
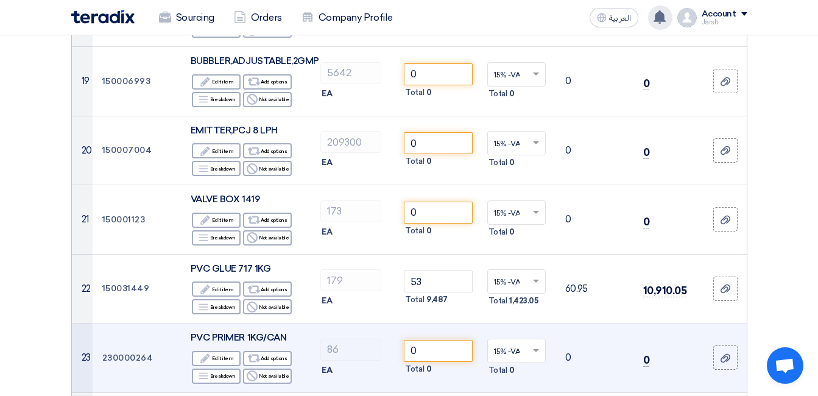
scroll to position [1584, 0]
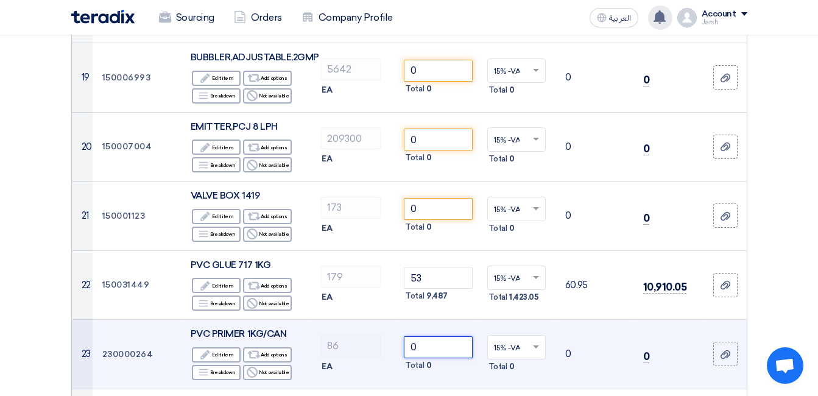
click at [373, 320] on tr "23 230000264 PVC PRIMER 1KG/CAN Edit Edit item Alternative Add options Breakdow…" at bounding box center [409, 354] width 675 height 69
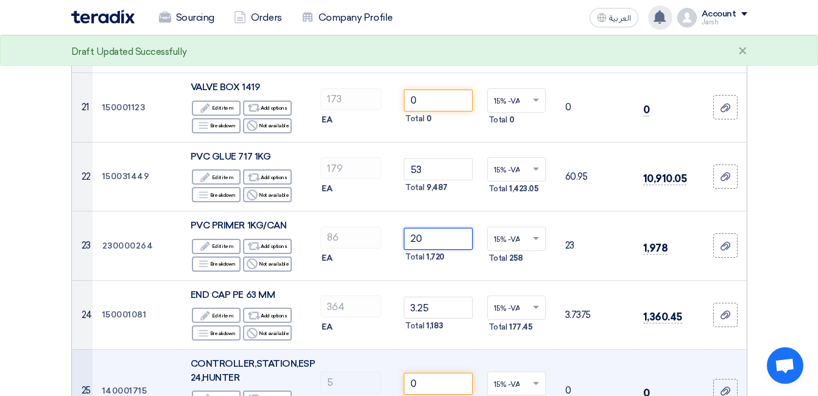
scroll to position [1705, 0]
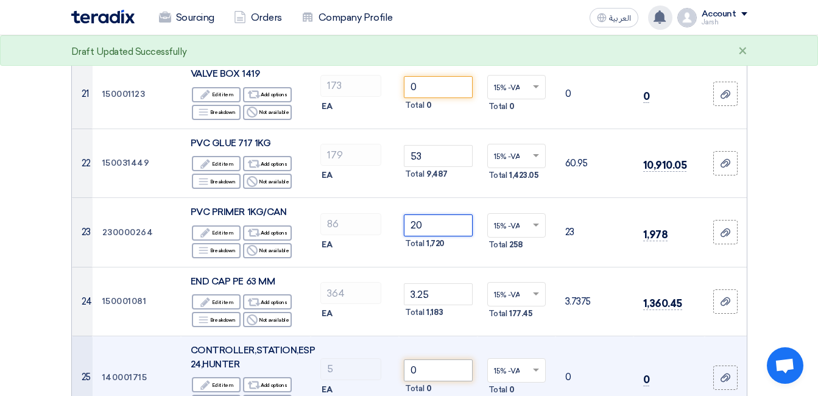
type input "20"
click at [430, 359] on input "0" at bounding box center [438, 370] width 68 height 22
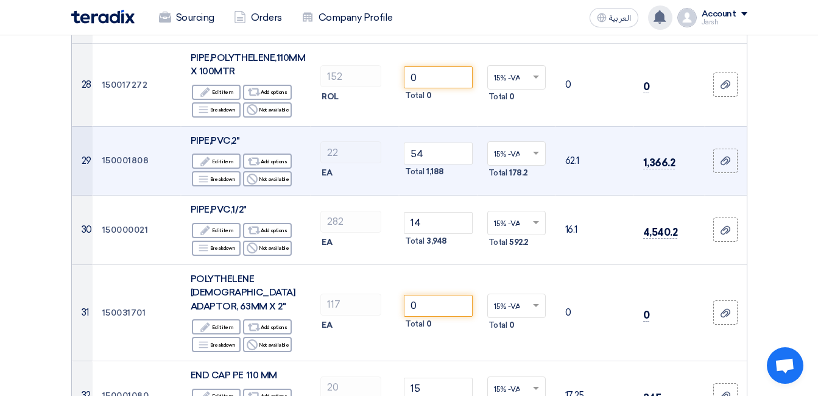
scroll to position [2254, 0]
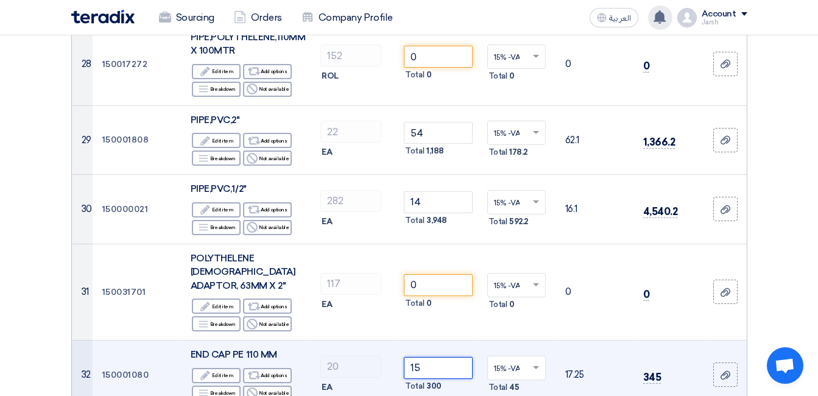
drag, startPoint x: 431, startPoint y: 272, endPoint x: 359, endPoint y: 259, distance: 73.0
click at [359, 340] on tr "32 150001080 END CAP PE 110 MM Edit Edit item Alternative Add options Breakdown…" at bounding box center [409, 374] width 675 height 69
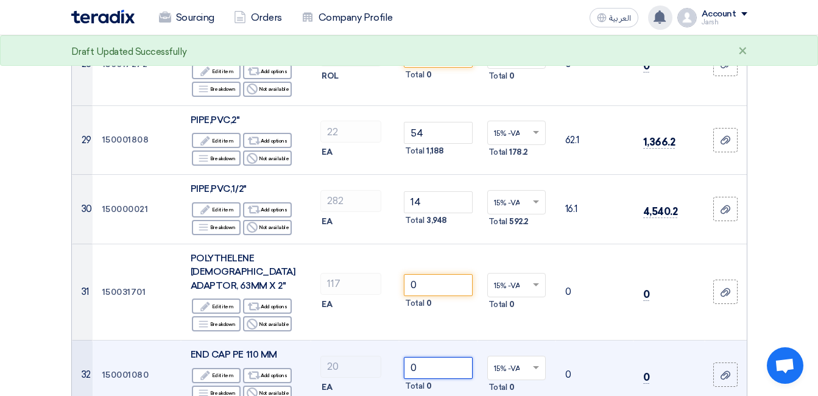
type input "0"
click at [431, 340] on td "0 Total 0" at bounding box center [438, 374] width 78 height 69
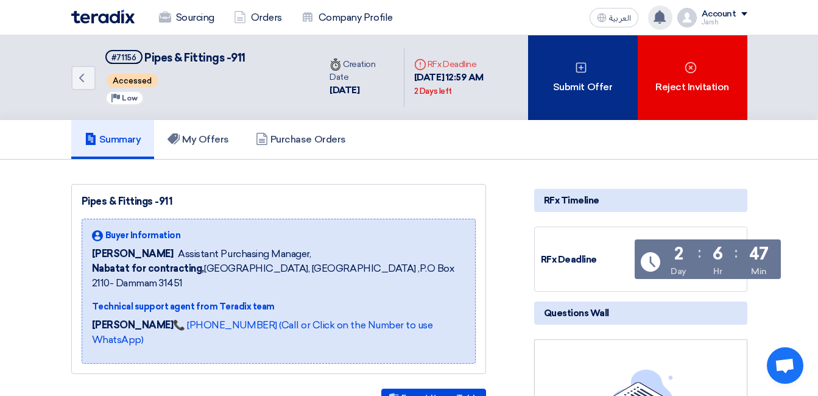
click at [580, 109] on div "Submit Offer" at bounding box center [583, 77] width 110 height 85
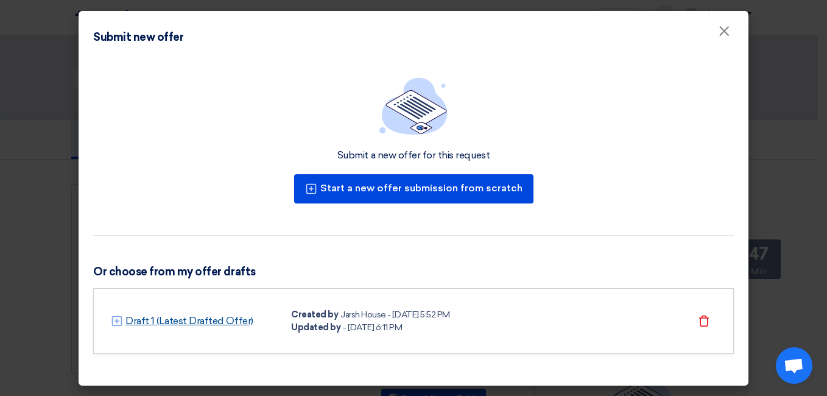
click at [141, 320] on link "Draft 1 (Latest Drafted Offer)" at bounding box center [189, 321] width 128 height 15
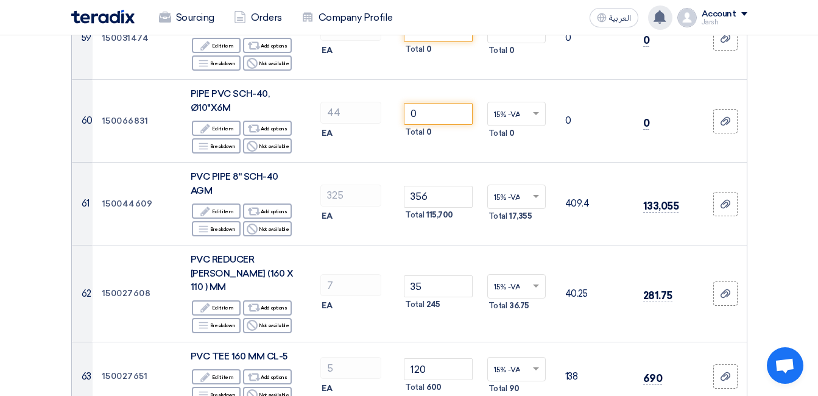
scroll to position [4629, 0]
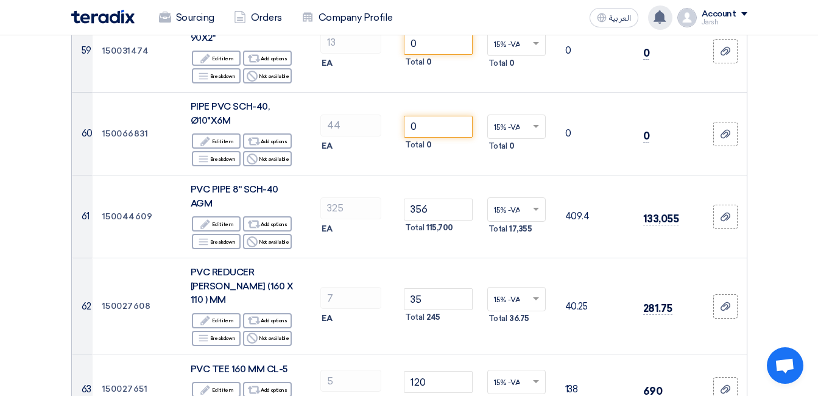
drag, startPoint x: 413, startPoint y: 333, endPoint x: 403, endPoint y: 312, distance: 23.4
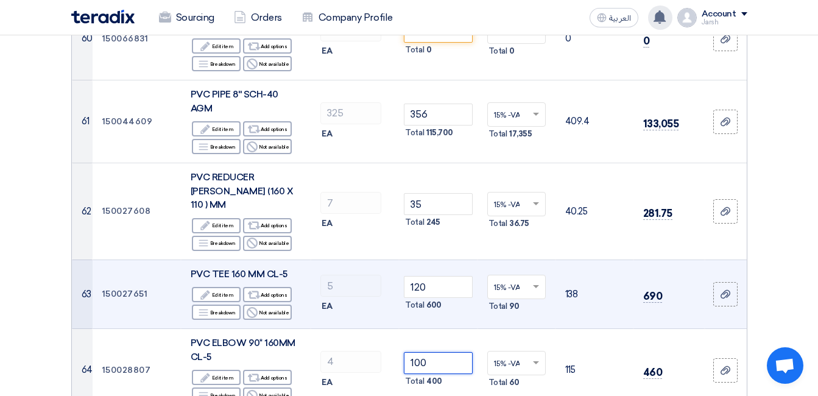
scroll to position [4751, 0]
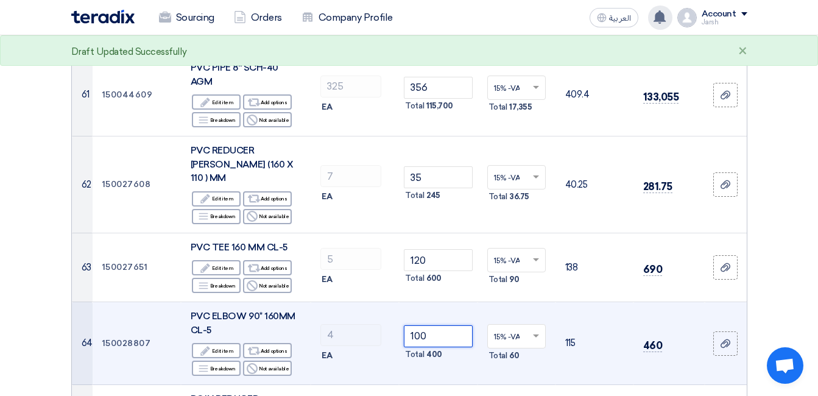
type input "100"
click at [480, 302] on td "15% -VAT × Total 60" at bounding box center [517, 343] width 78 height 83
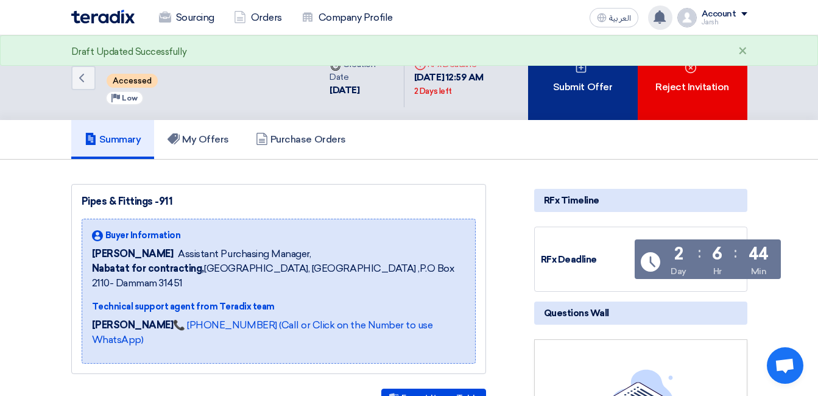
click at [585, 90] on div "Submit Offer" at bounding box center [583, 77] width 110 height 85
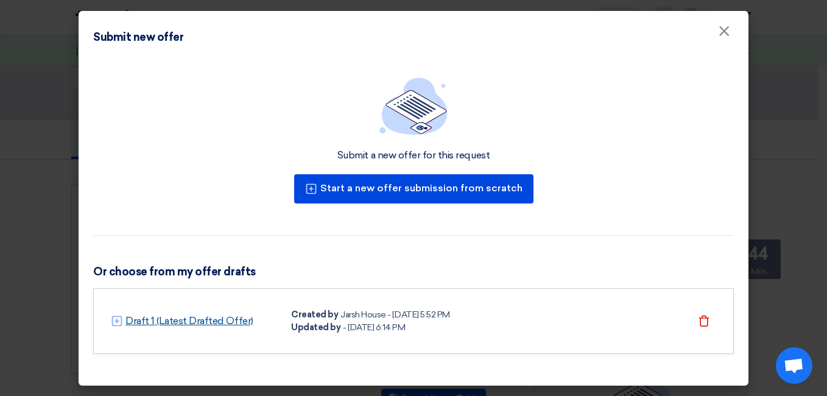
click at [185, 322] on link "Draft 1 (Latest Drafted Offer)" at bounding box center [189, 321] width 128 height 15
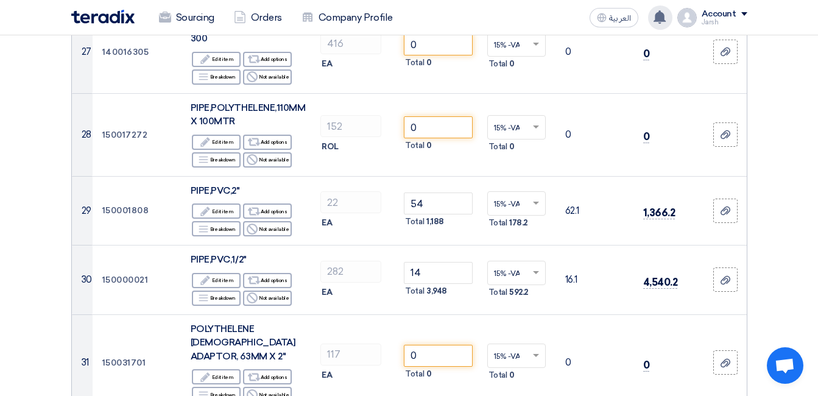
scroll to position [2071, 0]
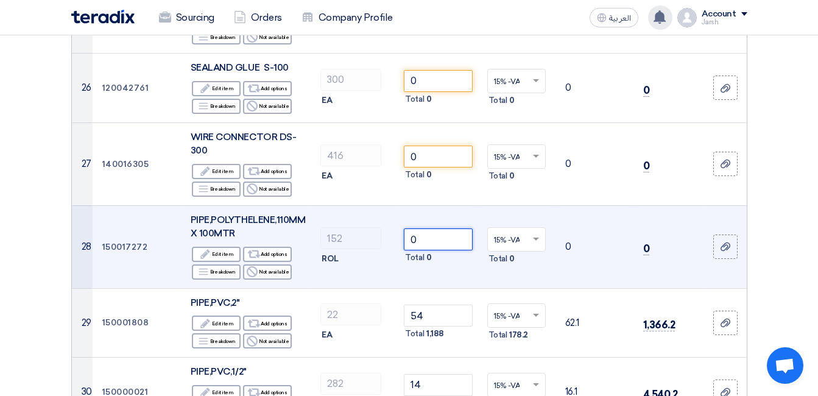
click at [429, 228] on input "0" at bounding box center [438, 239] width 68 height 22
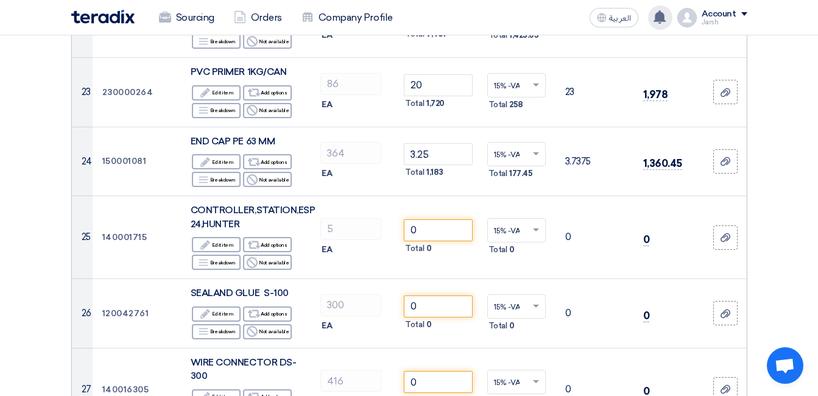
scroll to position [1827, 0]
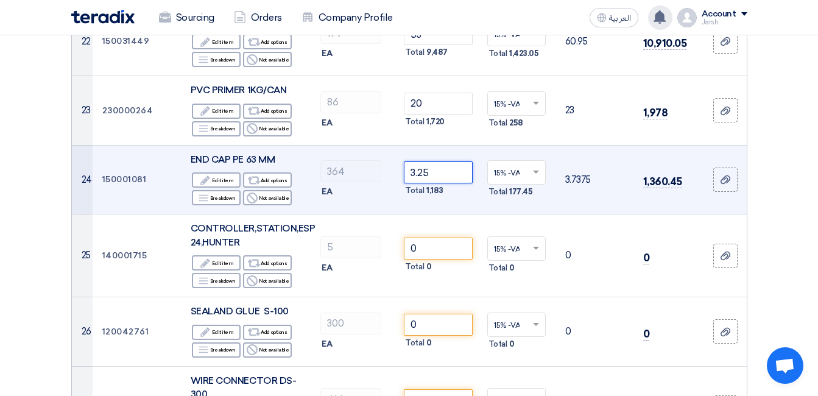
drag, startPoint x: 462, startPoint y: 91, endPoint x: 403, endPoint y: 90, distance: 59.7
click at [404, 161] on input "3.25" at bounding box center [438, 172] width 68 height 22
click at [382, 160] on div "364" at bounding box center [354, 171] width 69 height 22
drag, startPoint x: 422, startPoint y: 88, endPoint x: 389, endPoint y: 92, distance: 33.8
click at [396, 145] on tr "24 150001081 END CAP PE 63 MM Edit Edit item Alternative Add options Breakdown …" at bounding box center [409, 179] width 675 height 69
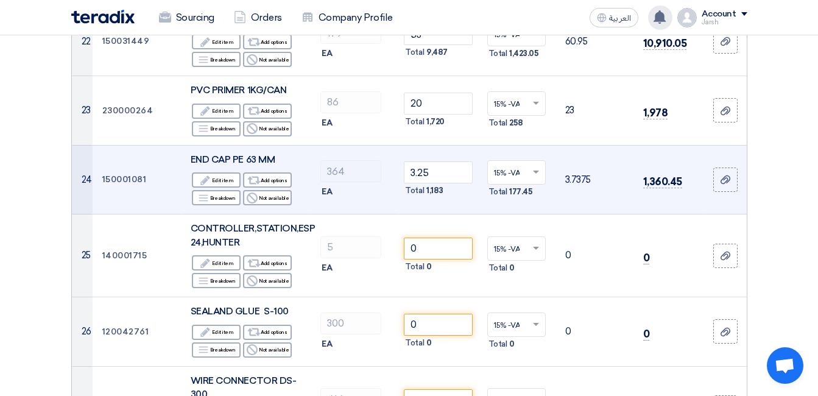
click at [390, 145] on td "364 EA" at bounding box center [355, 179] width 88 height 69
drag, startPoint x: 435, startPoint y: 88, endPoint x: 388, endPoint y: 87, distance: 47.5
click at [388, 145] on tr "24 150001081 END CAP PE 63 MM Edit Edit item Alternative Add options Breakdown …" at bounding box center [409, 179] width 675 height 69
click at [388, 160] on div "364" at bounding box center [354, 171] width 69 height 22
drag, startPoint x: 429, startPoint y: 90, endPoint x: 386, endPoint y: 87, distance: 43.4
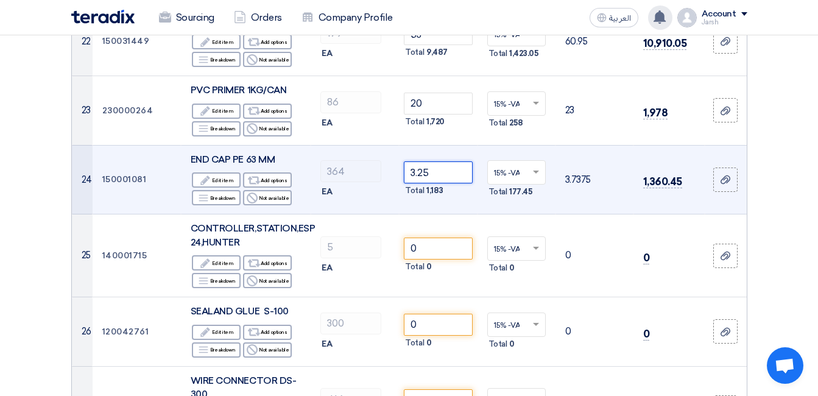
click at [387, 145] on tr "24 150001081 END CAP PE 63 MM Edit Edit item Alternative Add options Breakdown …" at bounding box center [409, 179] width 675 height 69
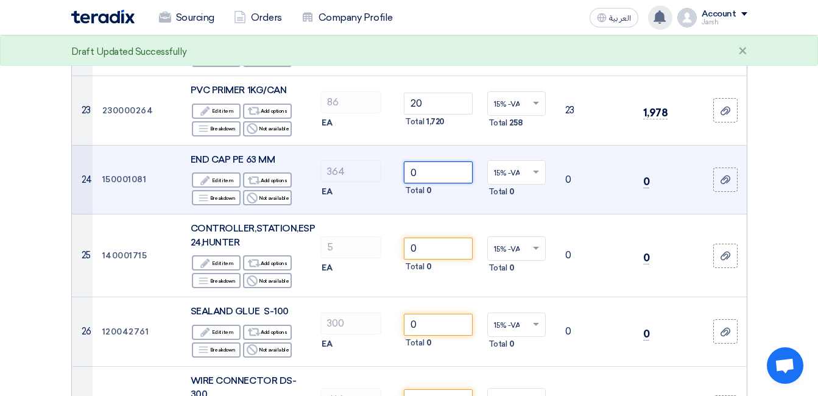
type input "0"
click at [441, 145] on td "0 Total 0" at bounding box center [438, 179] width 78 height 69
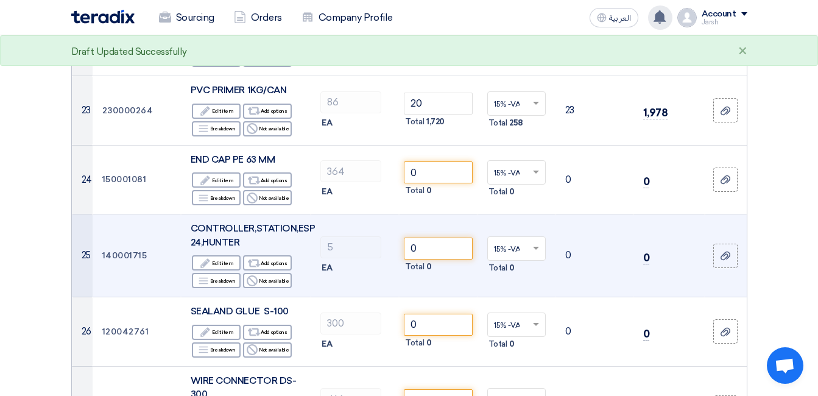
click at [439, 214] on td "0 Total 0" at bounding box center [438, 255] width 78 height 83
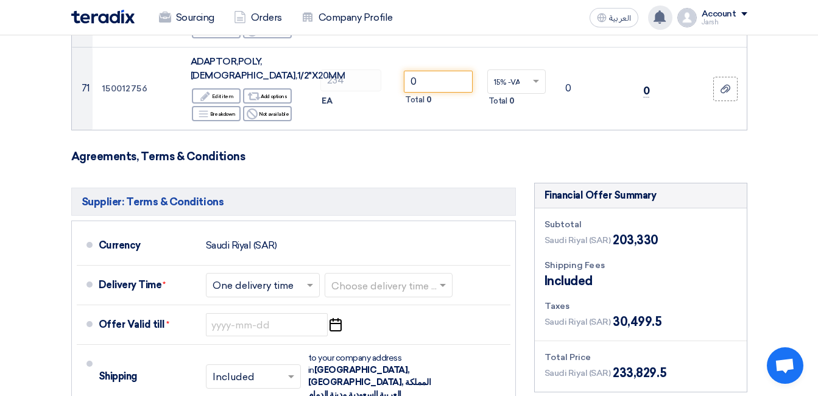
scroll to position [5542, 0]
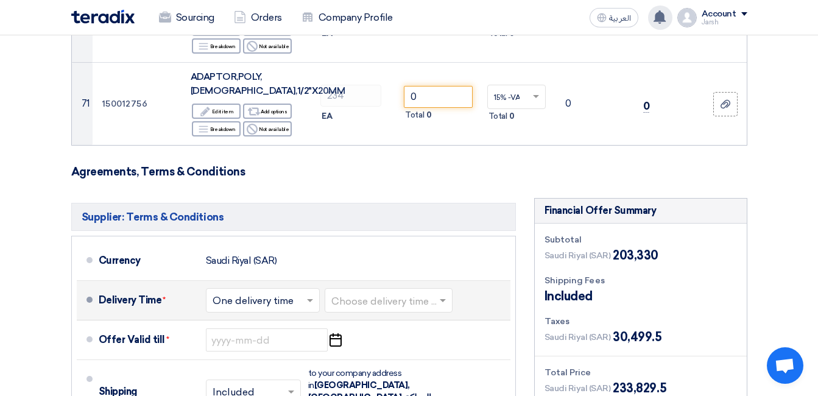
click at [294, 293] on input "text" at bounding box center [264, 302] width 102 height 18
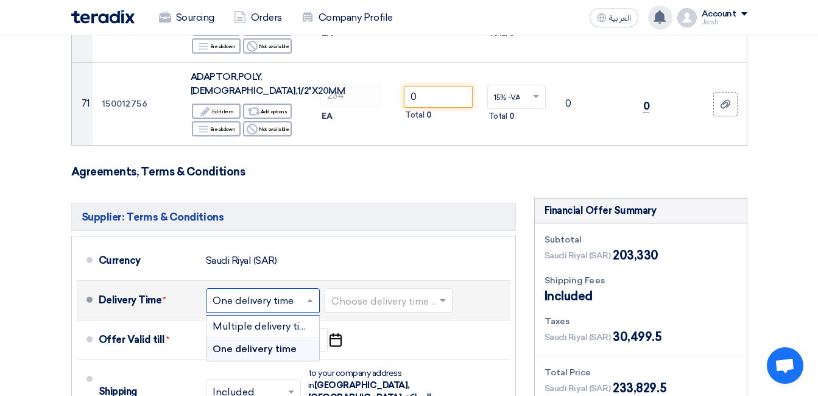
click at [294, 293] on input "text" at bounding box center [264, 302] width 102 height 18
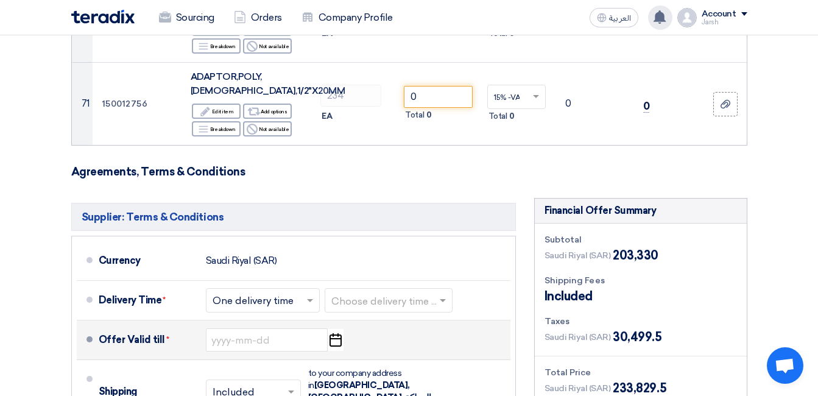
click at [395, 325] on div "Offer Valid till * Pick a date" at bounding box center [302, 339] width 407 height 29
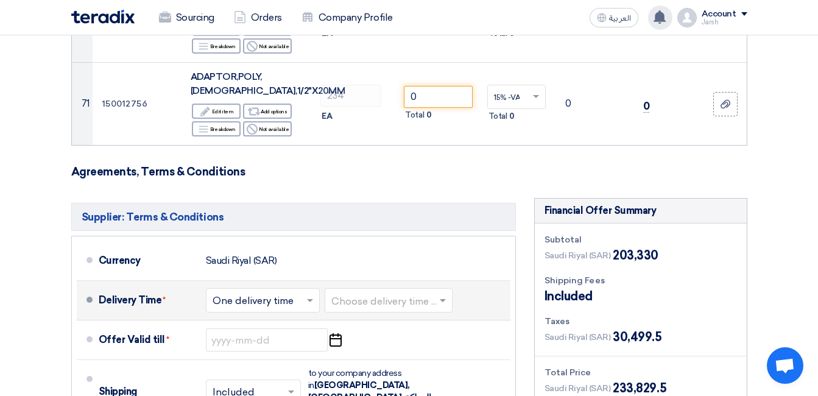
click at [379, 293] on input "text" at bounding box center [389, 302] width 116 height 18
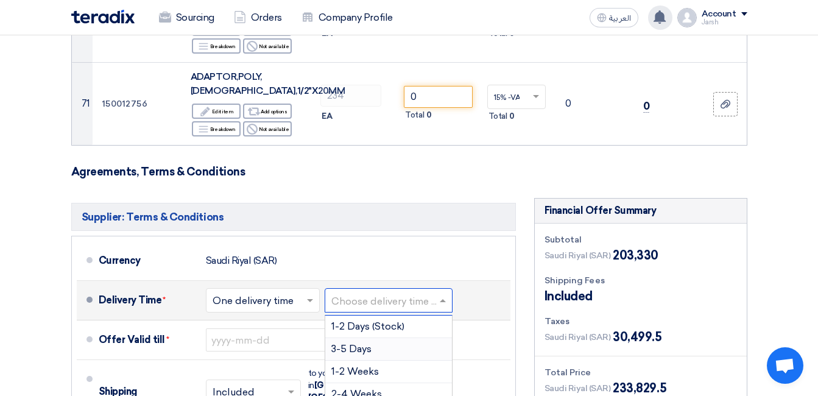
click at [364, 338] on div "3-5 Days" at bounding box center [388, 349] width 127 height 23
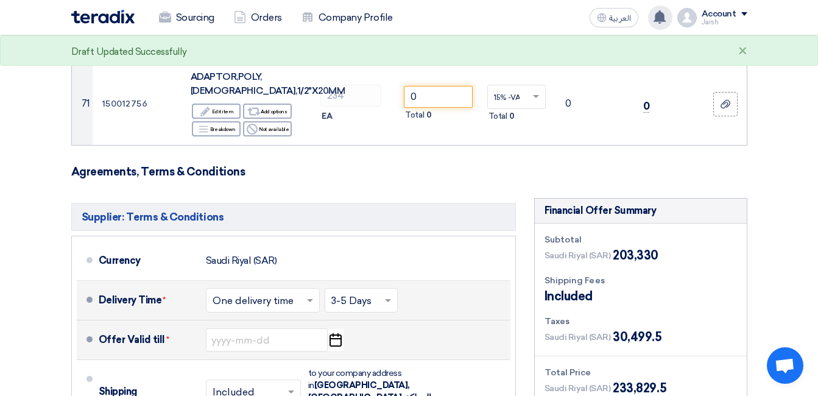
click at [329, 329] on icon "Pick a date" at bounding box center [335, 340] width 16 height 22
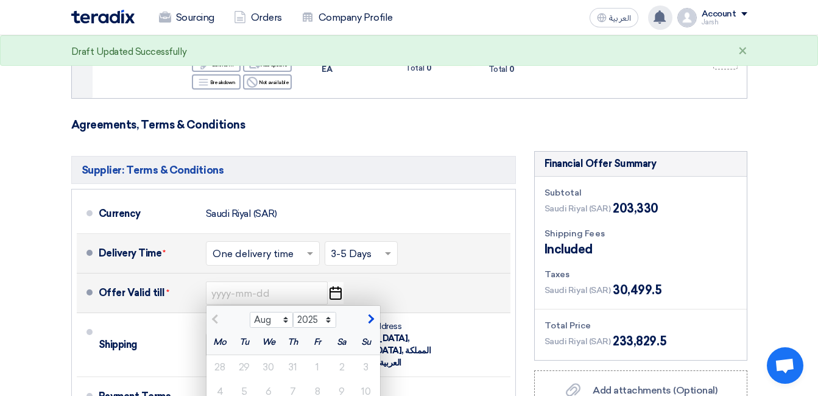
scroll to position [5603, 0]
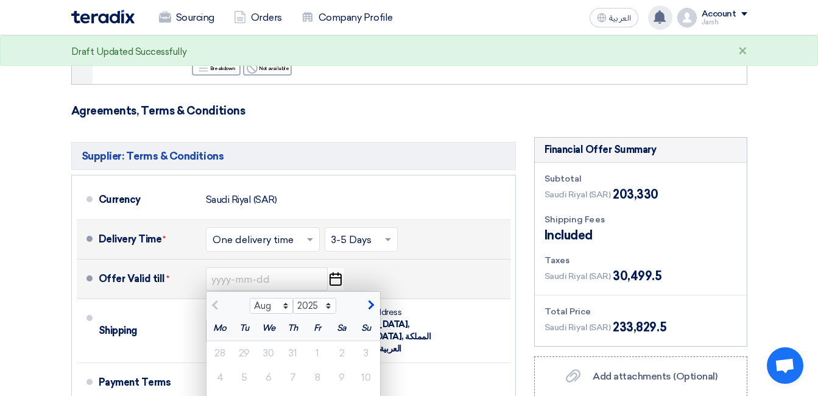
click at [371, 300] on span "button" at bounding box center [369, 305] width 7 height 11
select select "9"
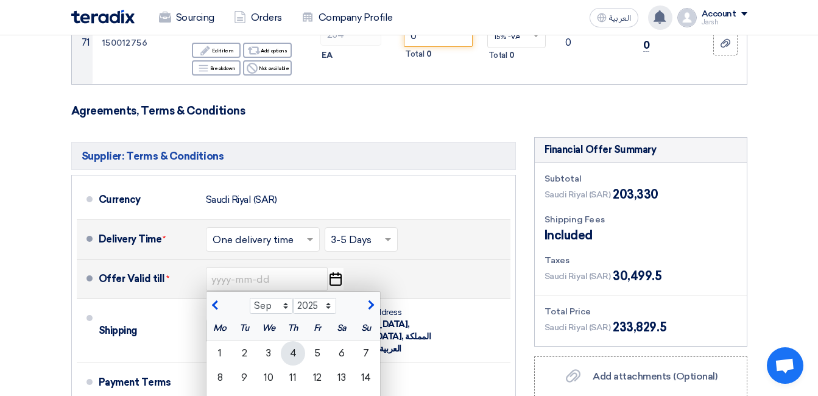
click at [298, 341] on div "4" at bounding box center [293, 353] width 24 height 24
type input "[DATE]"
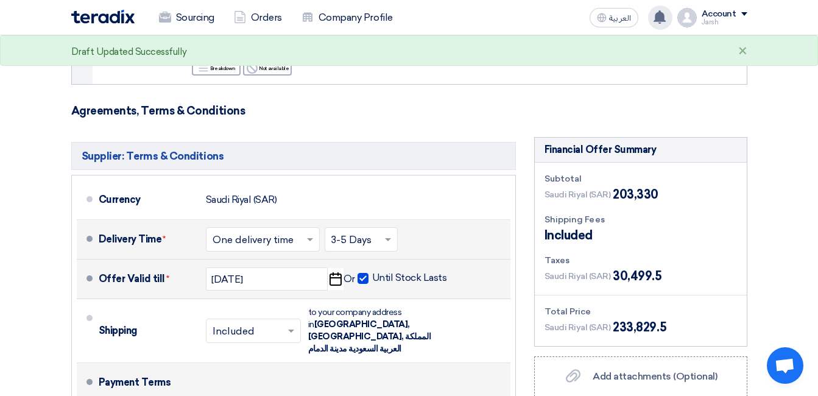
type input "100"
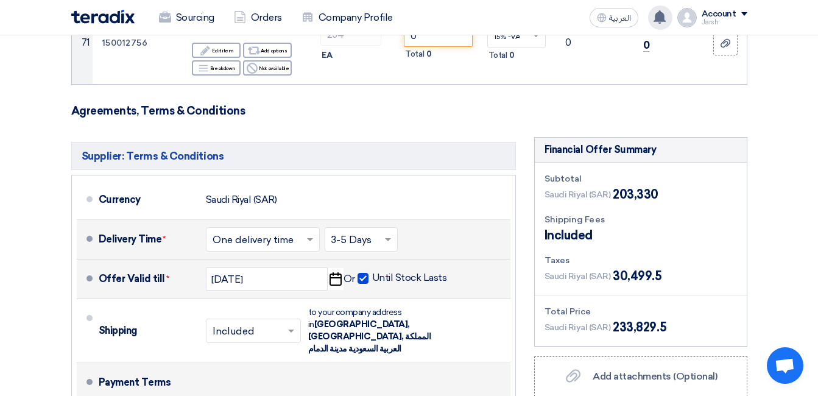
type input "00"
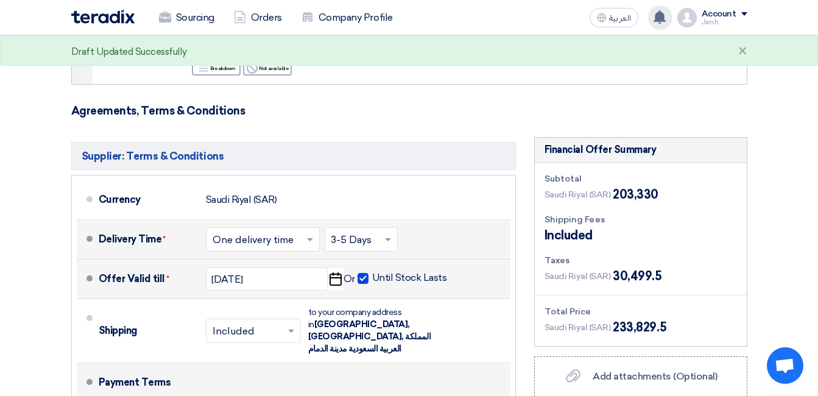
click at [426, 368] on div "Payment Terms" at bounding box center [297, 382] width 397 height 29
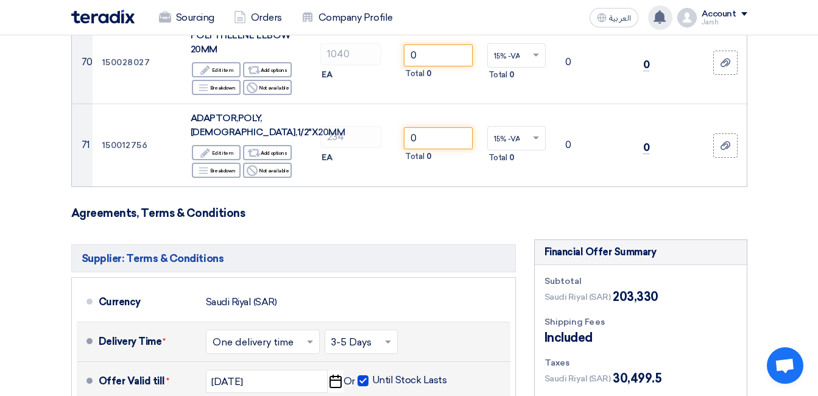
scroll to position [5542, 0]
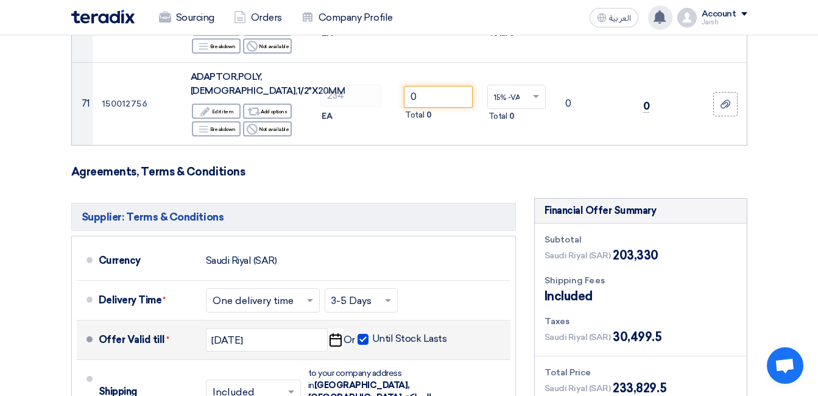
click at [363, 334] on span at bounding box center [363, 339] width 11 height 11
click at [372, 333] on input "Until Stock Lasts" at bounding box center [410, 344] width 77 height 23
checkbox input "false"
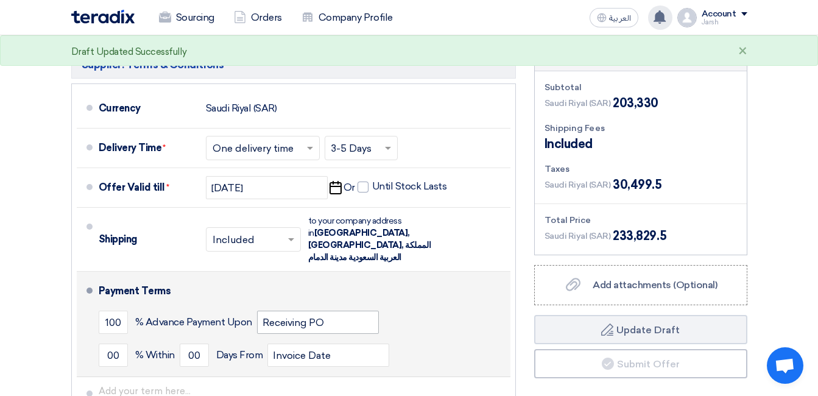
scroll to position [5725, 0]
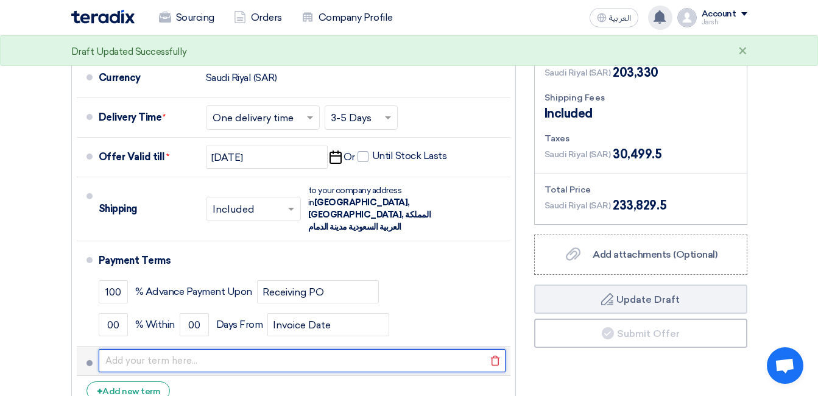
click at [201, 349] on input "text" at bounding box center [302, 360] width 407 height 23
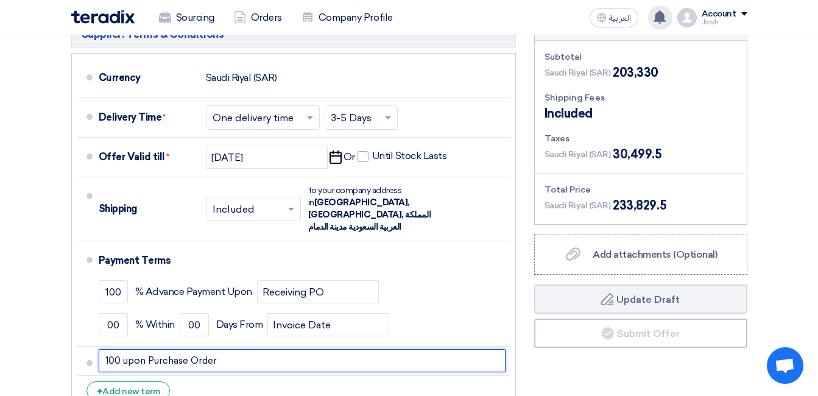
type input "100 upon Purchase Order"
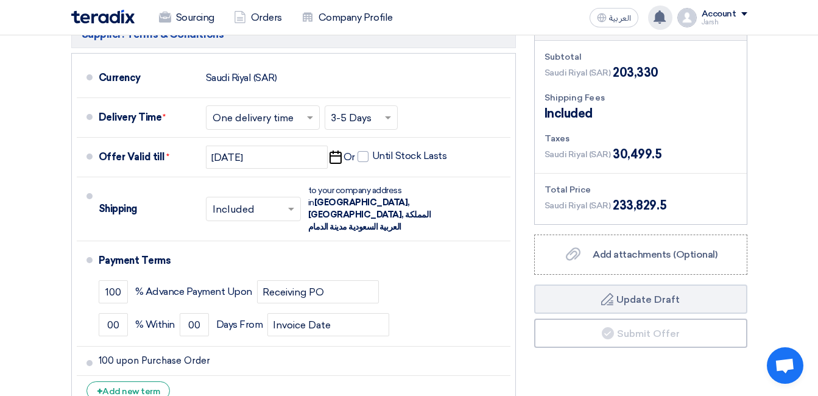
click at [229, 376] on li "+ Add new term" at bounding box center [294, 390] width 434 height 29
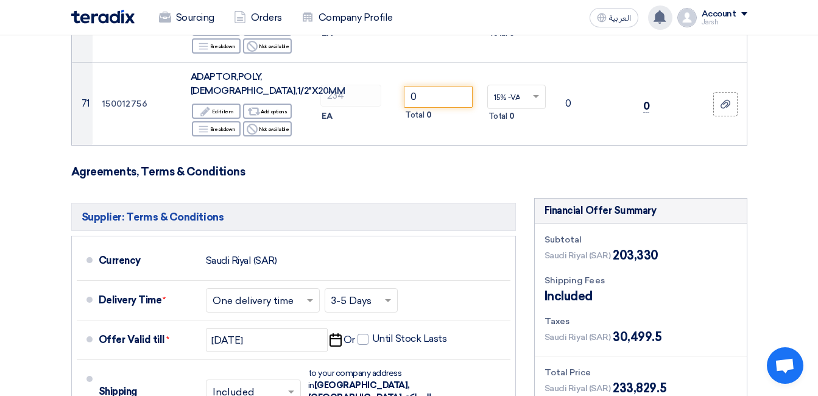
scroll to position [5603, 0]
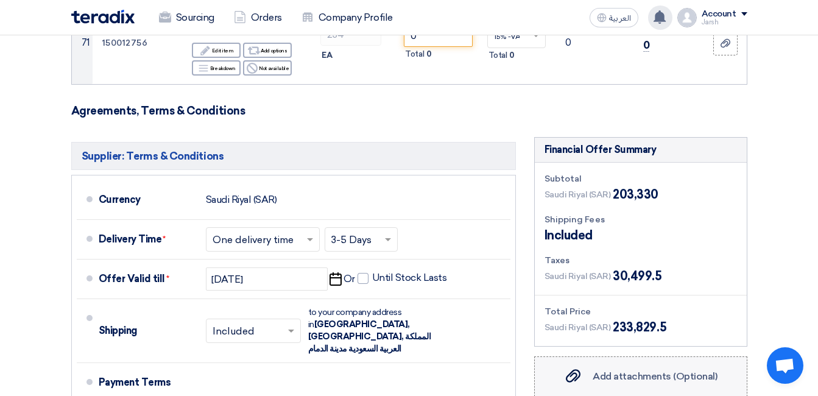
click at [604, 370] on span "Add attachments (Optional)" at bounding box center [655, 376] width 125 height 12
click at [0, 0] on input "Add attachments (Optional) Add attachments (Optional)" at bounding box center [0, 0] width 0 height 0
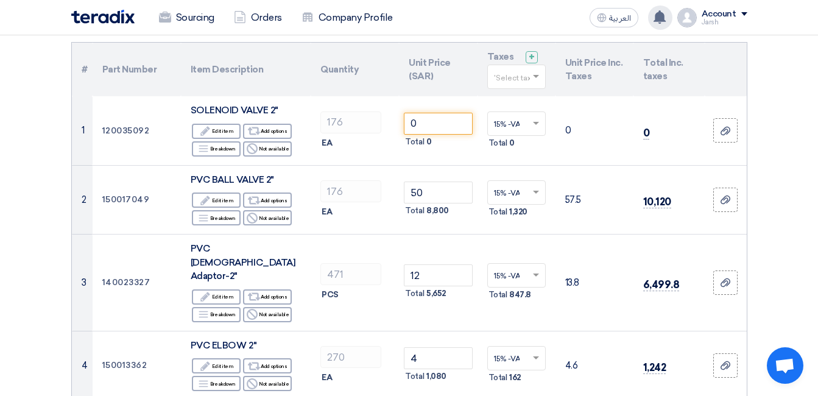
scroll to position [0, 0]
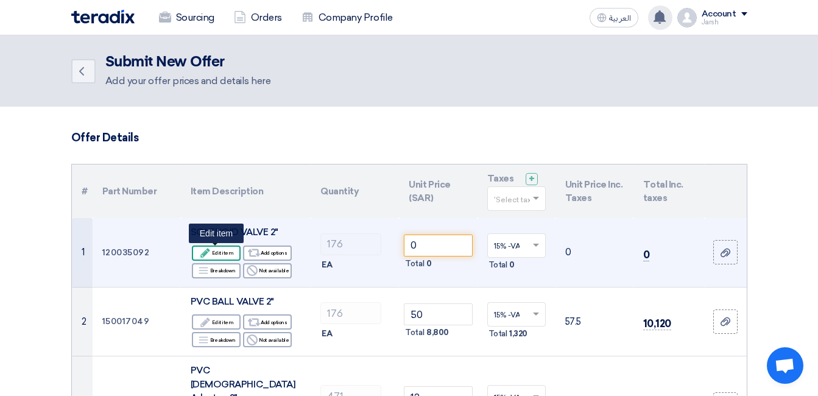
click at [221, 256] on div "Edit Edit item" at bounding box center [216, 252] width 49 height 15
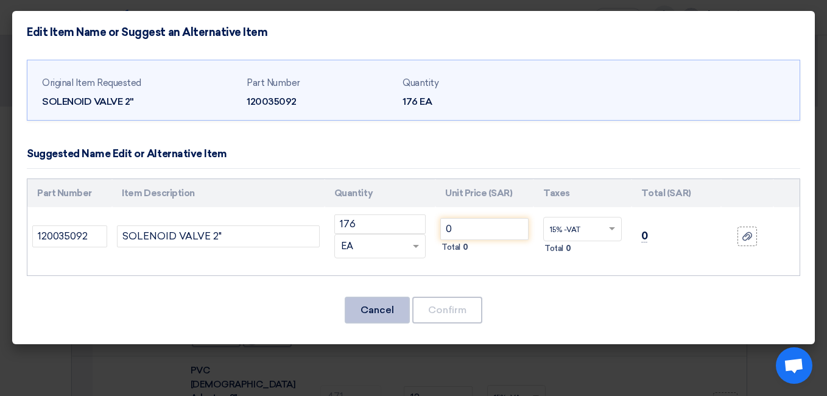
click at [376, 311] on button "Cancel" at bounding box center [377, 310] width 65 height 27
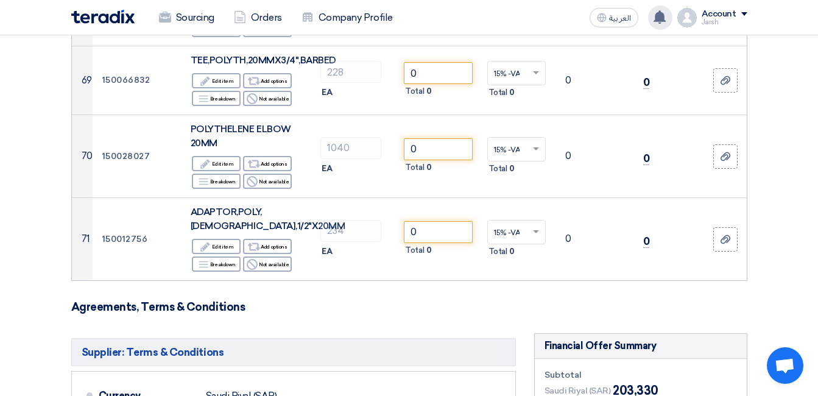
scroll to position [5421, 0]
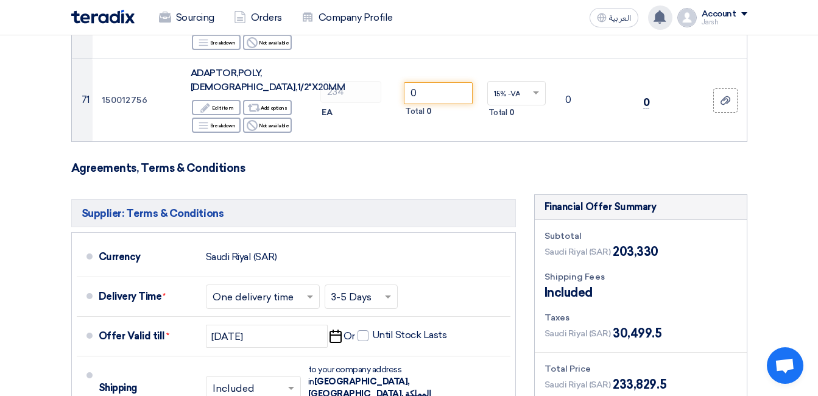
scroll to position [5485, 0]
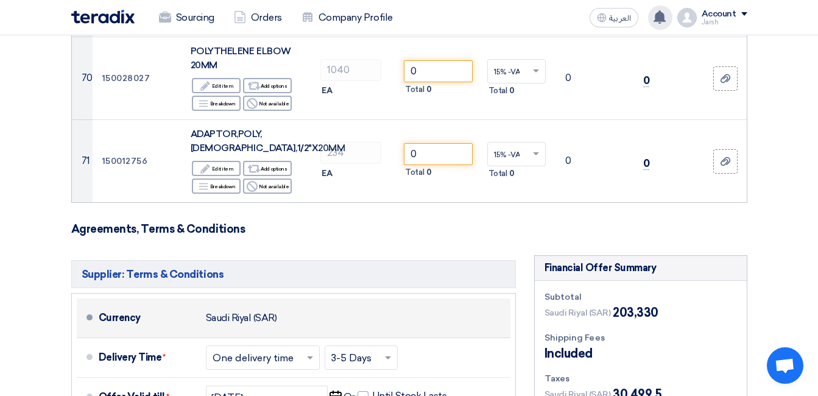
click at [237, 306] on div "Saudi Riyal (SAR)" at bounding box center [241, 317] width 71 height 23
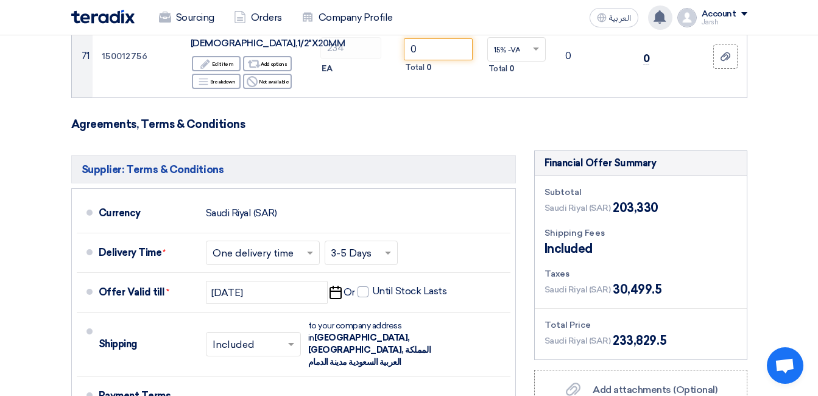
scroll to position [5790, 0]
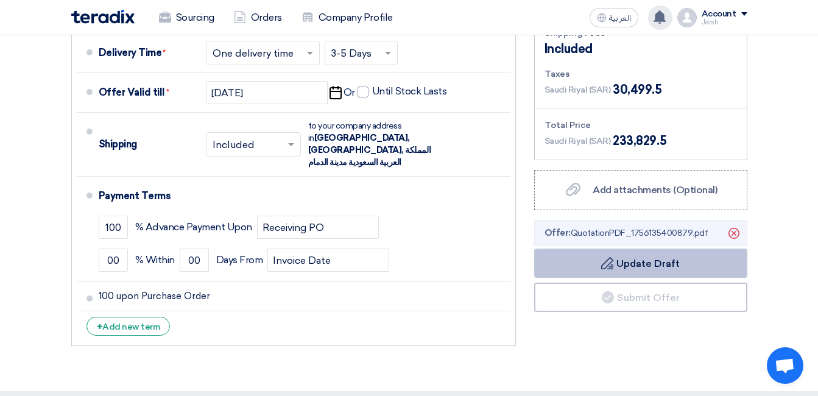
click at [618, 248] on button "Draft Update Draft" at bounding box center [640, 262] width 213 height 29
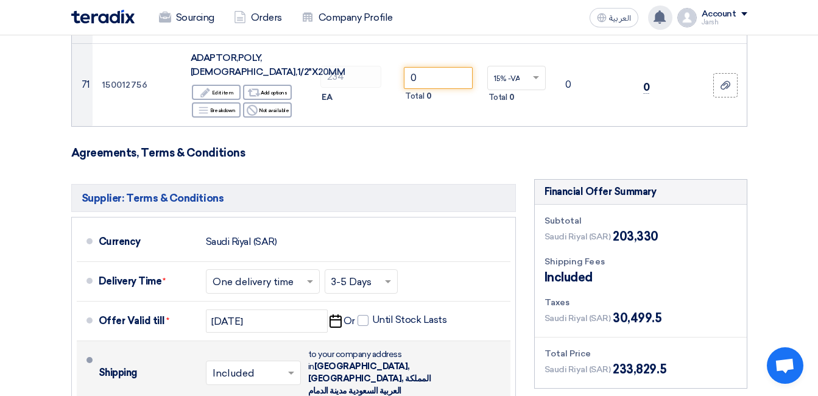
scroll to position [5546, 0]
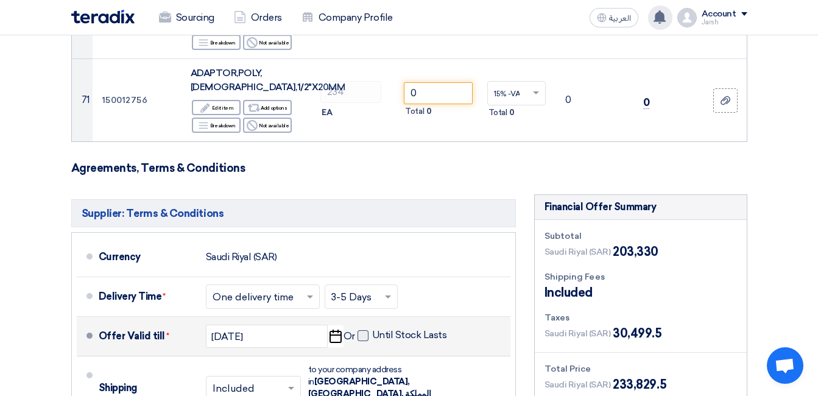
click at [364, 330] on span at bounding box center [363, 335] width 11 height 11
click at [372, 329] on input "Until Stock Lasts" at bounding box center [410, 340] width 77 height 23
checkbox input "true"
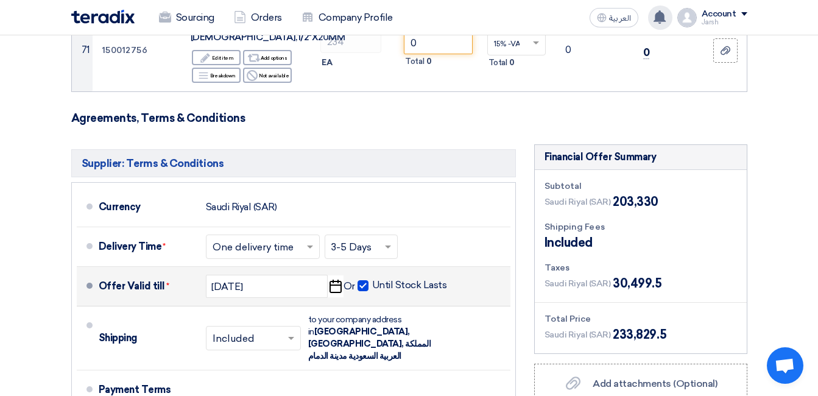
scroll to position [5668, 0]
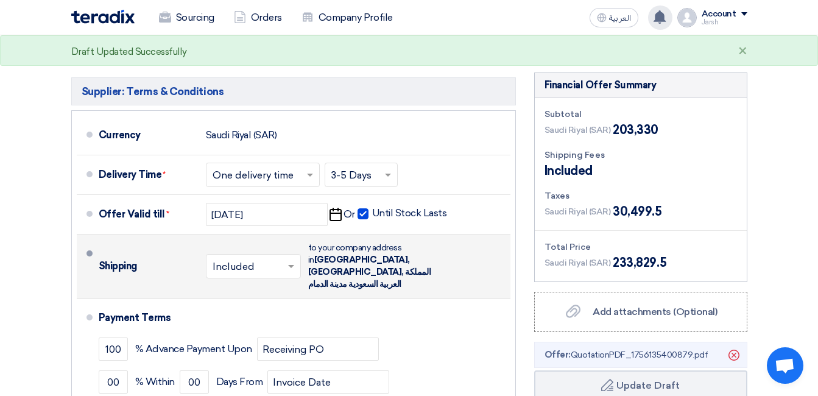
click at [294, 258] on div at bounding box center [253, 267] width 94 height 18
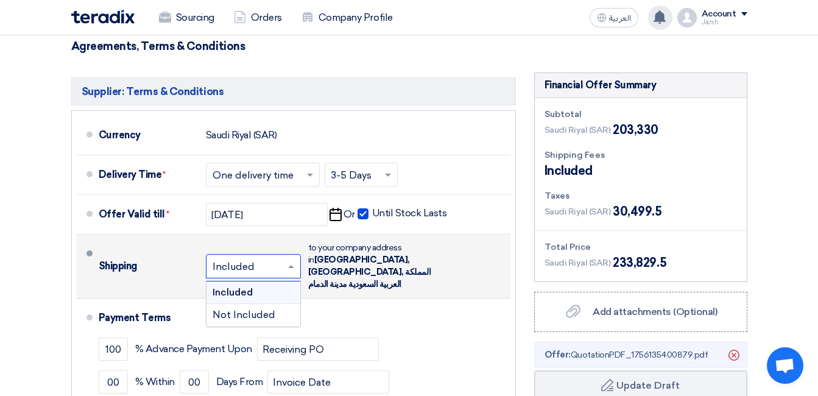
click at [249, 286] on span "Included" at bounding box center [233, 292] width 40 height 12
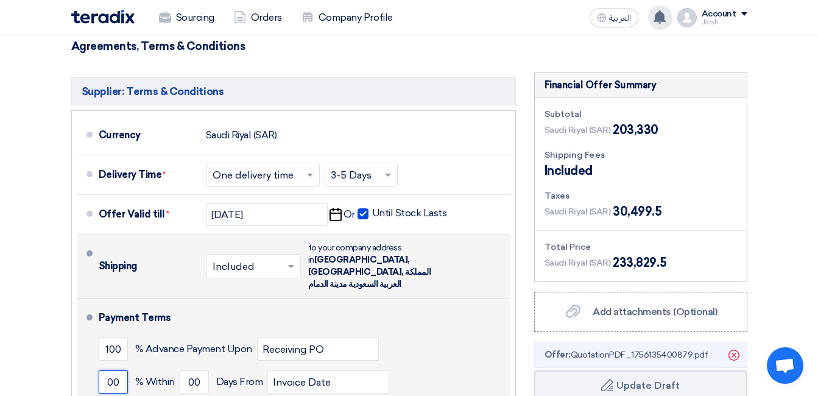
click at [111, 370] on input "00" at bounding box center [113, 381] width 29 height 23
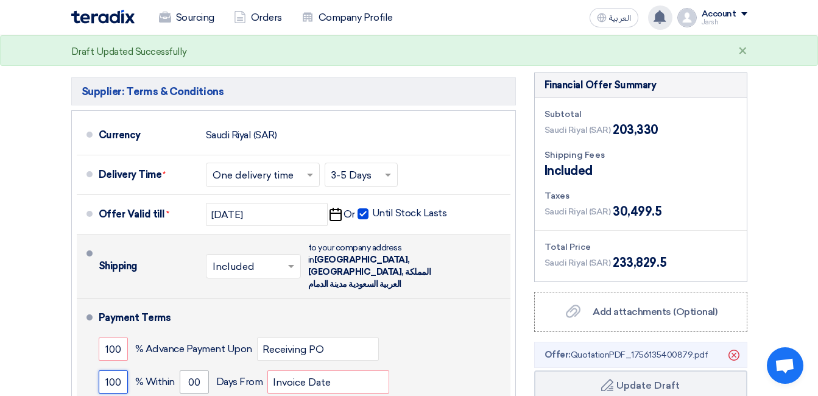
type input "100"
click at [187, 370] on input "00" at bounding box center [194, 381] width 29 height 23
click at [273, 370] on input "Invoice Date" at bounding box center [328, 381] width 122 height 23
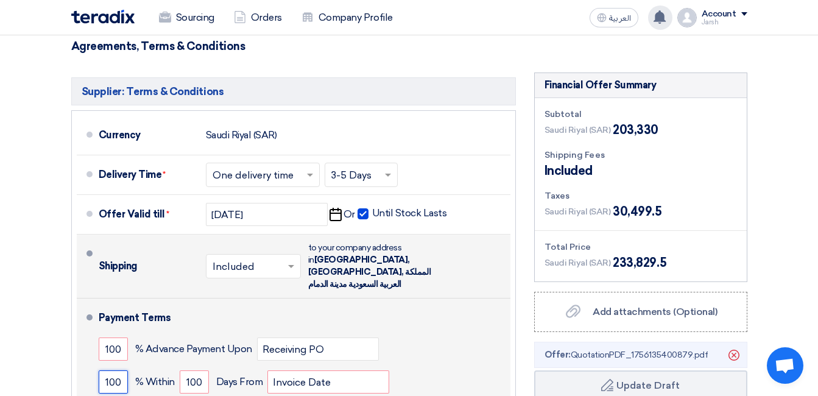
drag, startPoint x: 120, startPoint y: 234, endPoint x: 86, endPoint y: 227, distance: 34.3
click at [86, 298] on li "Payment Terms 100 % Advance Payment Upon Receiving PO 100 % Within" at bounding box center [294, 361] width 434 height 126
click at [192, 370] on input "100" at bounding box center [194, 381] width 29 height 23
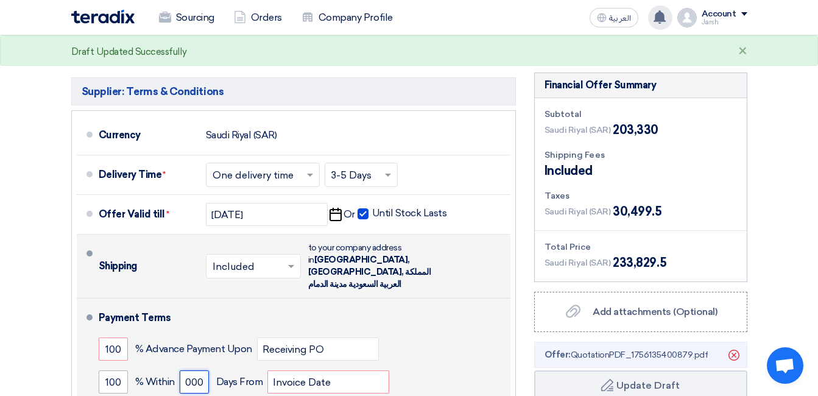
type input "000"
click at [110, 370] on input "100" at bounding box center [113, 381] width 29 height 23
type input "00"
click at [190, 370] on input "000" at bounding box center [194, 381] width 29 height 23
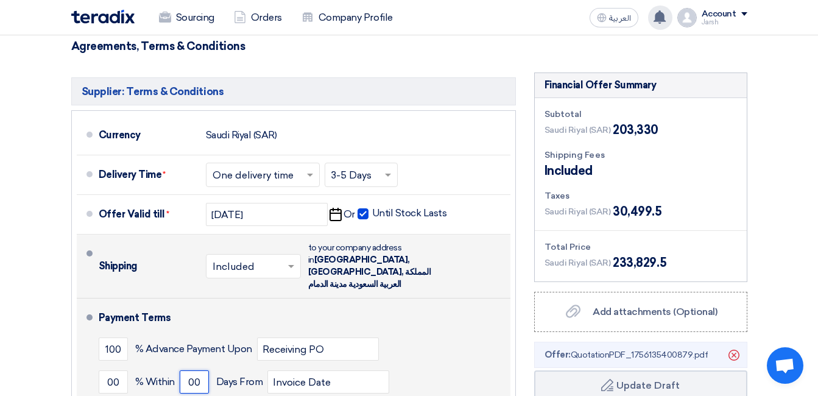
type input "00"
click at [241, 365] on div "00 % [DATE] From Invoice Date" at bounding box center [302, 381] width 407 height 33
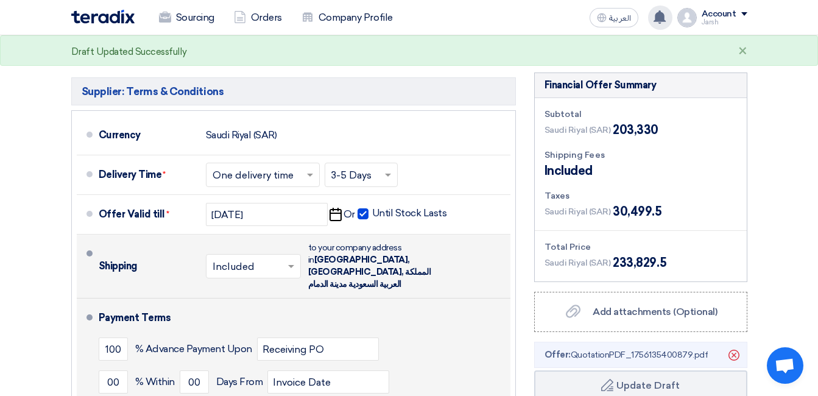
click at [396, 333] on div "100 % Advance Payment Upon Receiving PO" at bounding box center [302, 349] width 407 height 33
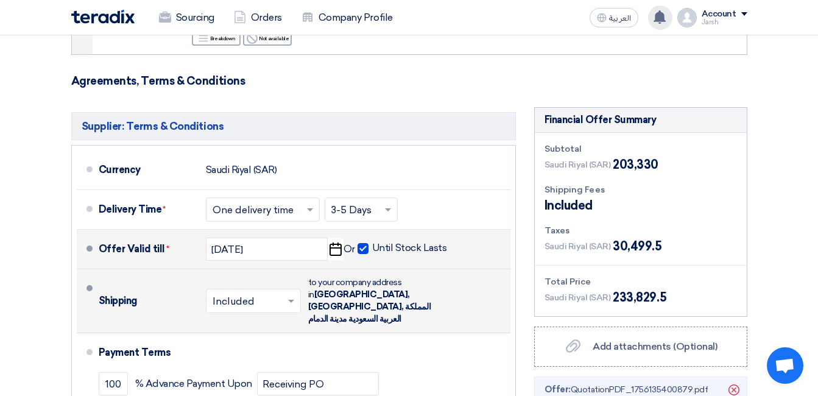
scroll to position [5603, 0]
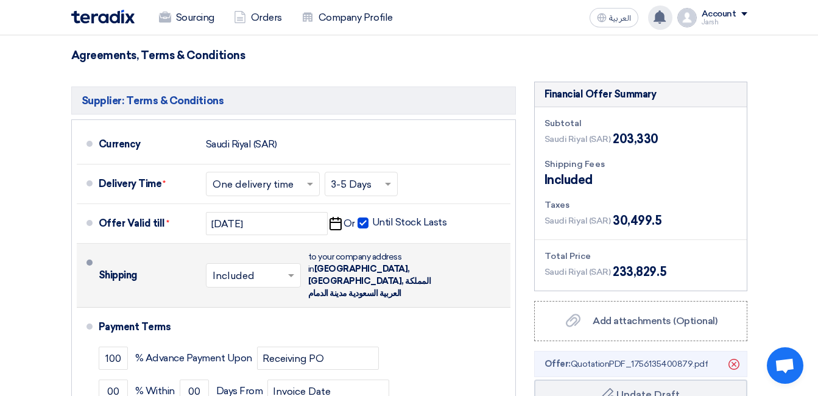
scroll to position [5664, 0]
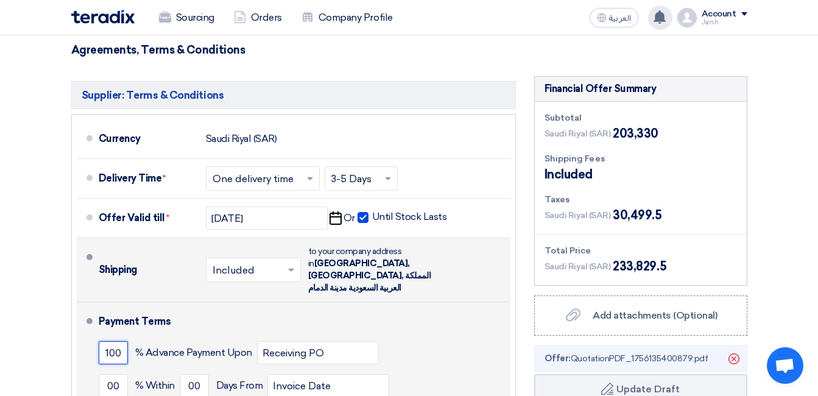
click at [107, 341] on input "100" at bounding box center [113, 352] width 29 height 23
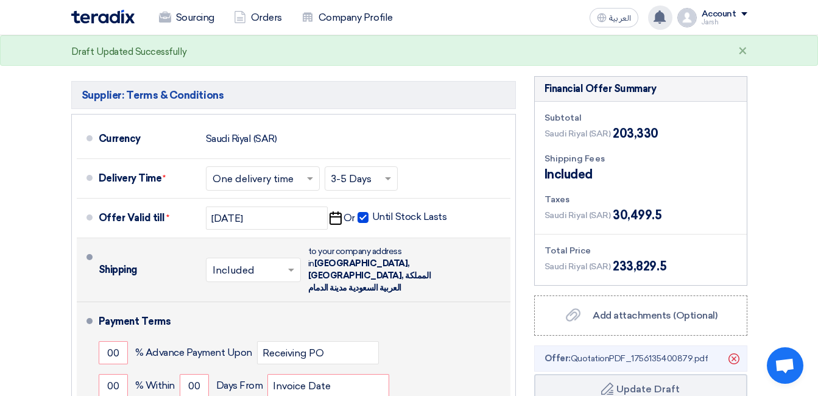
click at [432, 307] on div "Payment Terms 00 % Advance Payment Upon Receiving PO 00 % Within 00" at bounding box center [302, 365] width 407 height 116
click at [108, 341] on input "00" at bounding box center [113, 352] width 29 height 23
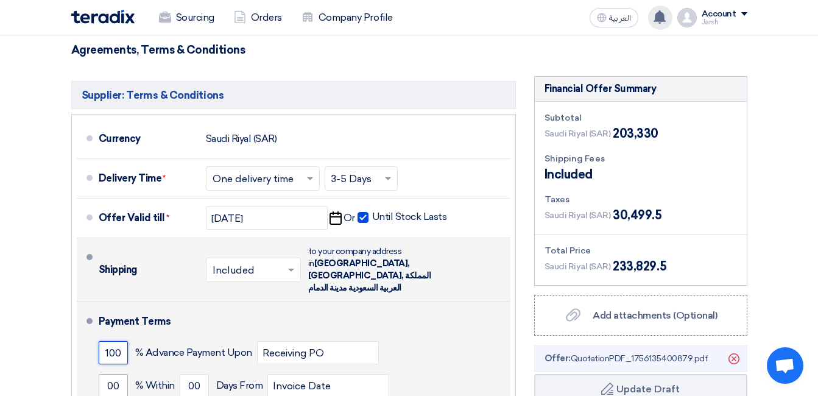
type input "100"
click at [106, 374] on input "00" at bounding box center [113, 385] width 29 height 23
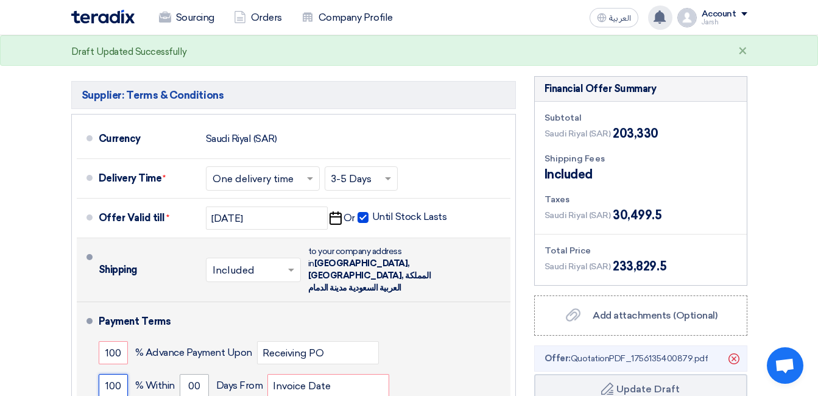
type input "100"
click at [193, 374] on input "00" at bounding box center [194, 385] width 29 height 23
click at [185, 374] on input "00" at bounding box center [194, 385] width 29 height 23
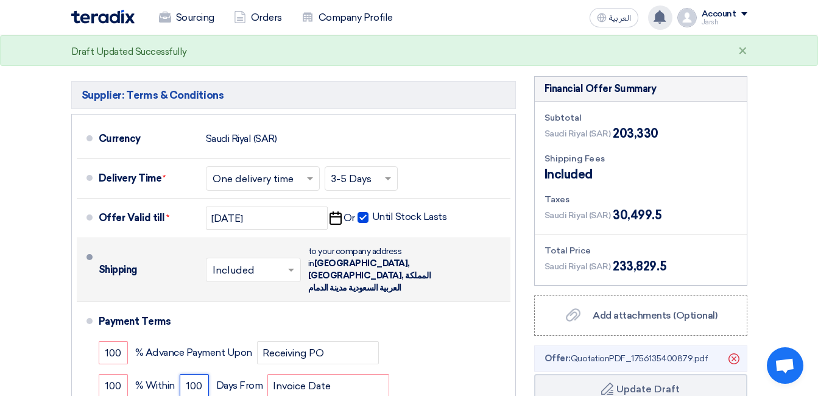
type input "100"
click at [224, 343] on div "Supplier: Terms & Conditions Currency [GEOGRAPHIC_DATA] (SAR) Delivery Time * C…" at bounding box center [293, 287] width 463 height 422
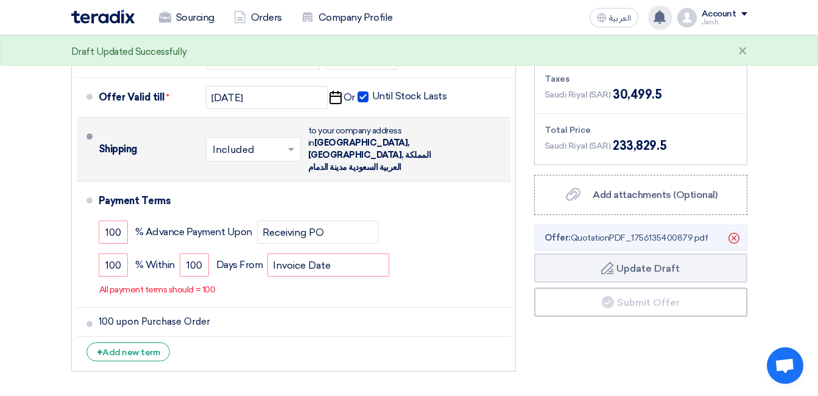
scroll to position [5786, 0]
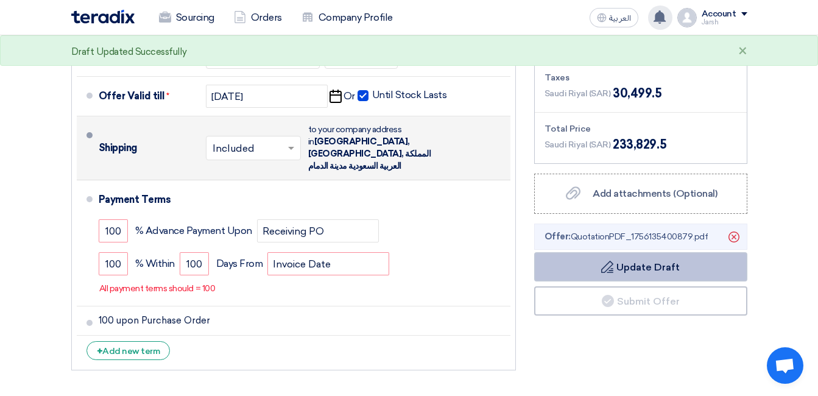
click at [626, 252] on button "Draft Update Draft" at bounding box center [640, 266] width 213 height 29
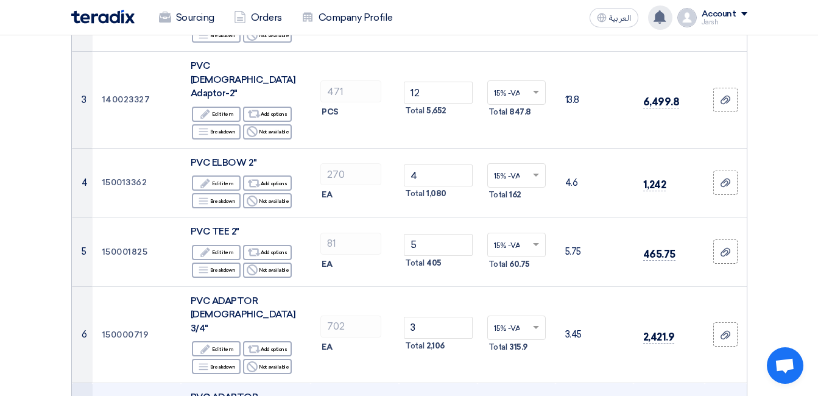
scroll to position [244, 0]
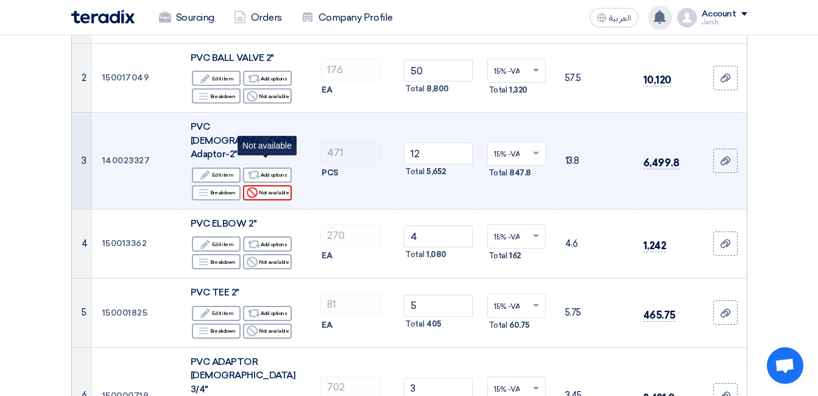
click at [275, 185] on div "Reject Not available" at bounding box center [267, 192] width 49 height 15
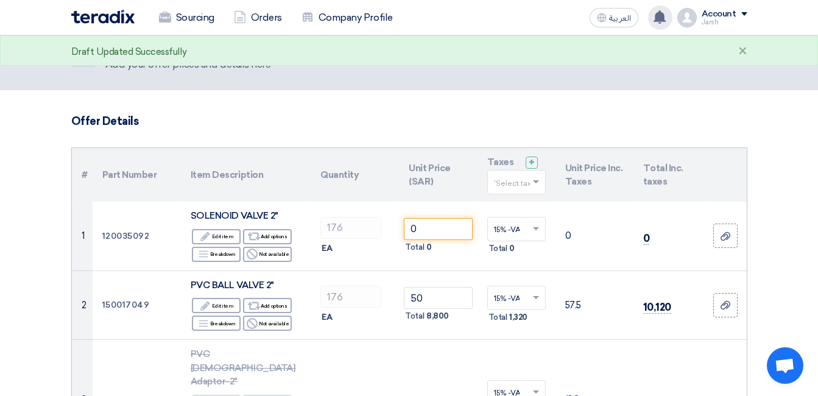
scroll to position [0, 0]
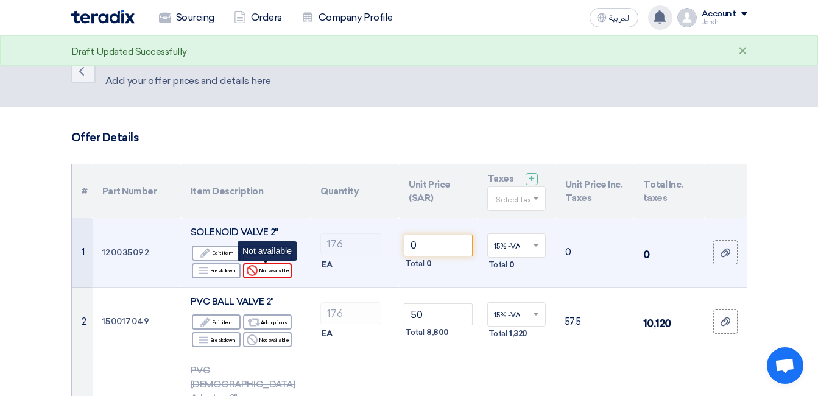
click at [266, 278] on div "Reject Not available" at bounding box center [267, 270] width 49 height 15
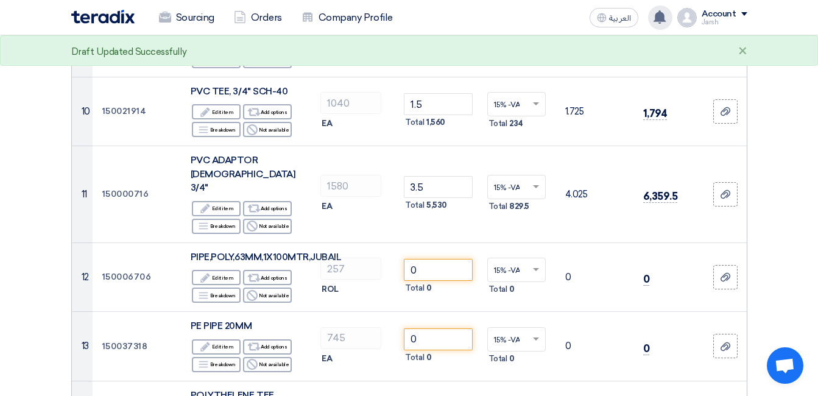
scroll to position [914, 0]
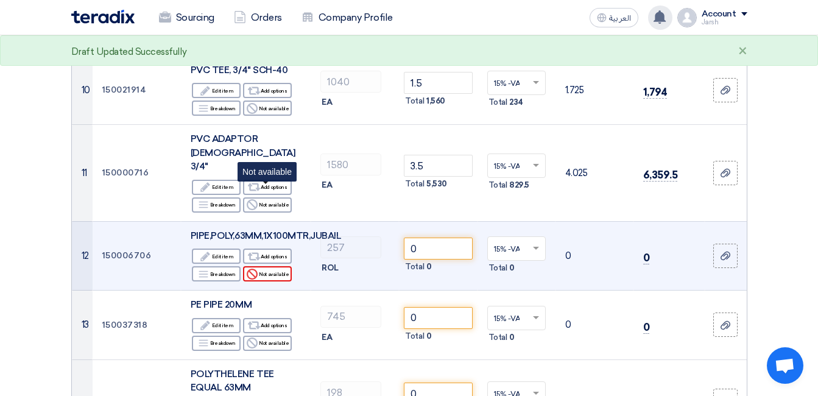
click at [278, 266] on div "Reject Not available" at bounding box center [267, 273] width 49 height 15
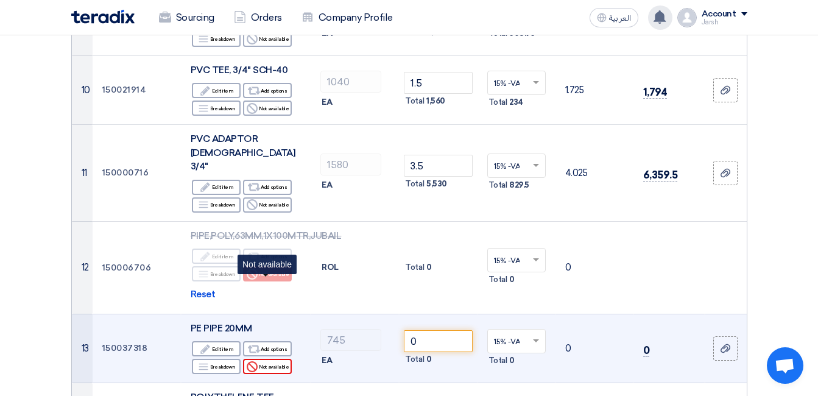
click at [273, 359] on div "Reject Not available" at bounding box center [267, 366] width 49 height 15
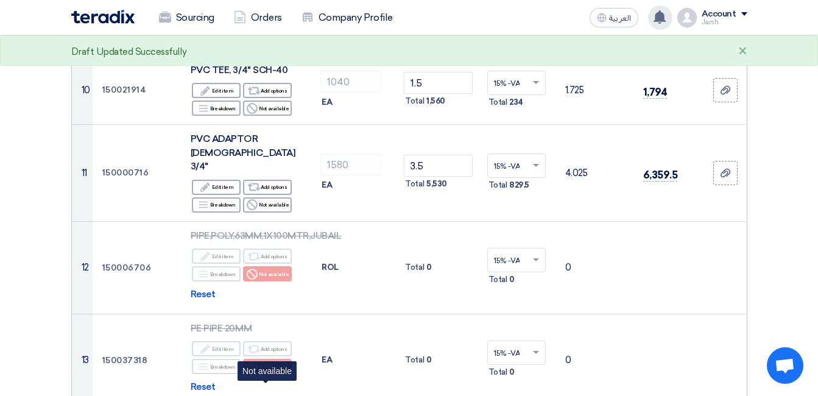
scroll to position [1035, 0]
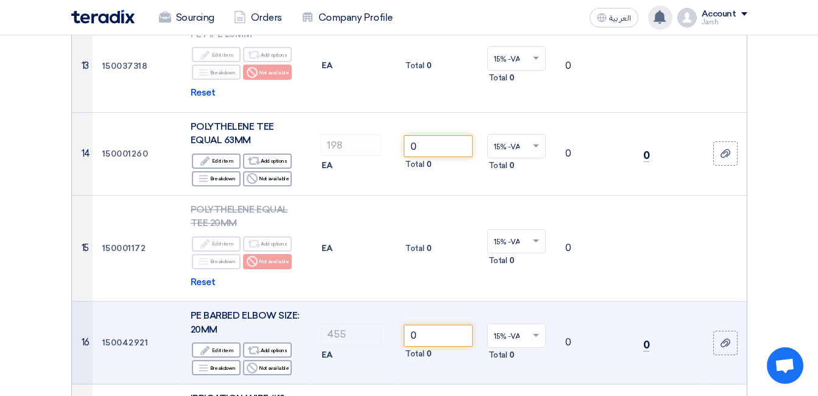
scroll to position [1157, 0]
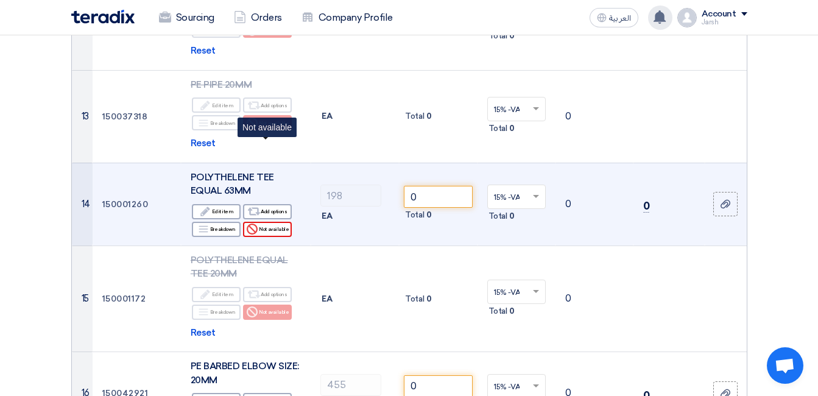
click at [277, 222] on div "Reject Not available" at bounding box center [267, 229] width 49 height 15
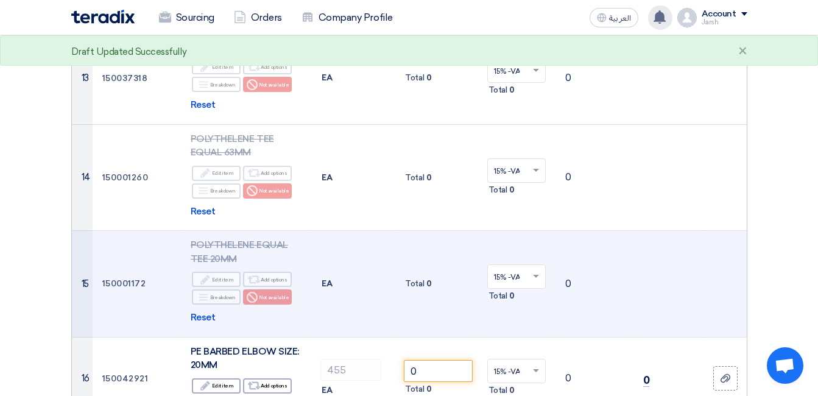
scroll to position [1279, 0]
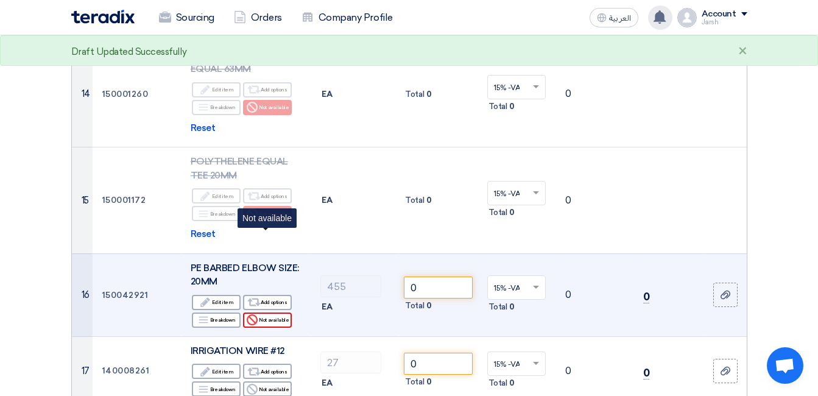
click at [272, 312] on div "Reject Not available" at bounding box center [267, 319] width 49 height 15
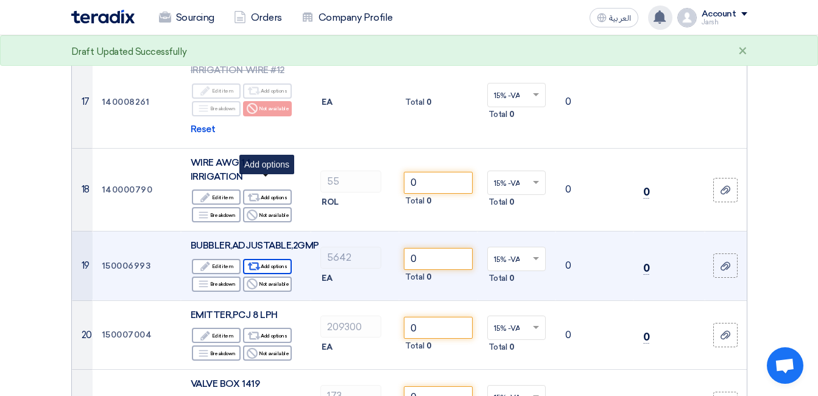
scroll to position [1644, 0]
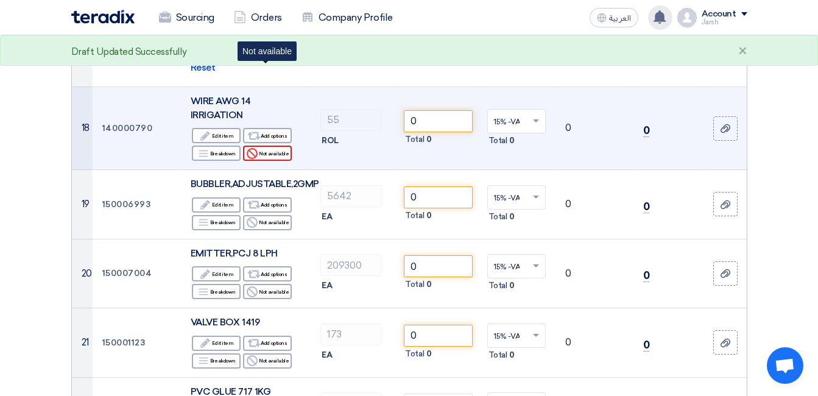
click at [267, 146] on div "Reject Not available" at bounding box center [267, 153] width 49 height 15
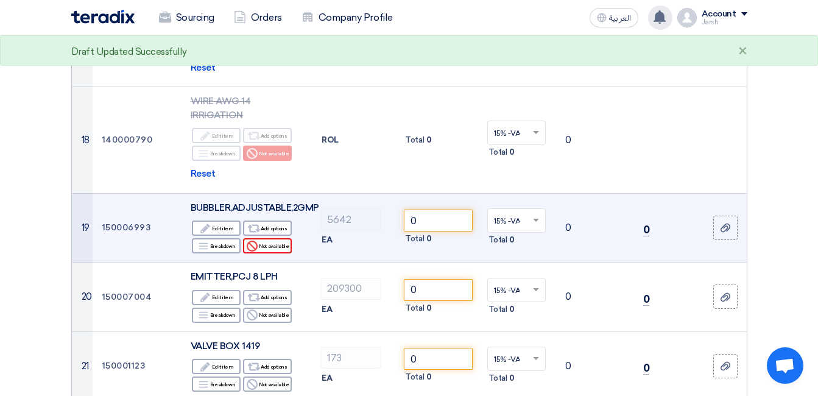
click at [278, 238] on div "Reject Not available" at bounding box center [267, 245] width 49 height 15
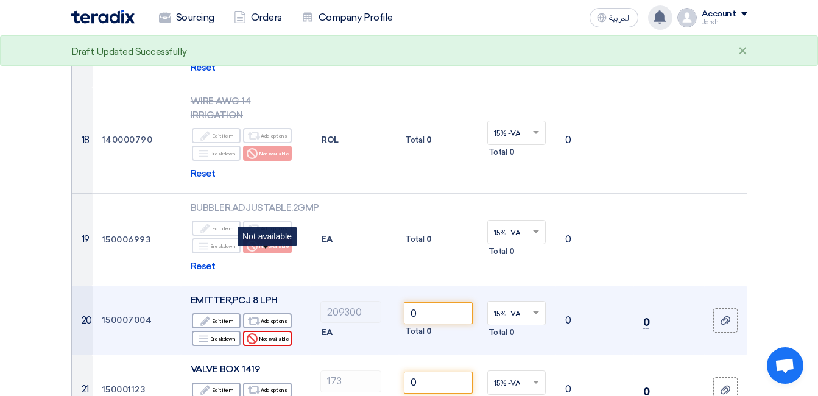
click at [280, 331] on div "Reject Not available" at bounding box center [267, 338] width 49 height 15
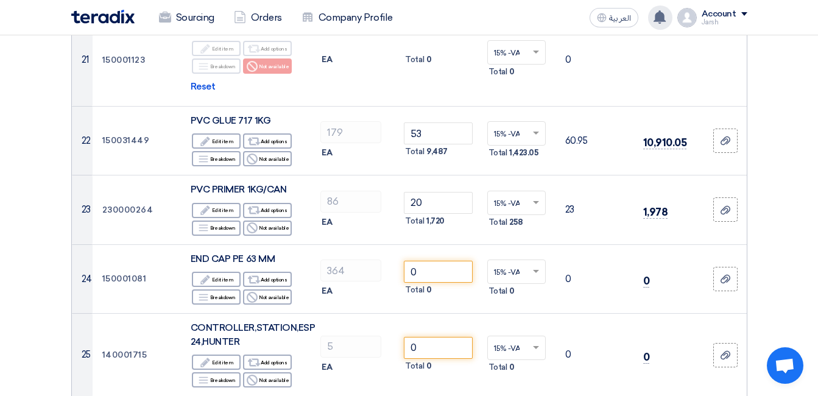
scroll to position [2010, 0]
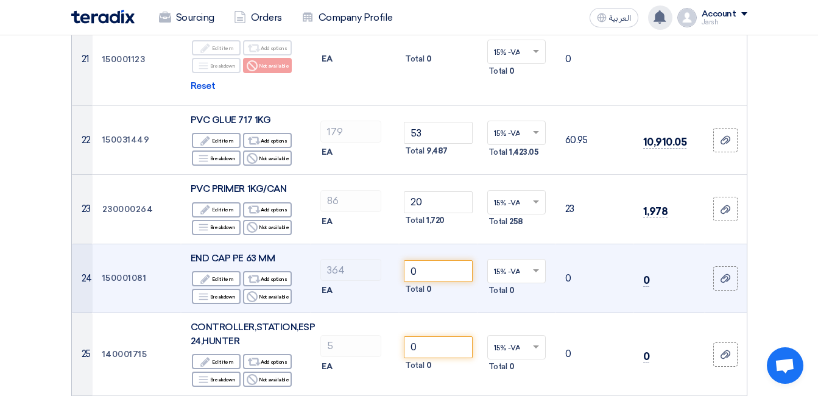
click at [282, 244] on td "END CAP PE 63 MM Edit Edit item Alternative Add options Breakdown Breakdown Rej…" at bounding box center [246, 278] width 130 height 69
click at [277, 289] on div "Reject Not available" at bounding box center [267, 296] width 49 height 15
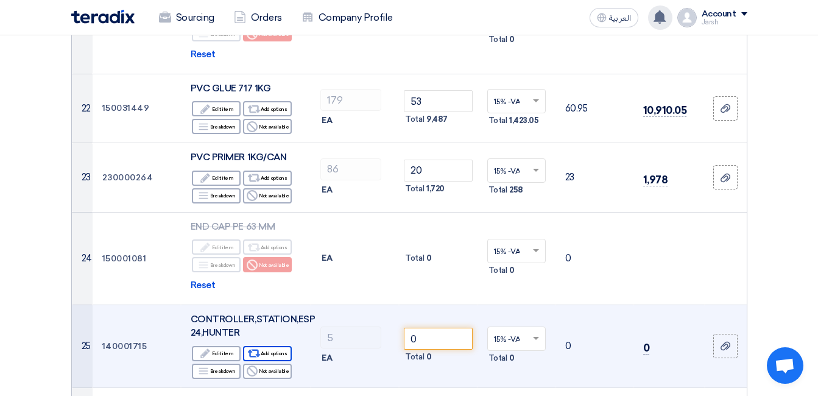
scroll to position [2132, 0]
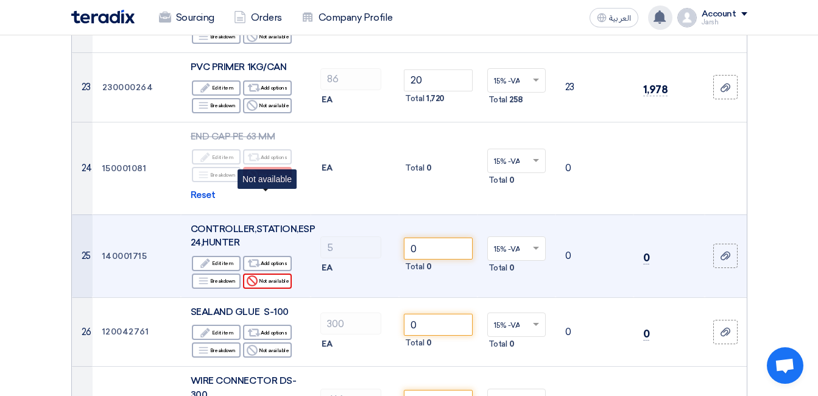
click at [275, 273] on div "Reject Not available" at bounding box center [267, 280] width 49 height 15
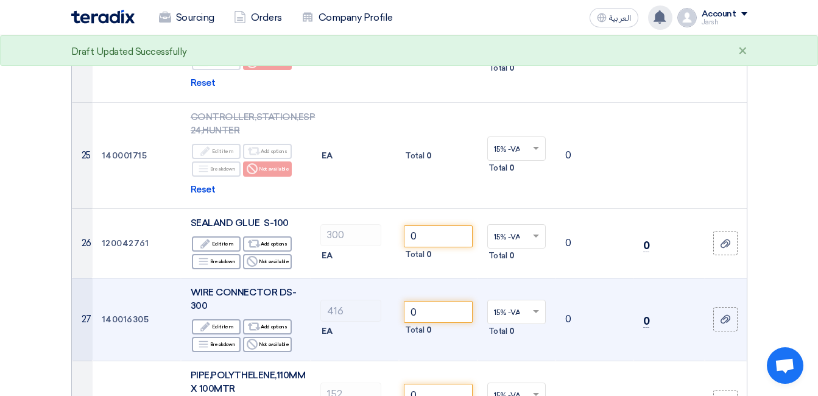
scroll to position [2254, 0]
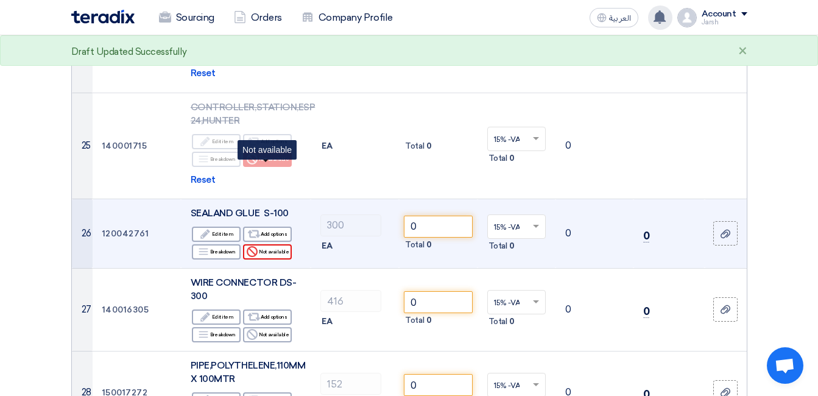
click at [270, 244] on div "Reject Not available" at bounding box center [267, 251] width 49 height 15
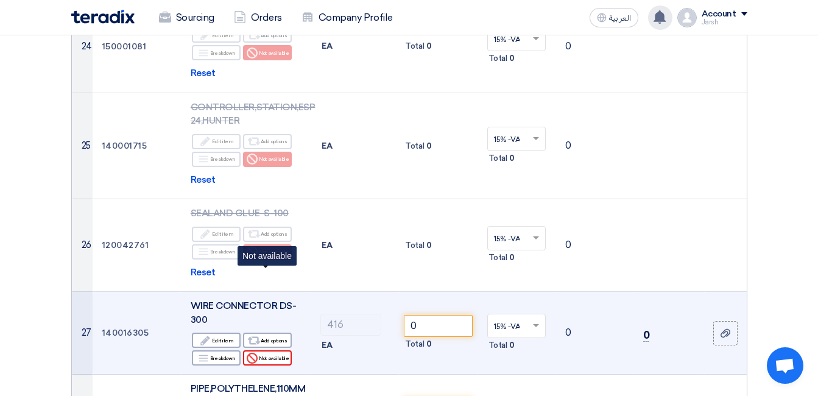
click at [278, 350] on div "Reject Not available" at bounding box center [267, 357] width 49 height 15
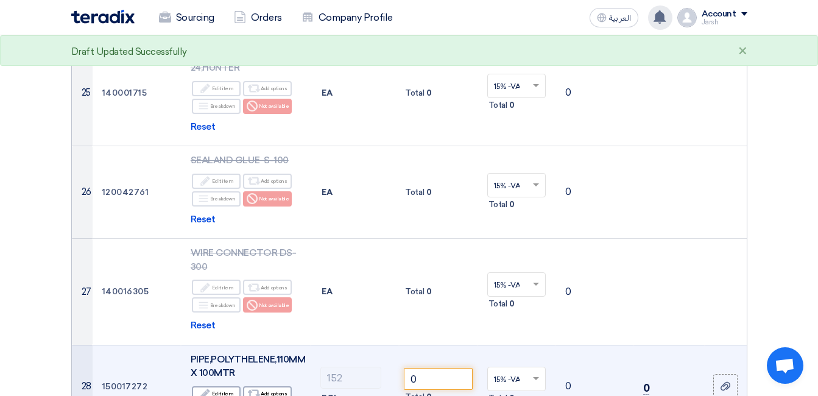
scroll to position [2436, 0]
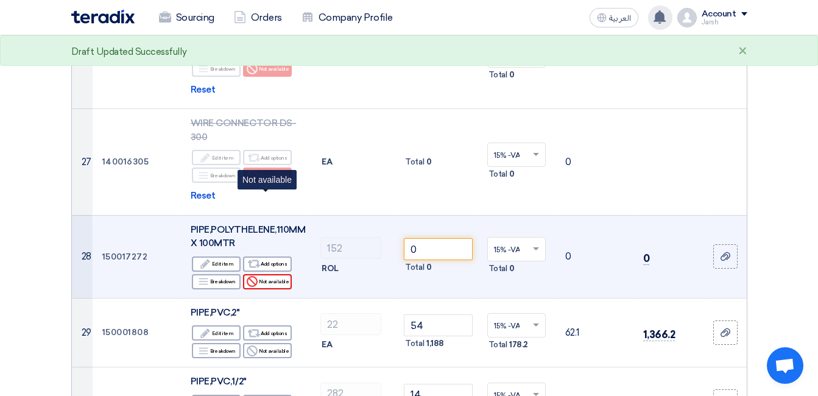
click at [279, 274] on div "Reject Not available" at bounding box center [267, 281] width 49 height 15
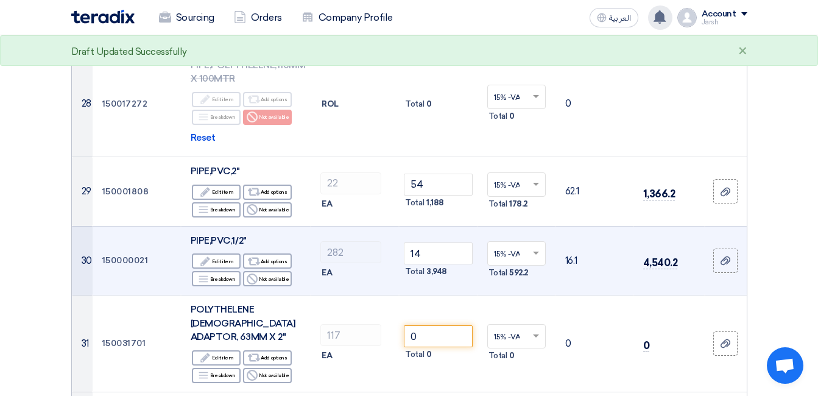
scroll to position [2619, 0]
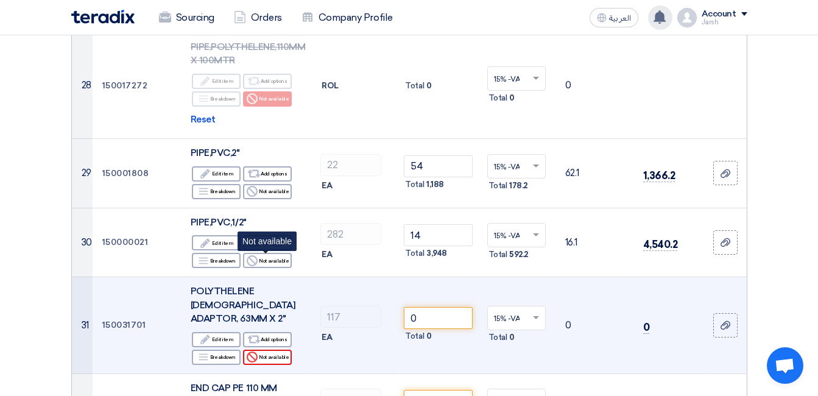
click at [268, 350] on div "Reject Not available" at bounding box center [267, 357] width 49 height 15
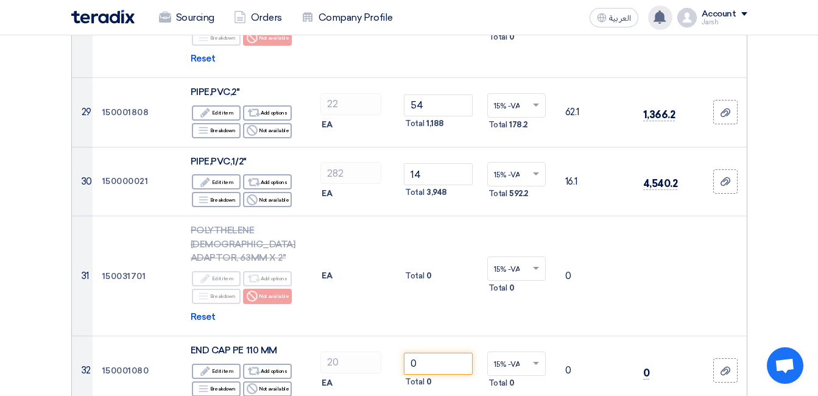
scroll to position [2741, 0]
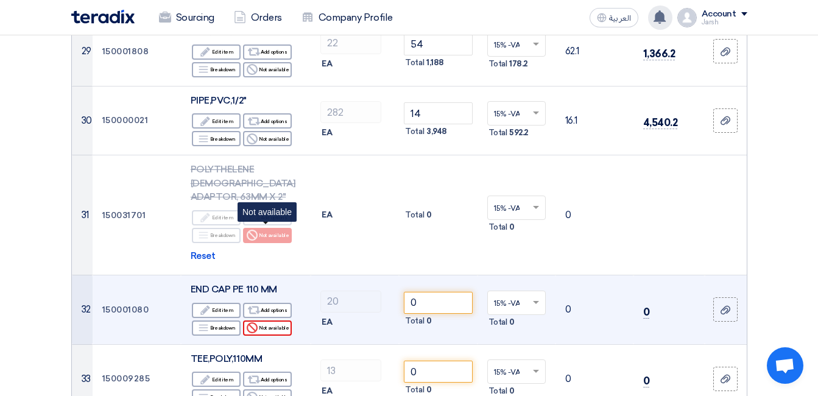
click at [281, 320] on div "Reject Not available" at bounding box center [267, 327] width 49 height 15
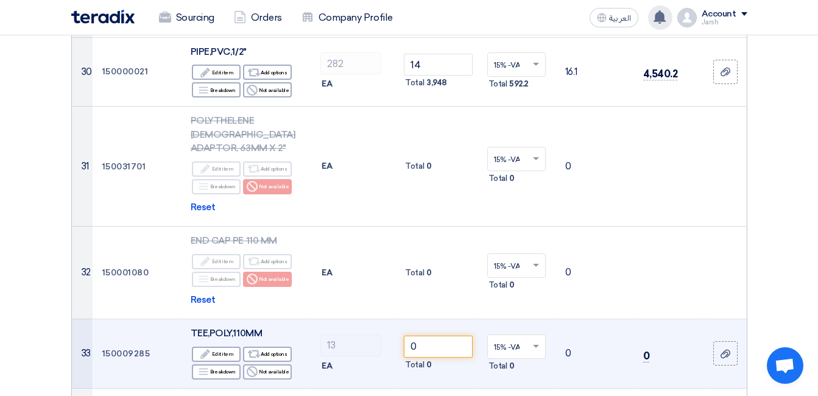
scroll to position [2863, 0]
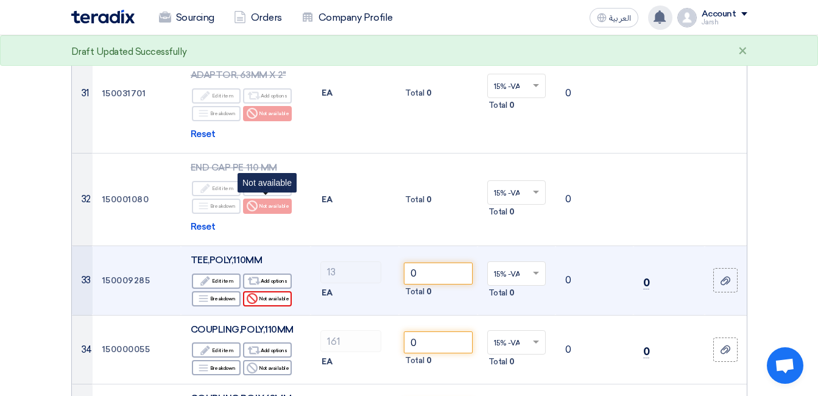
click at [282, 291] on div "Reject Not available" at bounding box center [267, 298] width 49 height 15
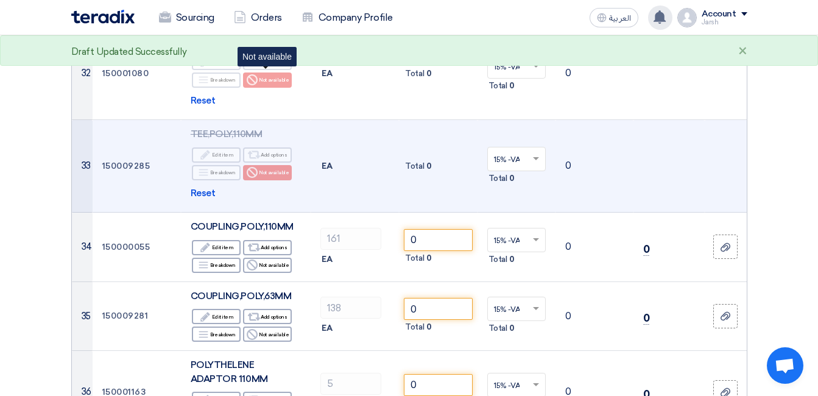
scroll to position [3045, 0]
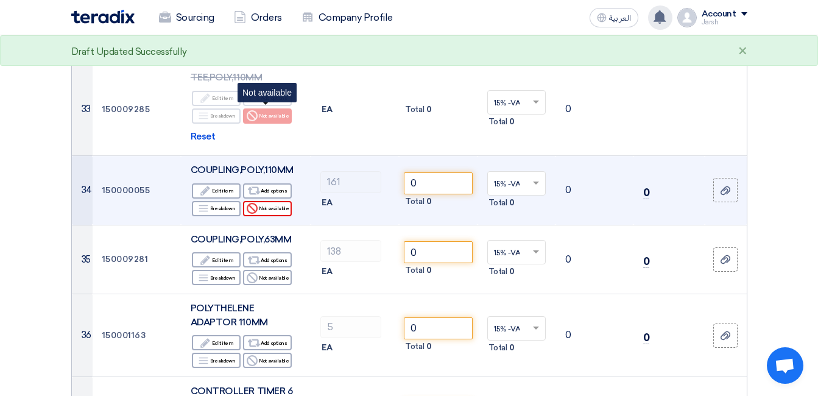
click at [271, 201] on div "Reject Not available" at bounding box center [267, 208] width 49 height 15
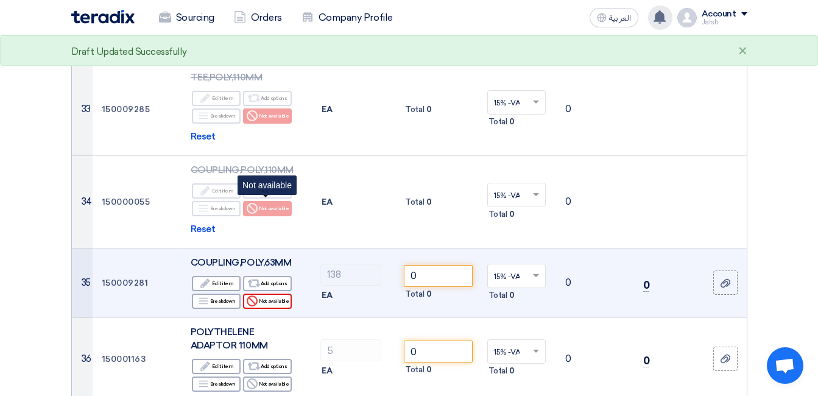
click at [272, 294] on div "Reject Not available" at bounding box center [267, 301] width 49 height 15
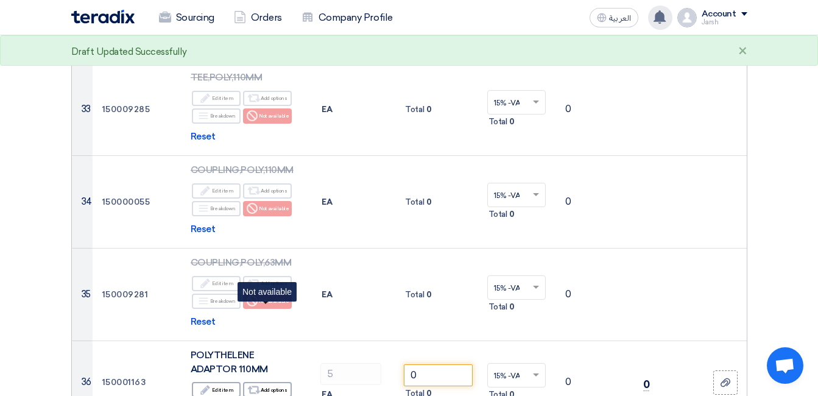
scroll to position [3106, 0]
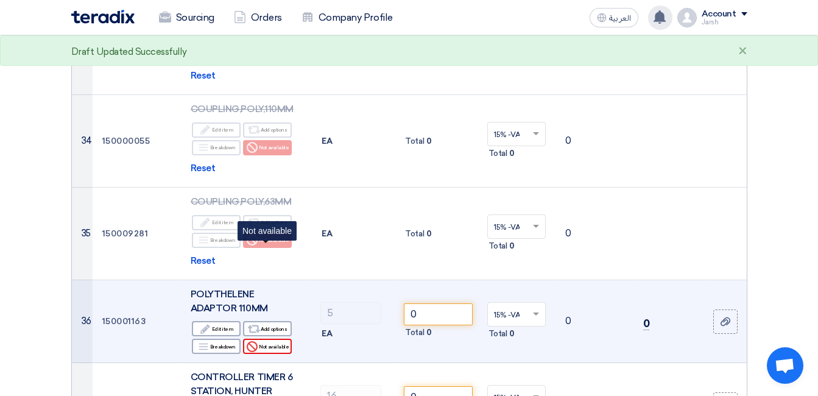
click at [278, 339] on div "Reject Not available" at bounding box center [267, 346] width 49 height 15
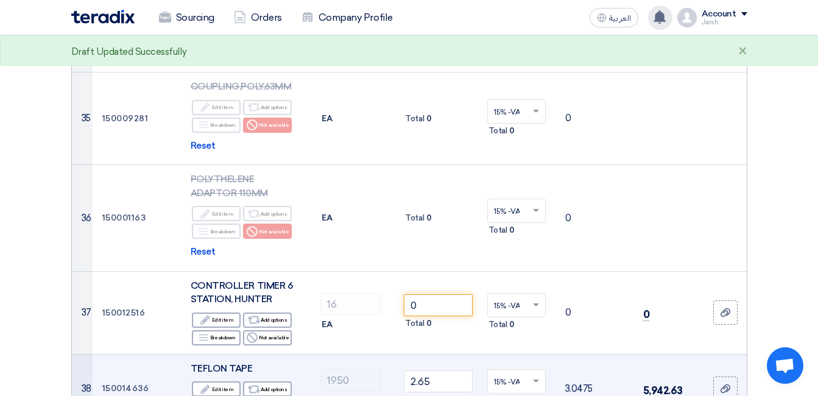
scroll to position [3228, 0]
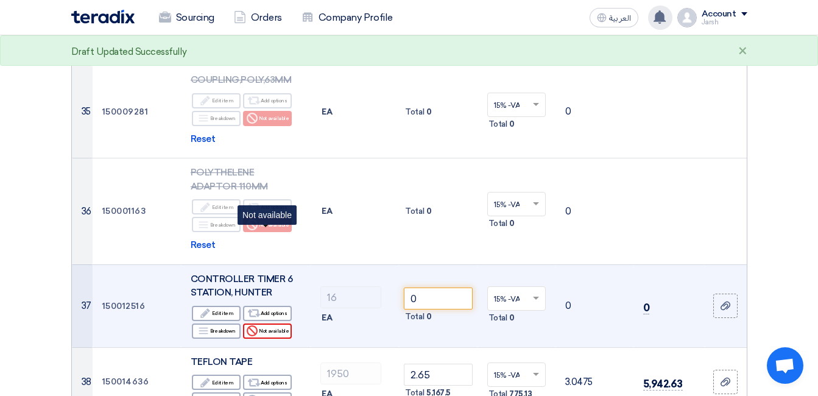
click at [276, 323] on div "Reject Not available" at bounding box center [267, 330] width 49 height 15
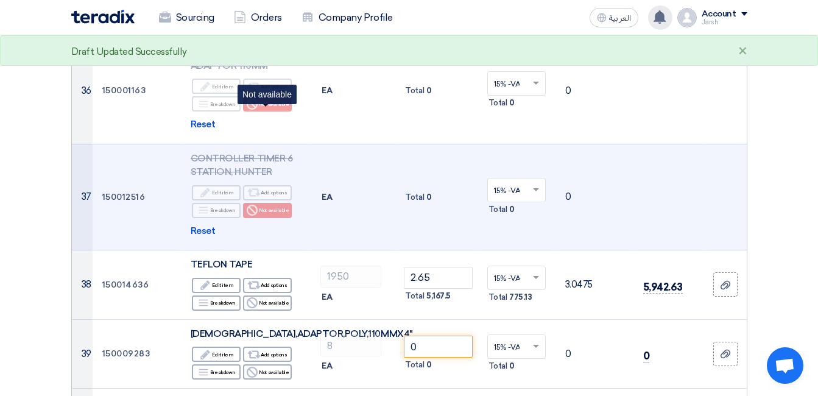
scroll to position [3350, 0]
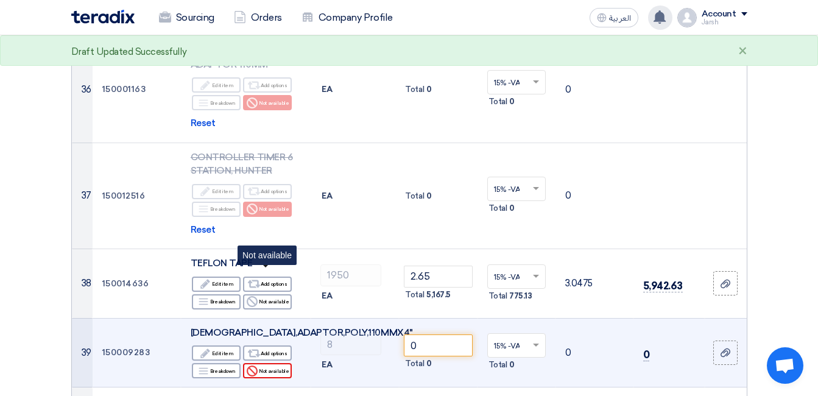
click at [276, 363] on div "Reject Not available" at bounding box center [267, 370] width 49 height 15
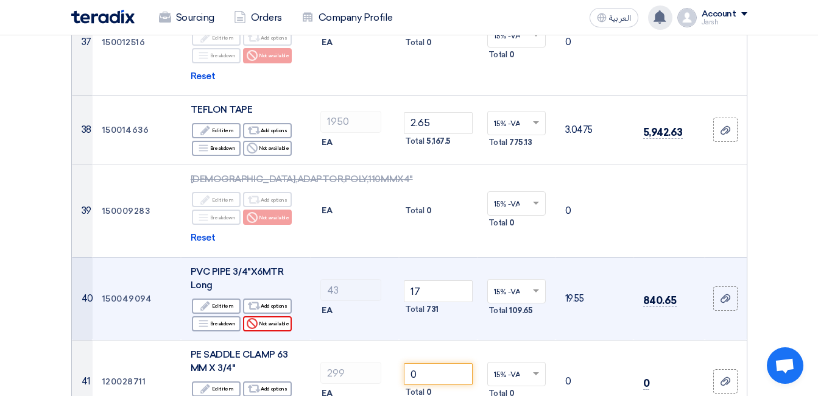
scroll to position [3533, 0]
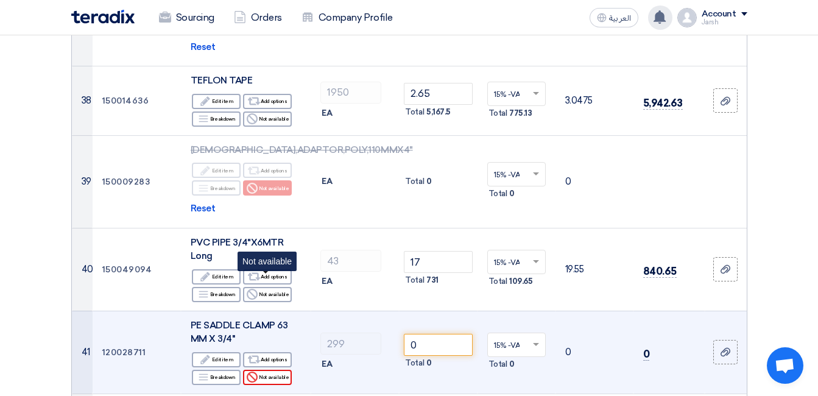
click at [275, 370] on div "Reject Not available" at bounding box center [267, 377] width 49 height 15
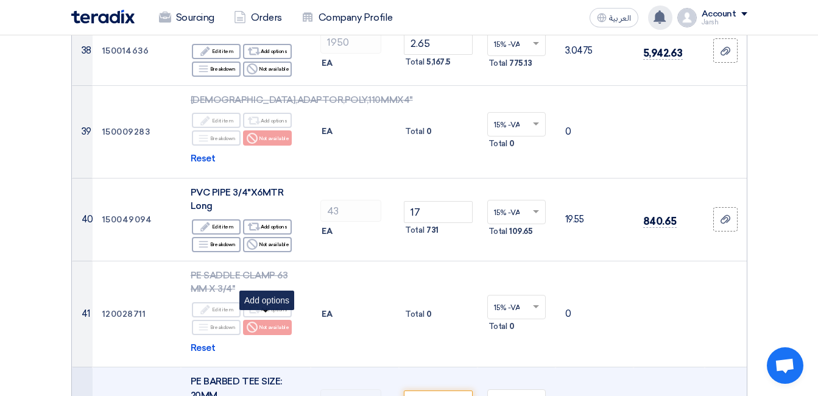
scroll to position [3654, 0]
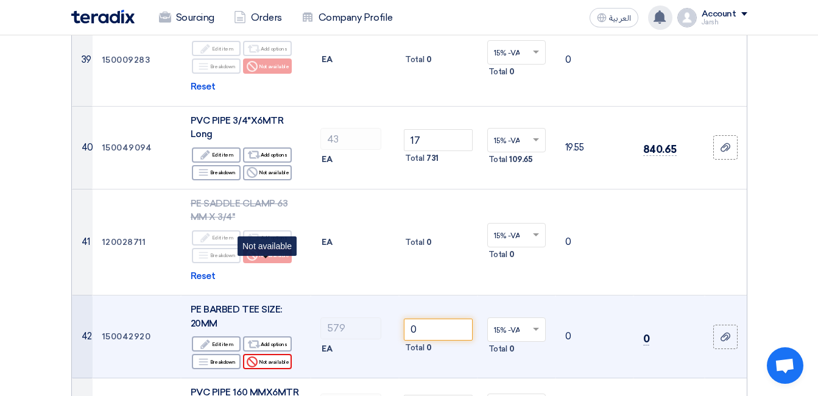
click at [275, 354] on div "Reject Not available" at bounding box center [267, 361] width 49 height 15
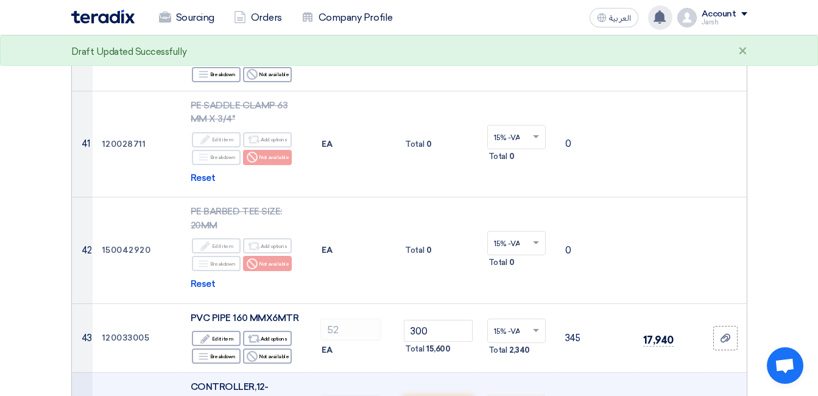
scroll to position [3837, 0]
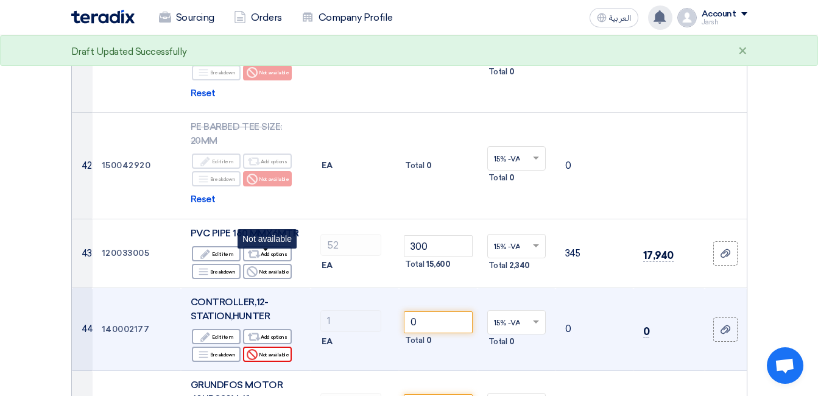
click at [276, 347] on div "Reject Not available" at bounding box center [267, 354] width 49 height 15
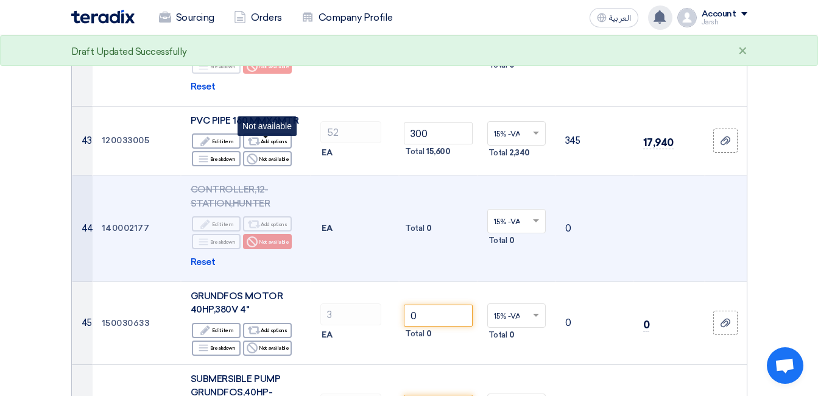
scroll to position [4020, 0]
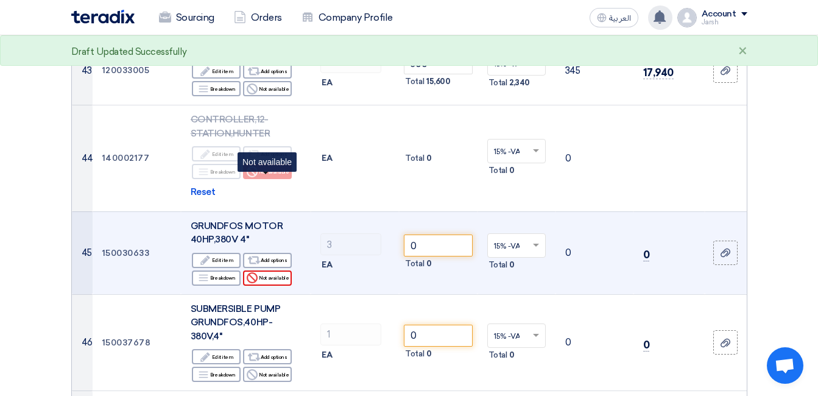
click at [272, 270] on div "Reject Not available" at bounding box center [267, 277] width 49 height 15
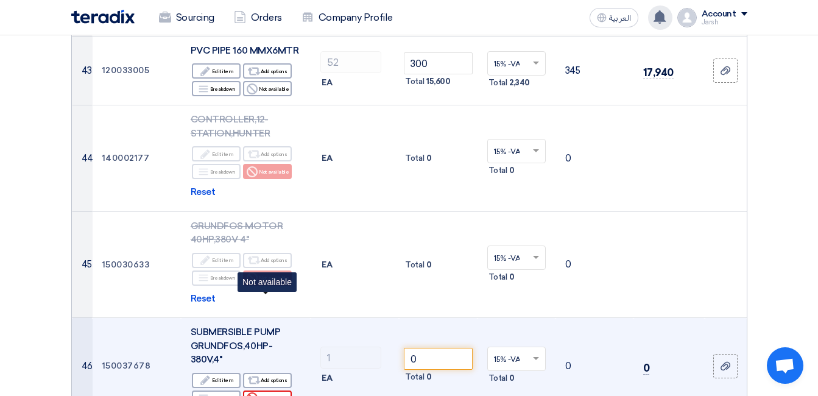
click at [268, 390] on div "Reject Not available" at bounding box center [267, 397] width 49 height 15
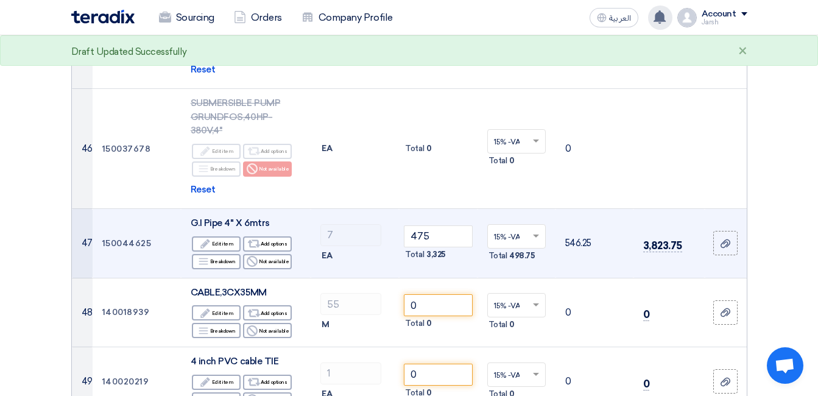
scroll to position [4324, 0]
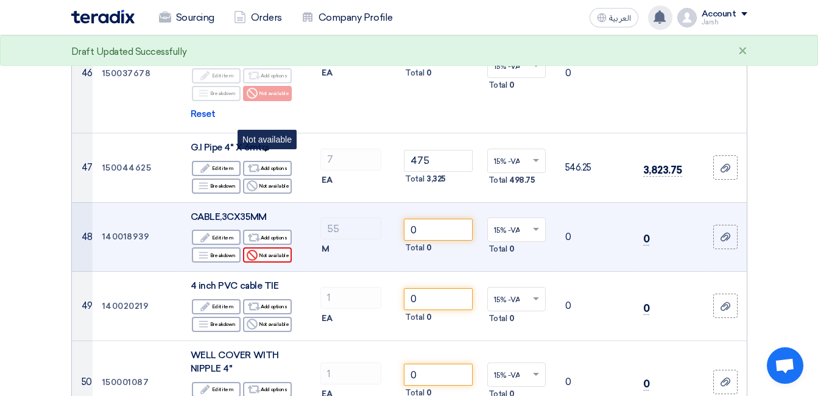
click at [273, 247] on div "Reject Not available" at bounding box center [267, 254] width 49 height 15
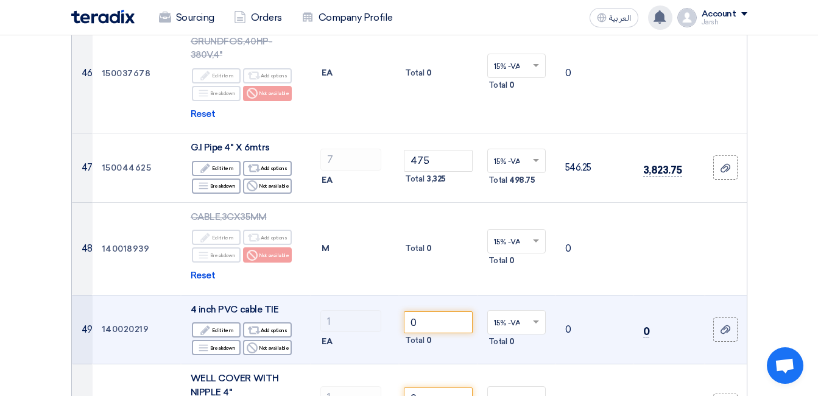
click at [273, 321] on div "Edit Edit item Alternative Add options Breakdown Breakdown Reject" at bounding box center [246, 338] width 110 height 35
click at [273, 340] on div "Reject Not available" at bounding box center [267, 347] width 49 height 15
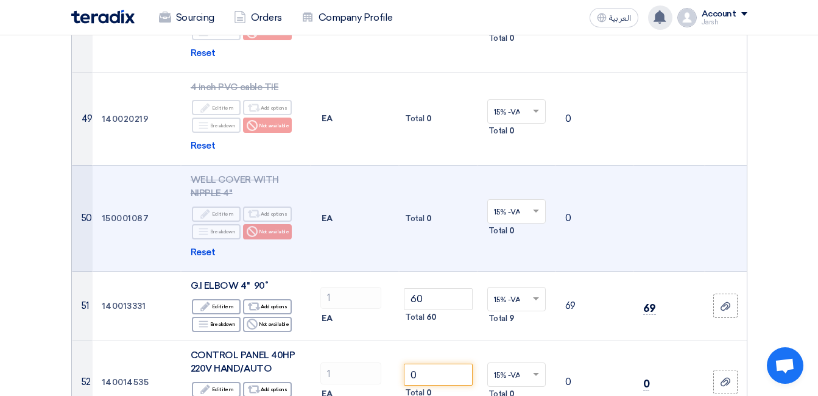
scroll to position [4568, 0]
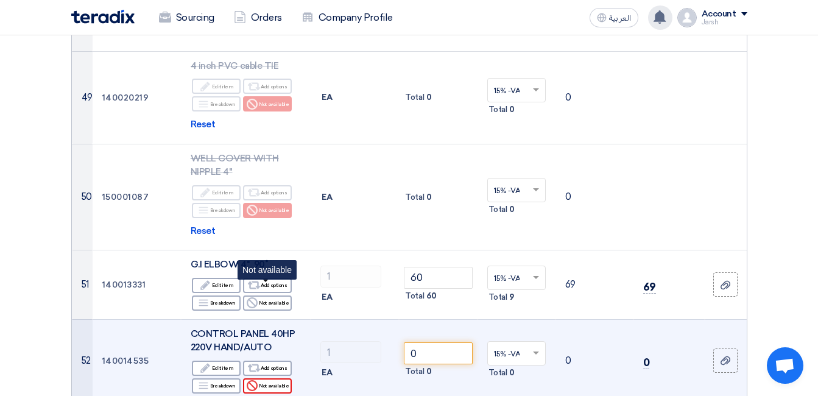
click at [274, 378] on div "Reject Not available" at bounding box center [267, 385] width 49 height 15
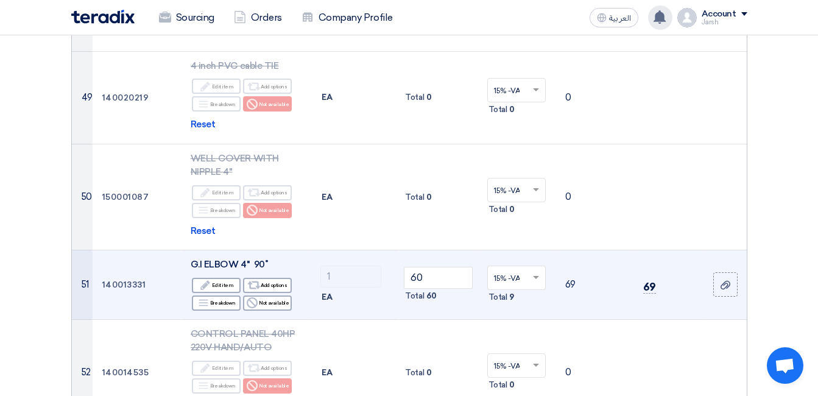
scroll to position [4690, 0]
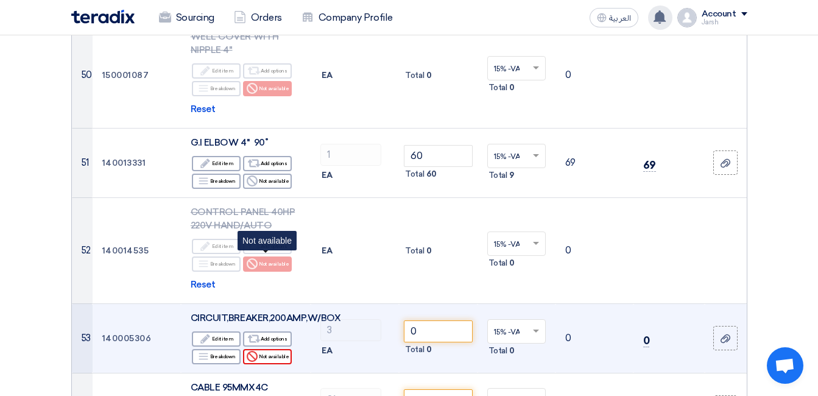
click at [284, 349] on div "Reject Not available" at bounding box center [267, 356] width 49 height 15
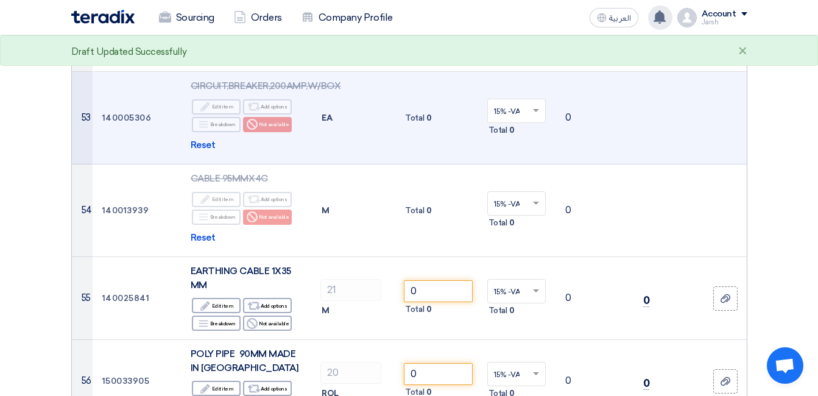
scroll to position [4994, 0]
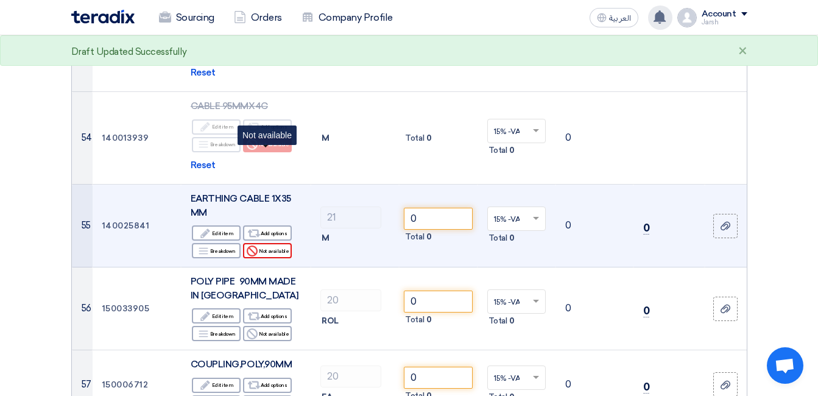
click at [269, 243] on div "Reject Not available" at bounding box center [267, 250] width 49 height 15
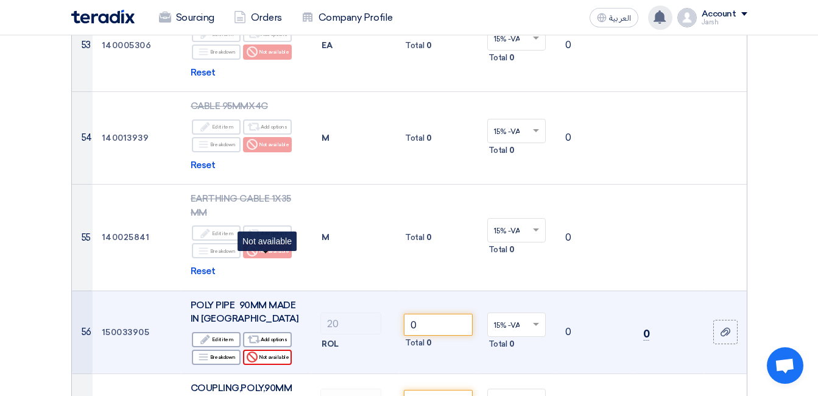
click at [283, 350] on div "Reject Not available" at bounding box center [267, 357] width 49 height 15
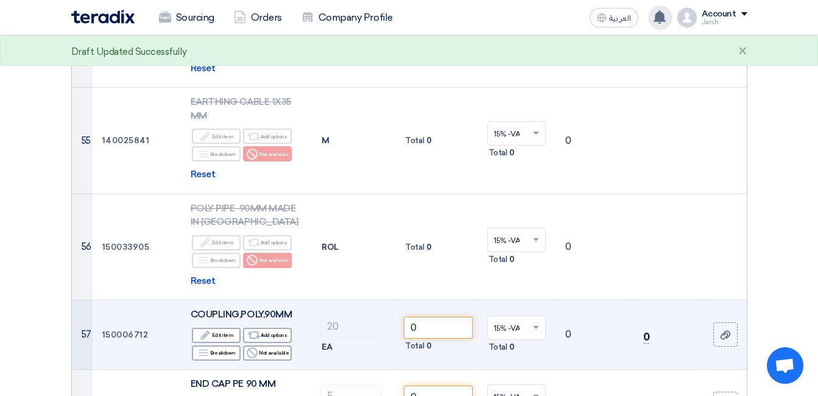
scroll to position [5116, 0]
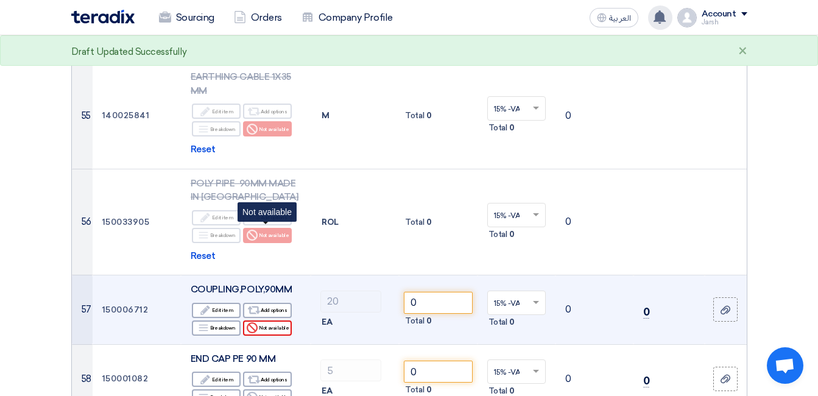
click at [263, 320] on div "Reject Not available" at bounding box center [267, 327] width 49 height 15
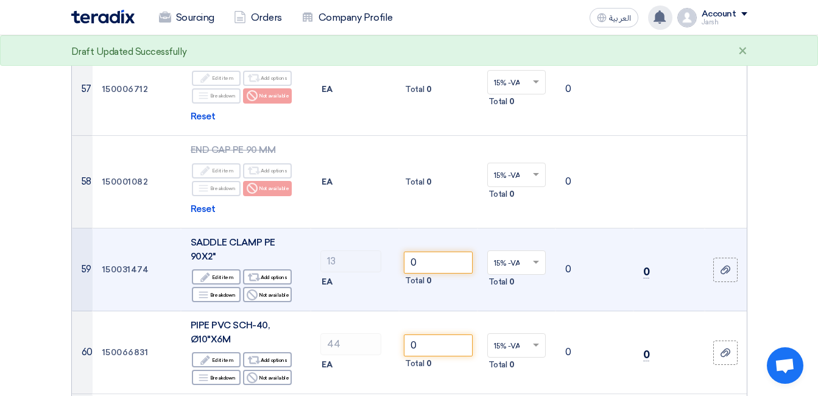
scroll to position [5360, 0]
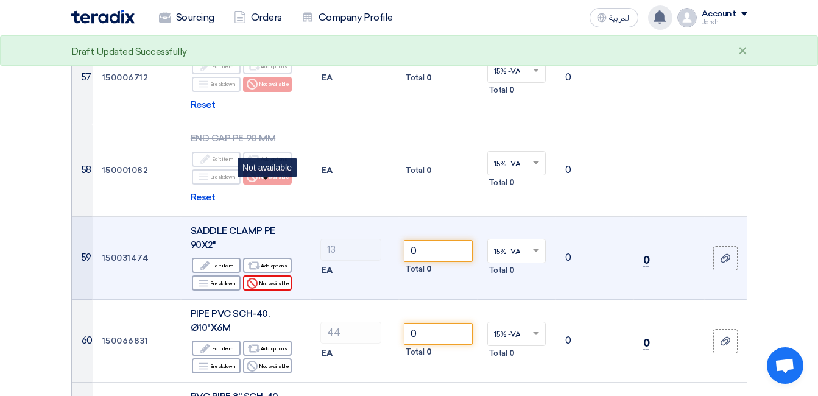
click at [278, 275] on div "Reject Not available" at bounding box center [267, 282] width 49 height 15
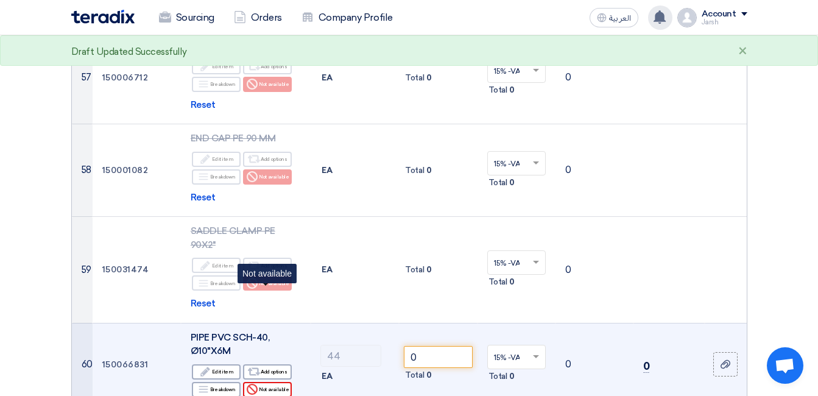
click at [285, 382] on div "Reject Not available" at bounding box center [267, 389] width 49 height 15
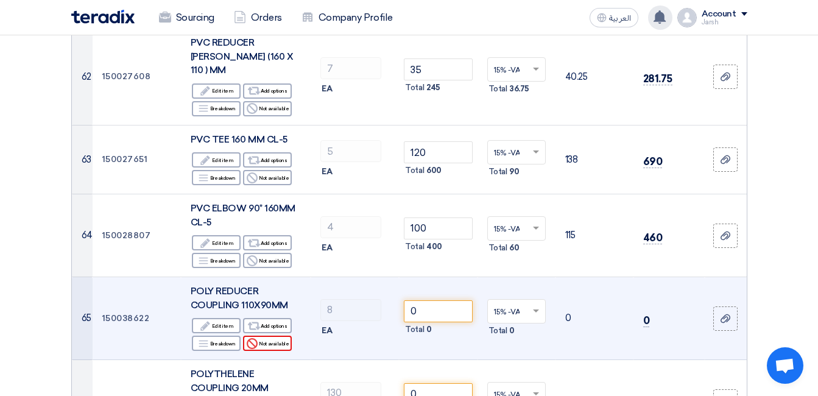
scroll to position [5847, 0]
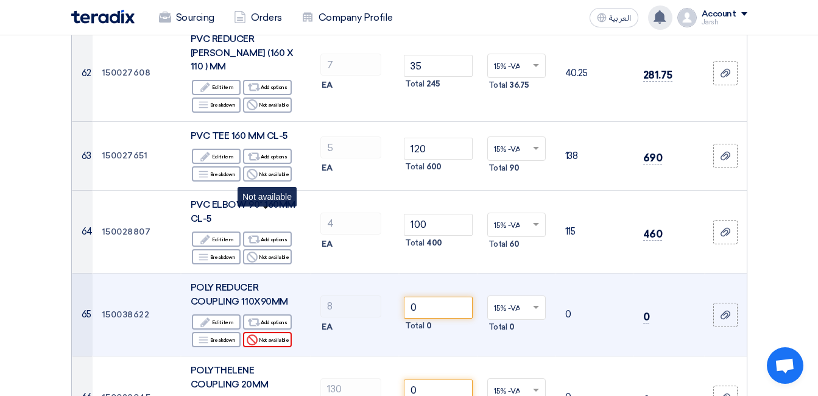
click at [266, 332] on div "Reject Not available" at bounding box center [267, 339] width 49 height 15
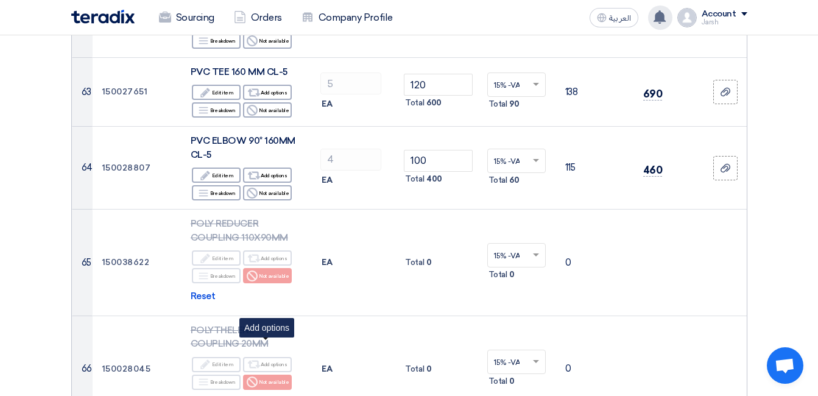
scroll to position [6030, 0]
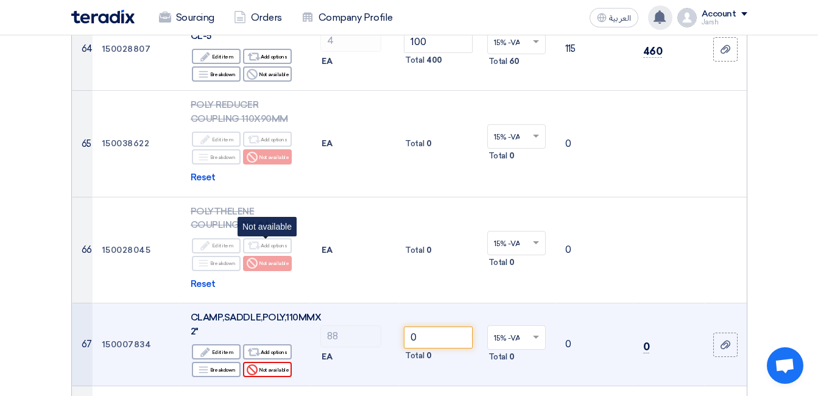
click at [274, 362] on div "Reject Not available" at bounding box center [267, 369] width 49 height 15
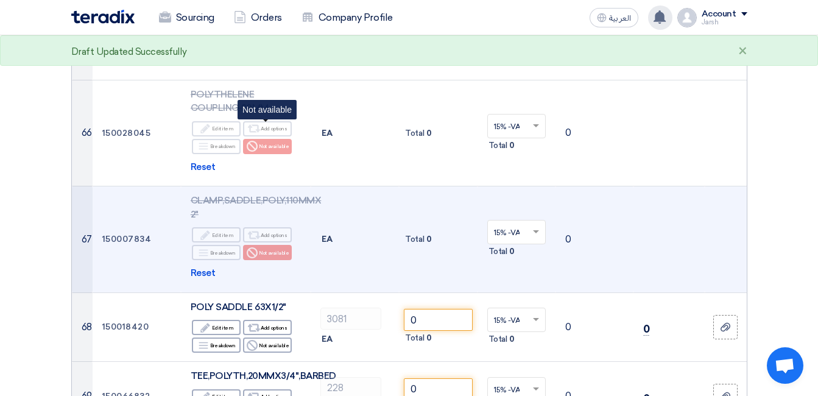
scroll to position [6151, 0]
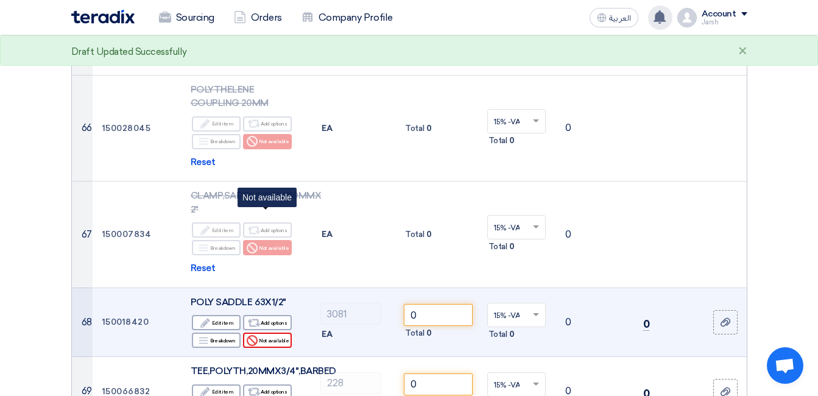
click at [255, 335] on use at bounding box center [252, 340] width 11 height 11
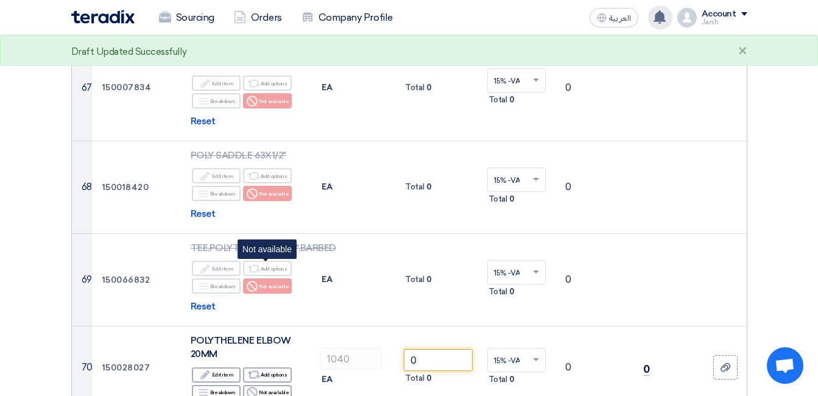
scroll to position [6395, 0]
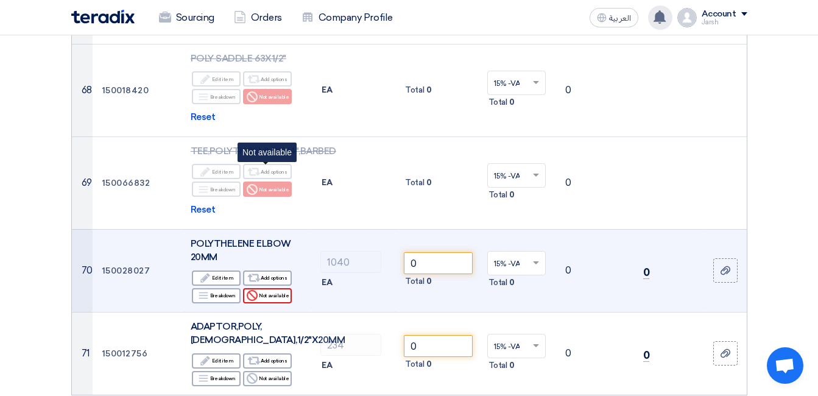
click at [277, 288] on div "Reject Not available" at bounding box center [267, 295] width 49 height 15
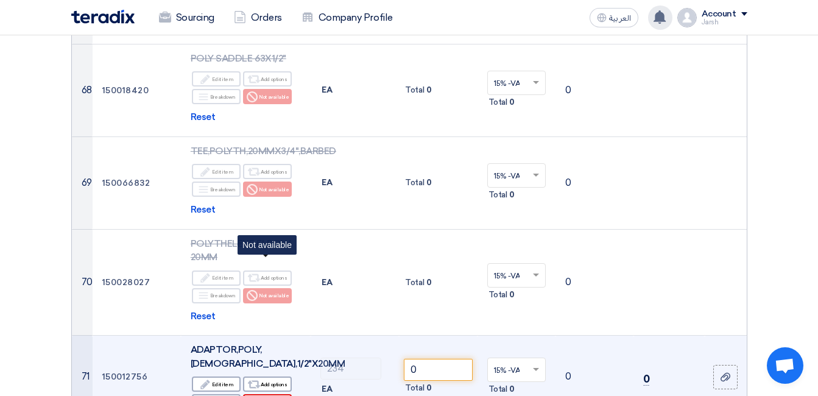
click at [267, 394] on div "Reject Not available" at bounding box center [267, 401] width 49 height 15
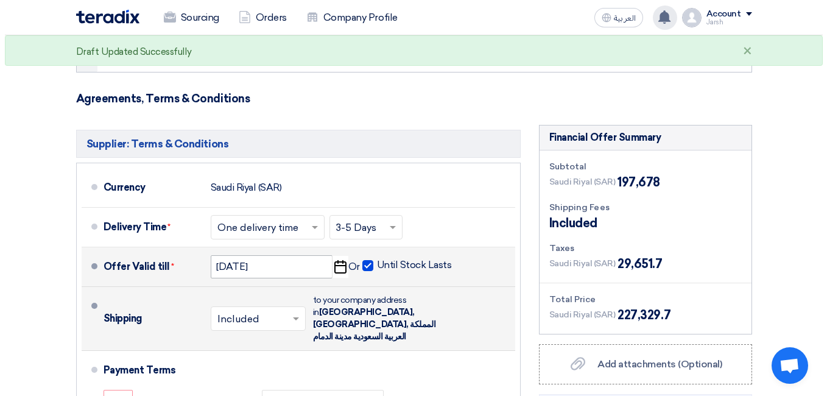
scroll to position [6821, 0]
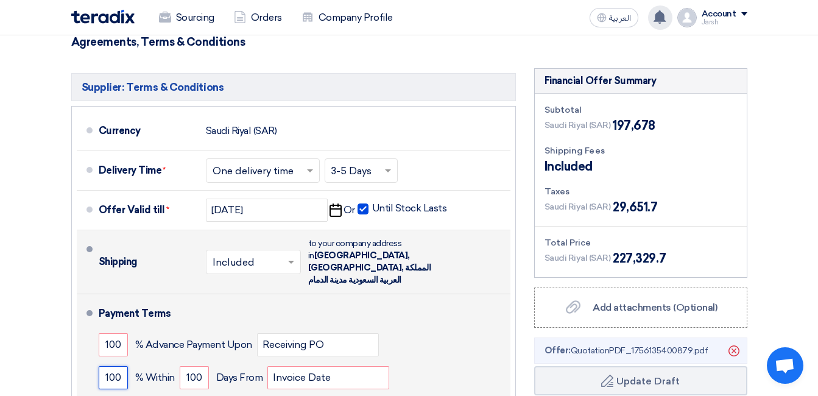
click at [109, 366] on input "100" at bounding box center [113, 377] width 29 height 23
type input "00"
click at [189, 366] on input "100" at bounding box center [194, 377] width 29 height 23
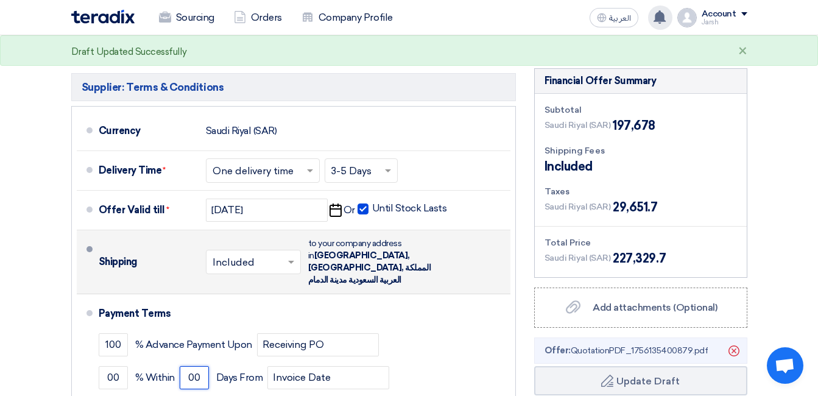
type input "00"
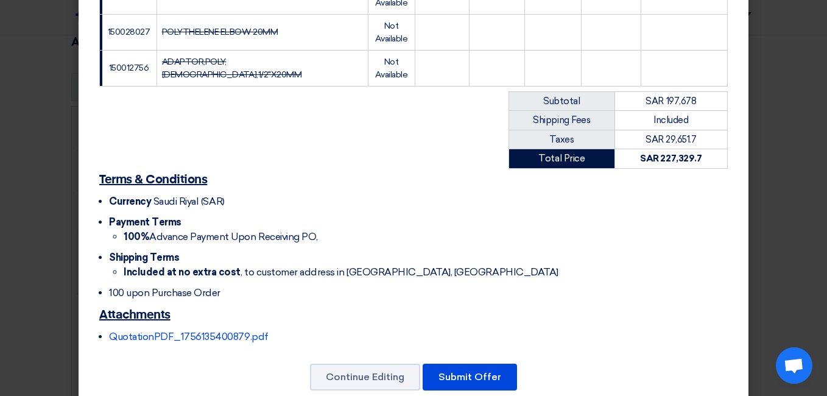
scroll to position [2712, 0]
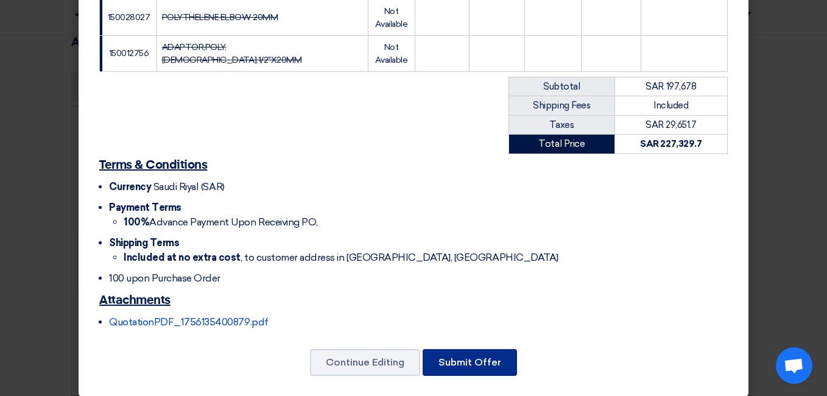
click at [484, 349] on button "Submit Offer" at bounding box center [470, 362] width 94 height 27
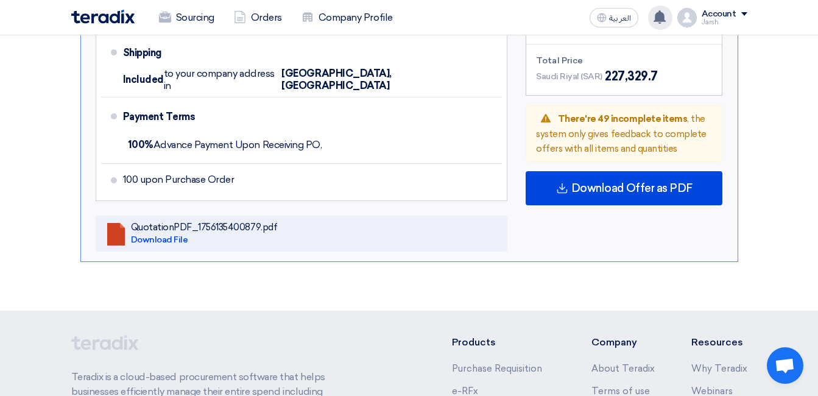
scroll to position [4502, 0]
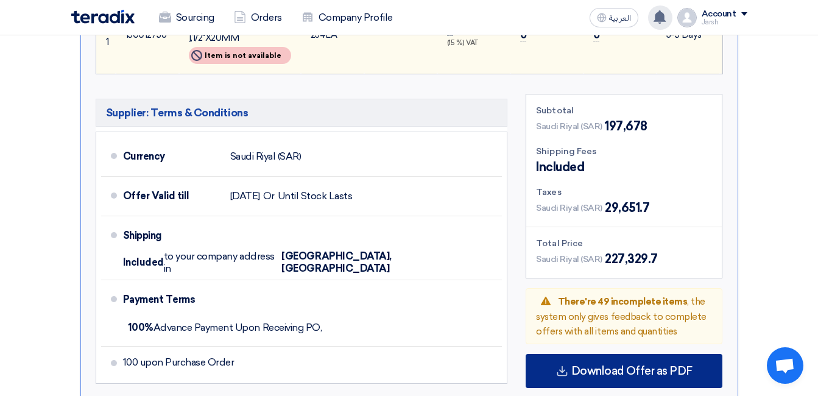
click at [665, 365] on span "Download Offer as PDF" at bounding box center [631, 370] width 121 height 11
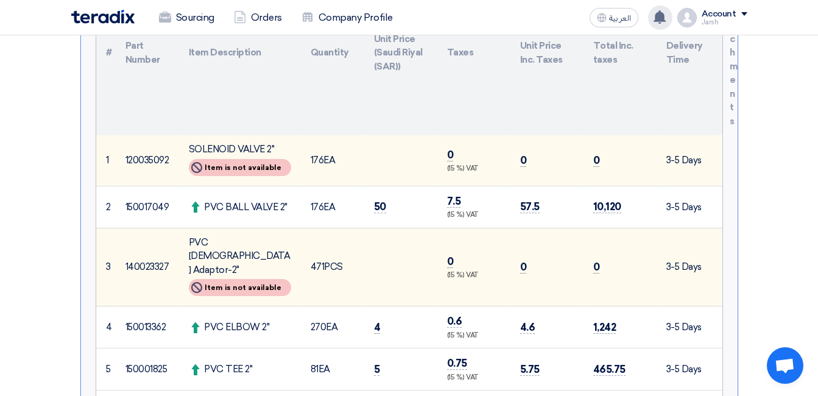
scroll to position [0, 0]
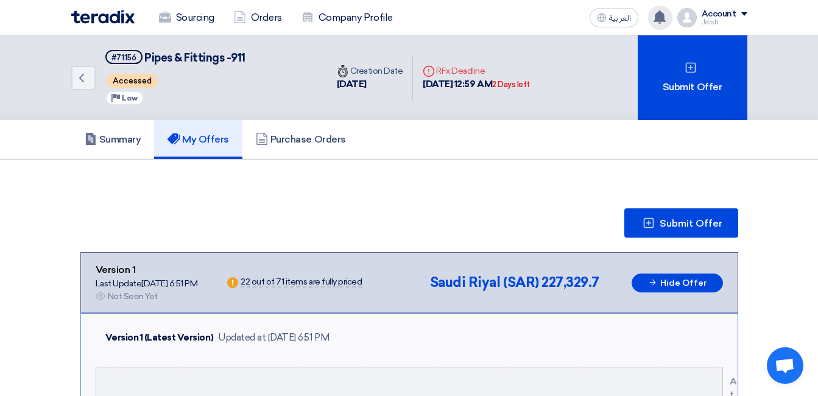
click at [70, 75] on div "Back #71156 Pipes & Fittings -911 Accessed Priority Low Time Creation Date [DAT…" at bounding box center [409, 77] width 694 height 85
click at [80, 80] on icon "Back" at bounding box center [81, 78] width 15 height 15
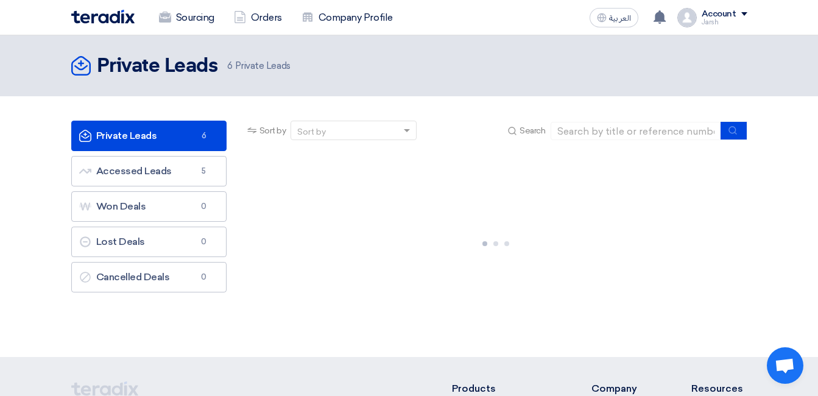
click at [739, 13] on div "Account" at bounding box center [725, 14] width 46 height 10
